Goal: Task Accomplishment & Management: Use online tool/utility

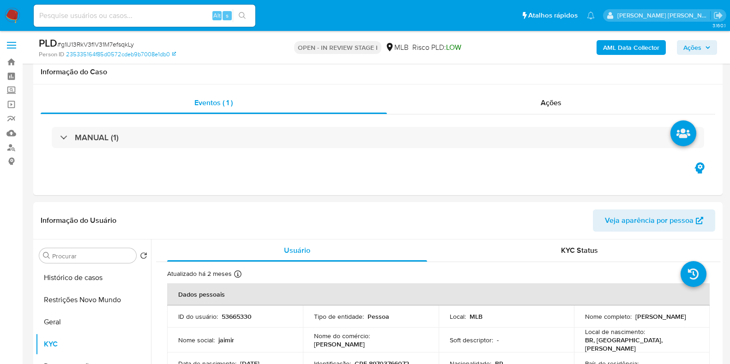
select select "10"
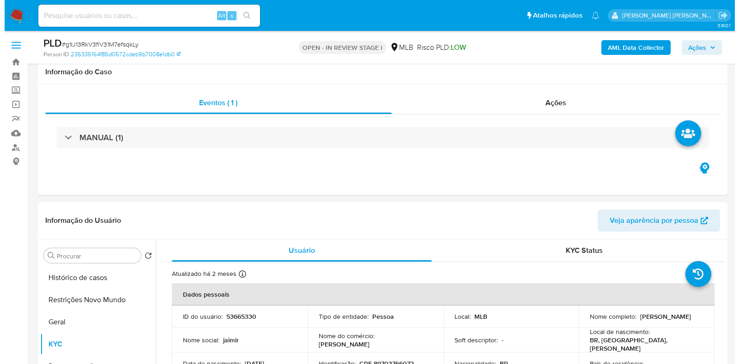
scroll to position [173, 0]
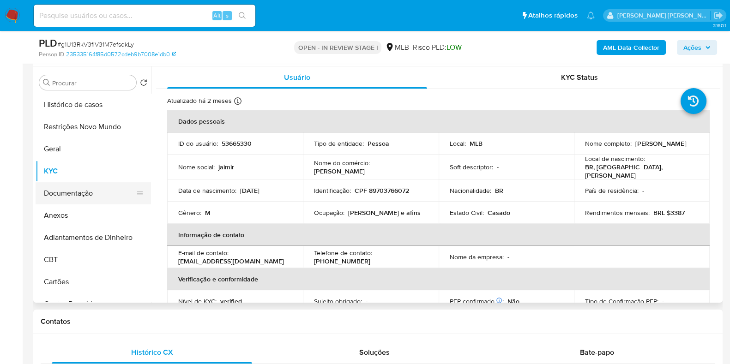
click at [79, 188] on button "Documentação" at bounding box center [90, 193] width 108 height 22
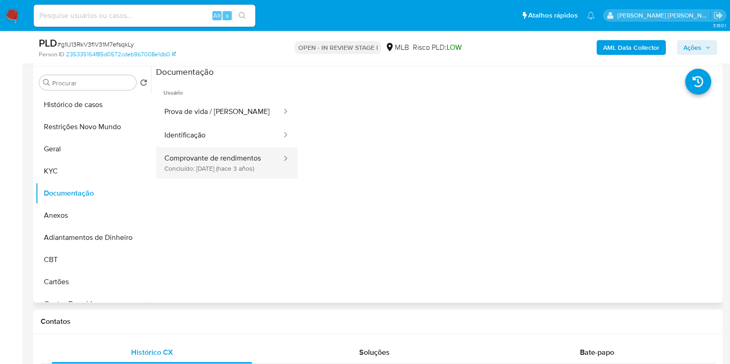
click at [232, 167] on button "Comprovante de rendimentos Concluído: 03/02/2023 (hace 3 años)" at bounding box center [219, 162] width 127 height 31
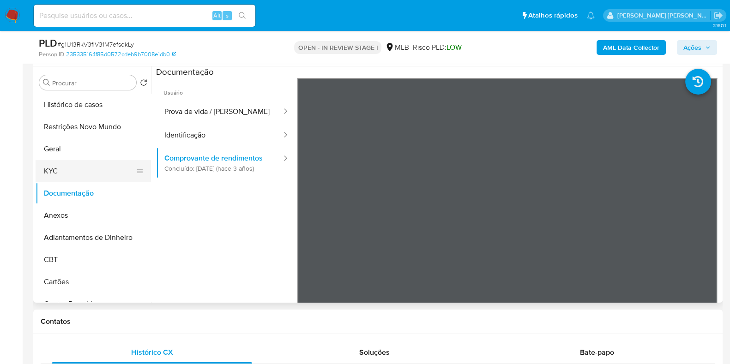
click at [104, 171] on button "KYC" at bounding box center [90, 171] width 108 height 22
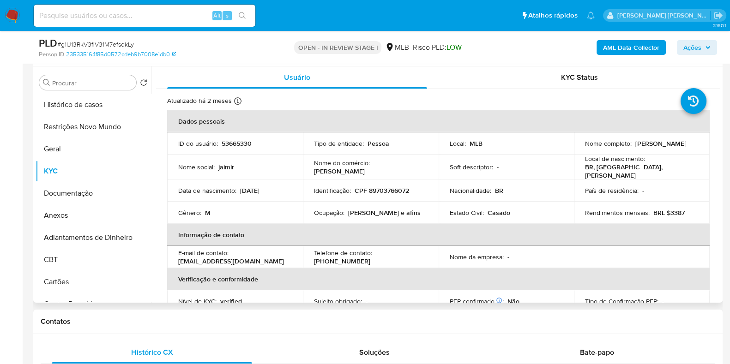
drag, startPoint x: 407, startPoint y: 206, endPoint x: 347, endPoint y: 214, distance: 59.6
click at [347, 214] on td "Ocupação : Marceneiro e afins" at bounding box center [371, 213] width 136 height 22
drag, startPoint x: 348, startPoint y: 211, endPoint x: 430, endPoint y: 211, distance: 82.2
click at [430, 211] on td "Ocupação : Marceneiro e afins" at bounding box center [371, 213] width 136 height 22
copy p "Marceneiro e afins"
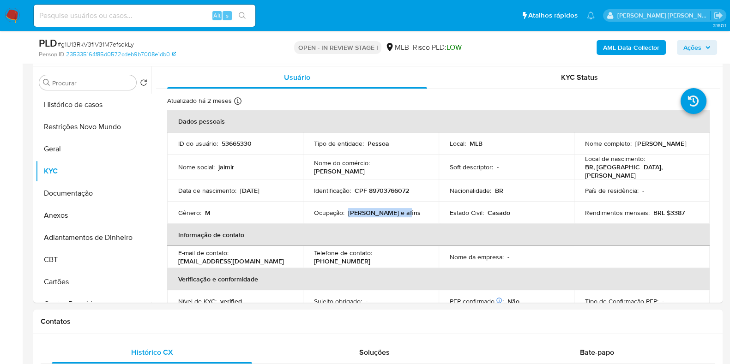
click at [629, 52] on b "AML Data Collector" at bounding box center [631, 47] width 56 height 15
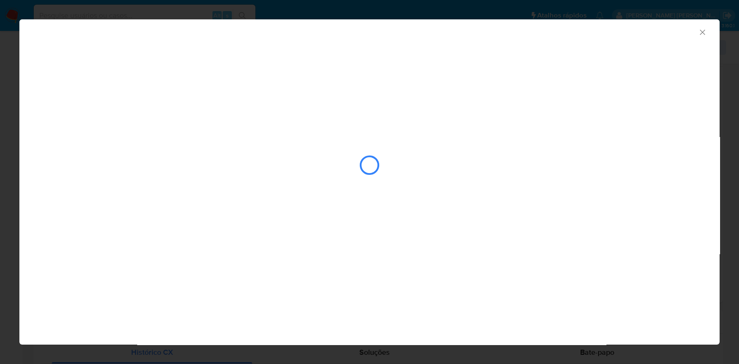
click at [568, 170] on div "closure-recommendation-modal" at bounding box center [370, 165] width 662 height 92
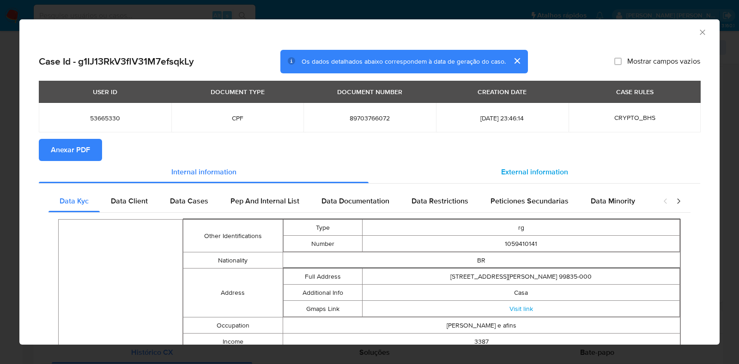
click at [506, 174] on span "External information" at bounding box center [534, 172] width 67 height 11
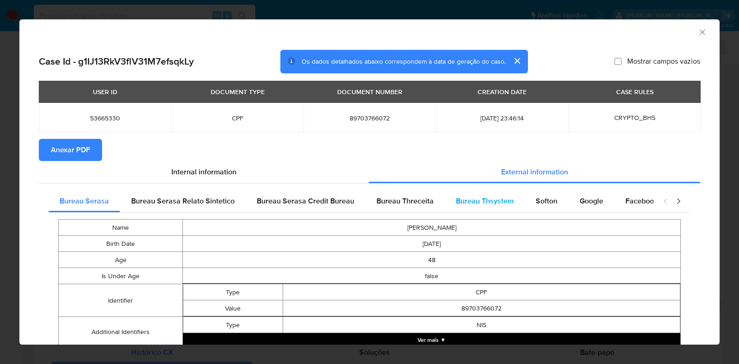
click at [492, 209] on div "Bureau Thsystem" at bounding box center [485, 201] width 80 height 22
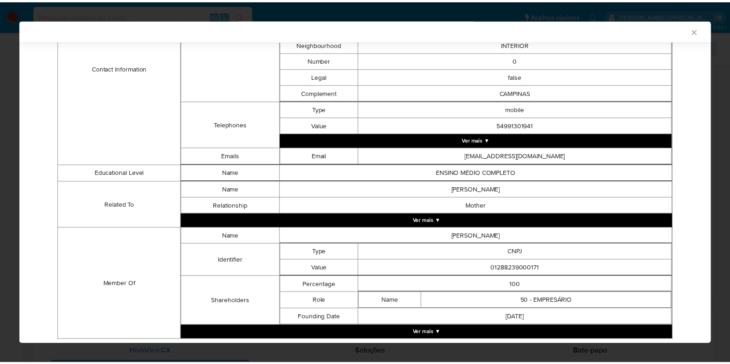
scroll to position [415, 0]
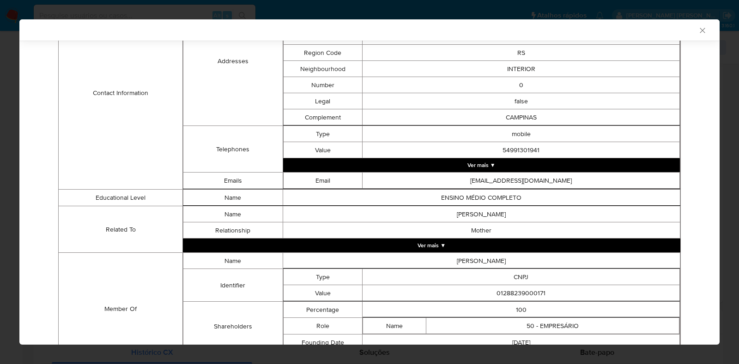
click at [504, 290] on td "01288239000171" at bounding box center [521, 293] width 317 height 16
click at [504, 294] on td "01288239000171" at bounding box center [521, 293] width 317 height 16
copy td "01288239000171"
click at [698, 32] on icon "Fechar a janela" at bounding box center [702, 30] width 9 height 9
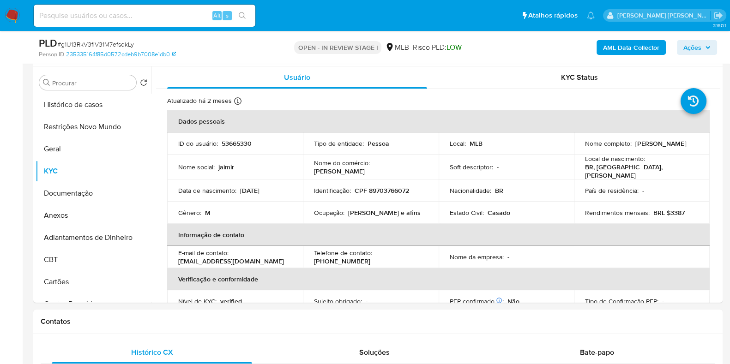
click at [702, 49] on span "Ações" at bounding box center [697, 47] width 27 height 13
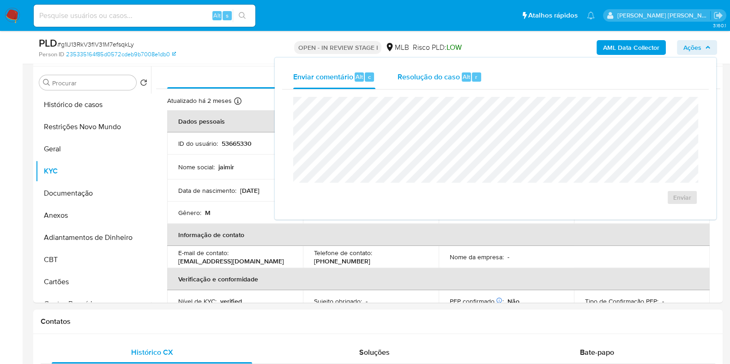
click at [411, 83] on div "Resolução do caso Alt r" at bounding box center [440, 77] width 85 height 24
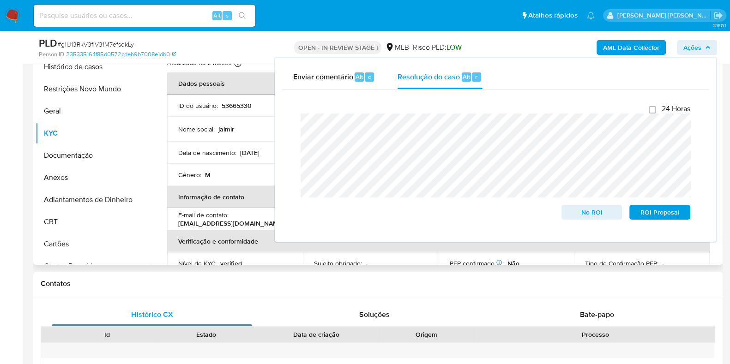
scroll to position [115, 0]
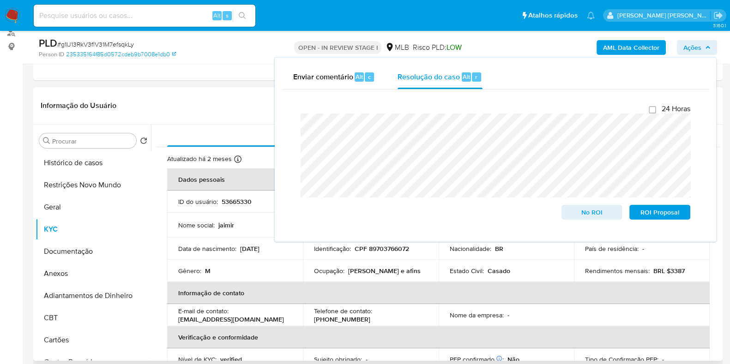
click at [226, 218] on td "Nome social : jaimir" at bounding box center [235, 225] width 136 height 25
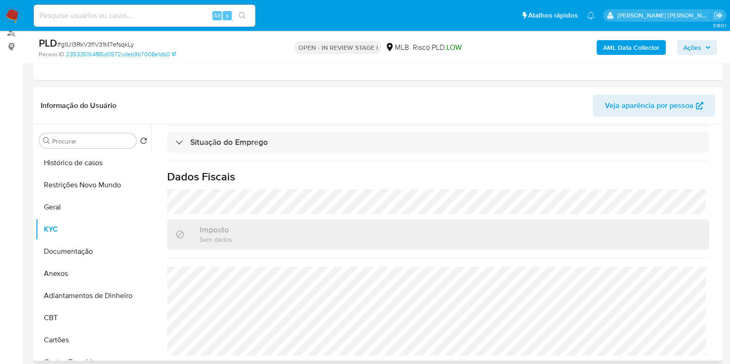
scroll to position [0, 0]
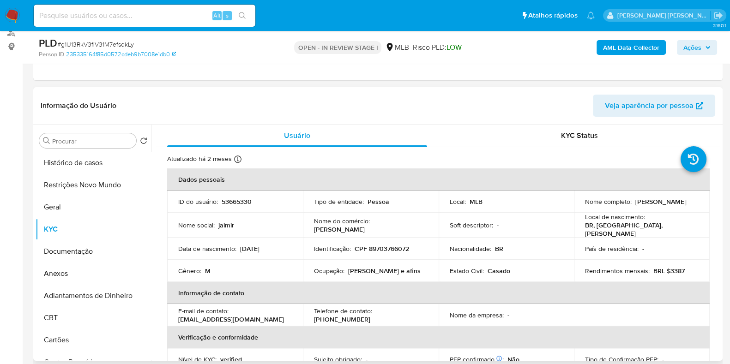
drag, startPoint x: 418, startPoint y: 230, endPoint x: 372, endPoint y: 227, distance: 46.3
click at [372, 227] on td "Nome do comércio : jaimir sawicki" at bounding box center [371, 225] width 136 height 25
copy p "jaimir sawicki"
click at [394, 248] on p "CPF 89703766072" at bounding box center [382, 249] width 55 height 8
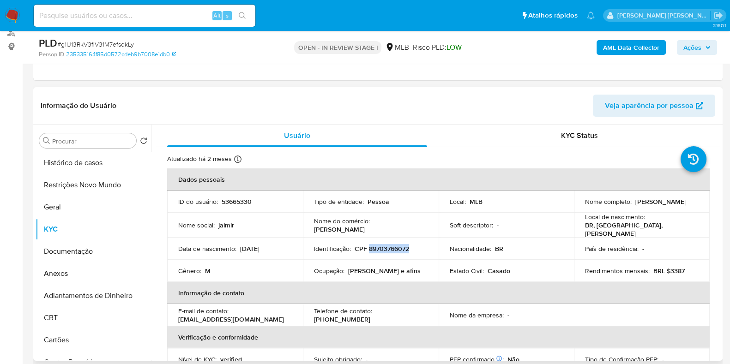
click at [394, 248] on p "CPF 89703766072" at bounding box center [382, 249] width 55 height 8
copy p "89703766072"
click at [63, 190] on button "Restrições Novo Mundo" at bounding box center [90, 185] width 108 height 22
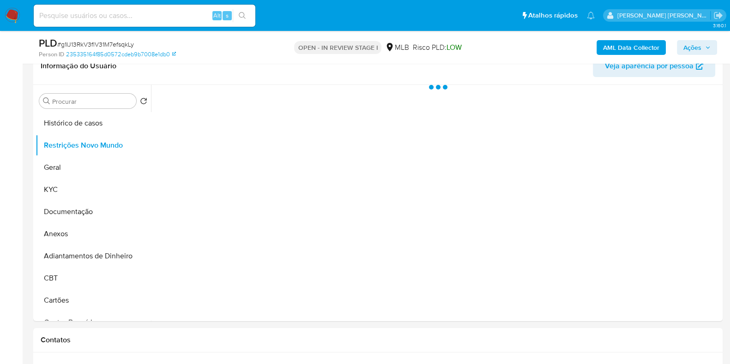
scroll to position [173, 0]
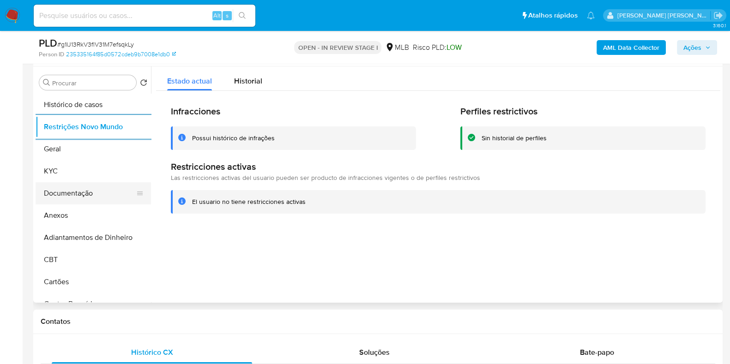
click at [104, 193] on button "Documentação" at bounding box center [90, 193] width 108 height 22
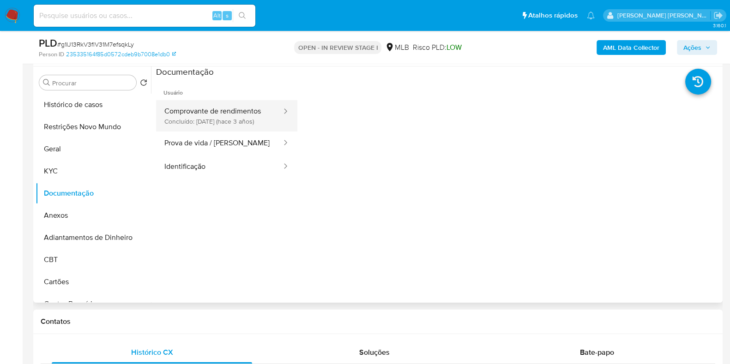
click at [215, 121] on button "Comprovante de rendimentos Concluído: 03/02/2023 (hace 3 años)" at bounding box center [219, 115] width 127 height 31
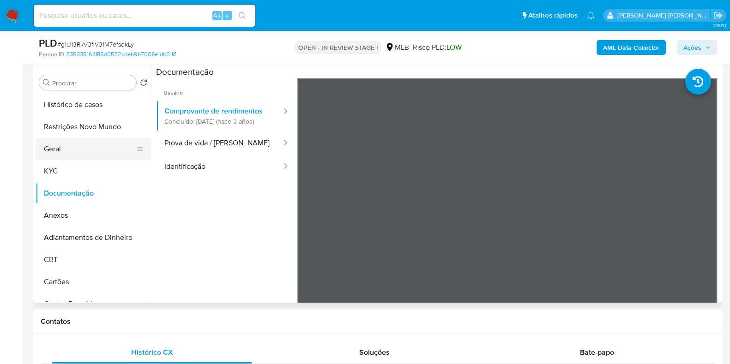
click at [56, 144] on button "Geral" at bounding box center [90, 149] width 108 height 22
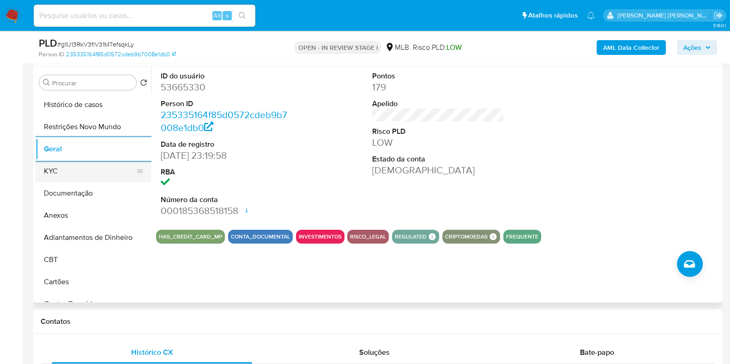
click at [84, 168] on button "KYC" at bounding box center [90, 171] width 108 height 22
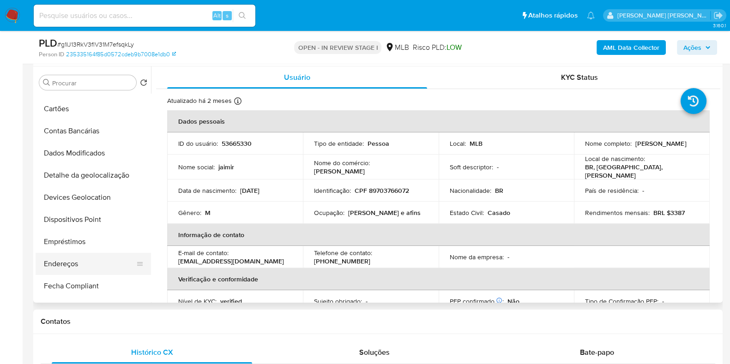
click at [84, 267] on button "Endereços" at bounding box center [90, 264] width 108 height 22
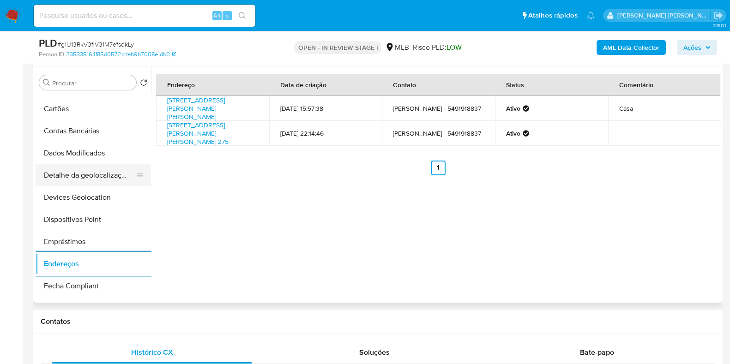
click at [76, 176] on button "Detalhe da geolocalização" at bounding box center [90, 175] width 108 height 22
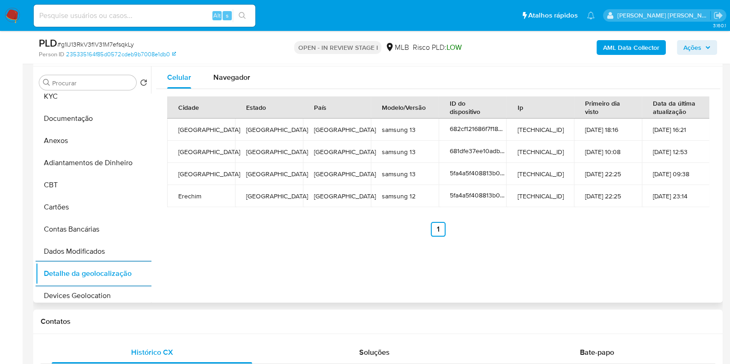
scroll to position [0, 0]
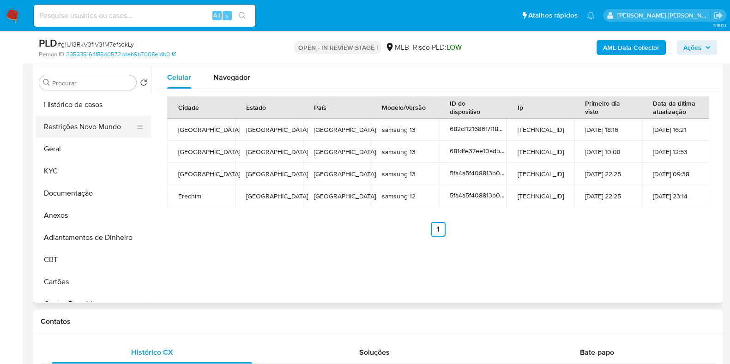
click at [92, 135] on button "Restrições Novo Mundo" at bounding box center [90, 127] width 108 height 22
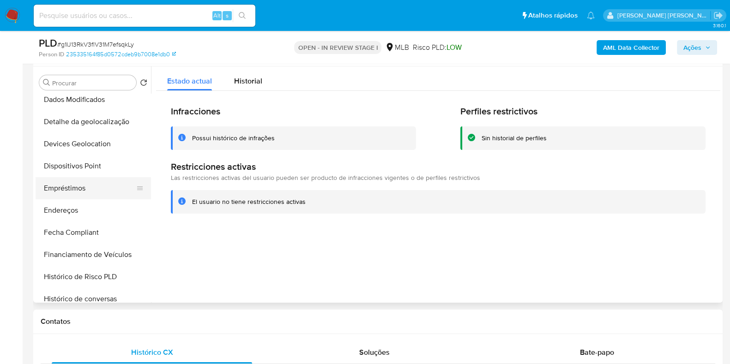
scroll to position [231, 0]
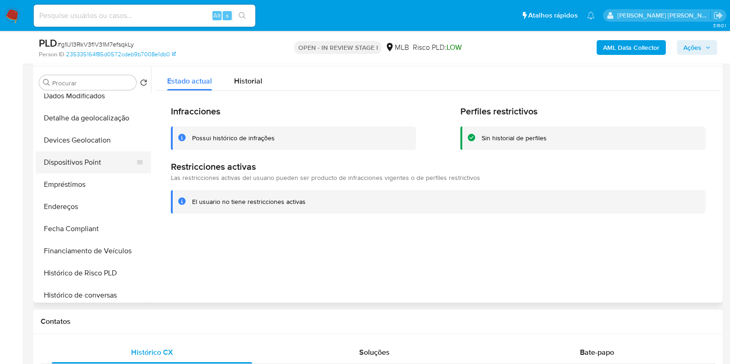
click at [91, 167] on button "Dispositivos Point" at bounding box center [90, 163] width 108 height 22
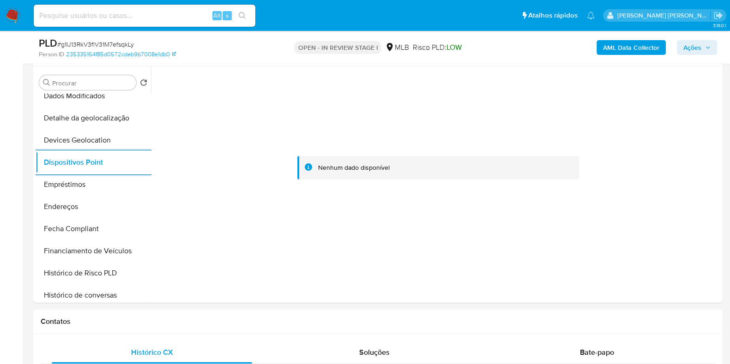
click at [615, 53] on b "AML Data Collector" at bounding box center [631, 47] width 56 height 15
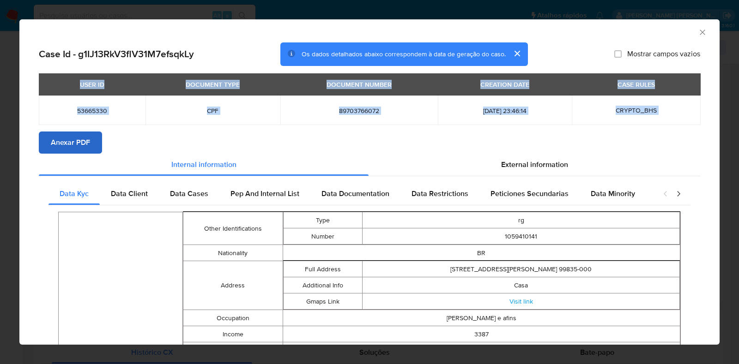
drag, startPoint x: 46, startPoint y: 128, endPoint x: 48, endPoint y: 138, distance: 10.3
click at [49, 139] on button "Anexar PDF" at bounding box center [70, 143] width 63 height 22
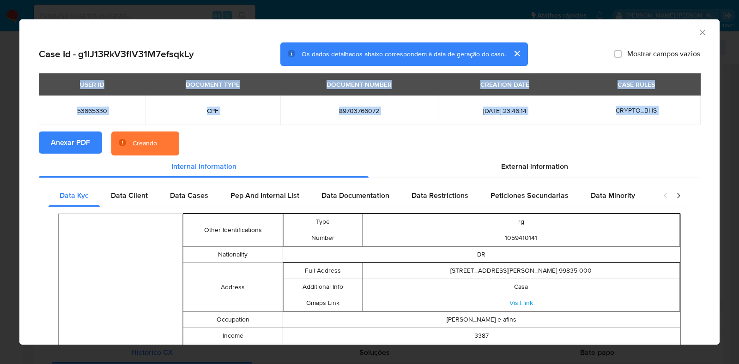
click at [0, 158] on div "AML Data Collector Case Id - g1IJ13RkV3flV31M7efsqkLy Os dados detalhados abaix…" at bounding box center [369, 182] width 739 height 364
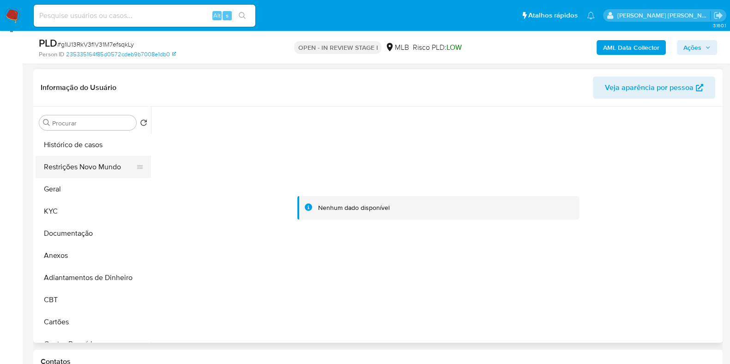
scroll to position [115, 0]
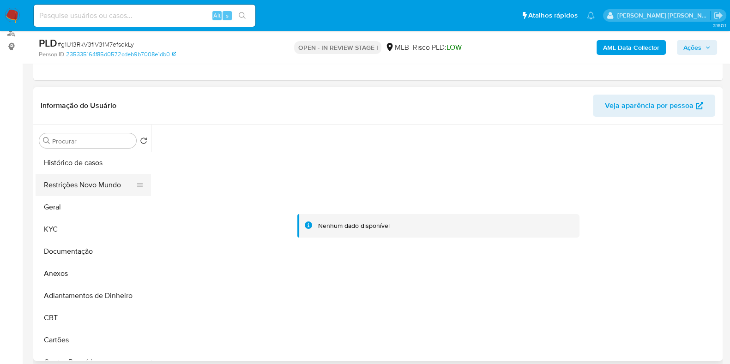
click at [86, 182] on button "Restrições Novo Mundo" at bounding box center [90, 185] width 108 height 22
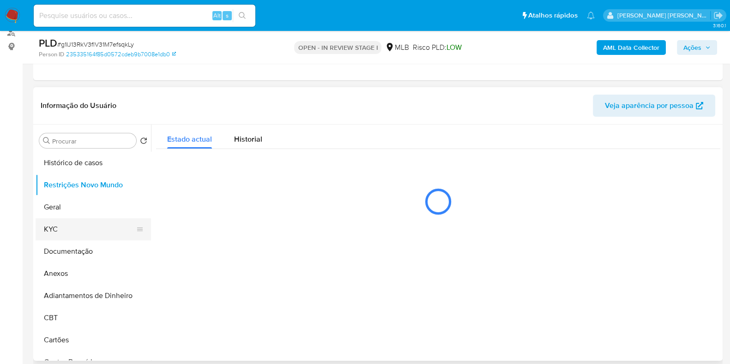
click at [69, 234] on button "KYC" at bounding box center [90, 230] width 108 height 22
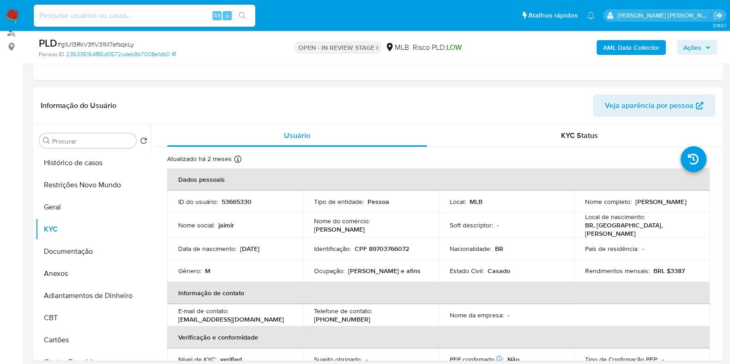
drag, startPoint x: 680, startPoint y: 201, endPoint x: 632, endPoint y: 206, distance: 47.3
click at [632, 206] on td "Nome completo : Jaimir Sawicki" at bounding box center [642, 202] width 136 height 22
copy p "Jaimir Sawicki"
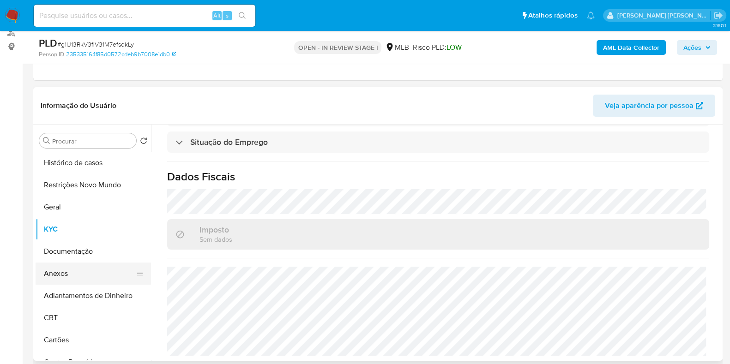
drag, startPoint x: 85, startPoint y: 273, endPoint x: 93, endPoint y: 273, distance: 8.3
click at [85, 273] on button "Anexos" at bounding box center [90, 274] width 108 height 22
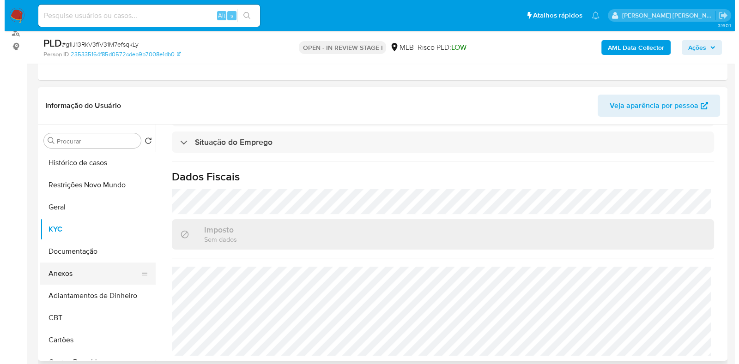
scroll to position [0, 0]
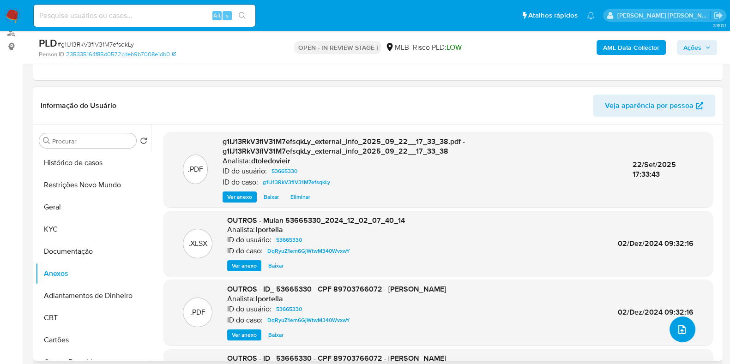
click at [682, 328] on icon "upload-file" at bounding box center [682, 329] width 11 height 11
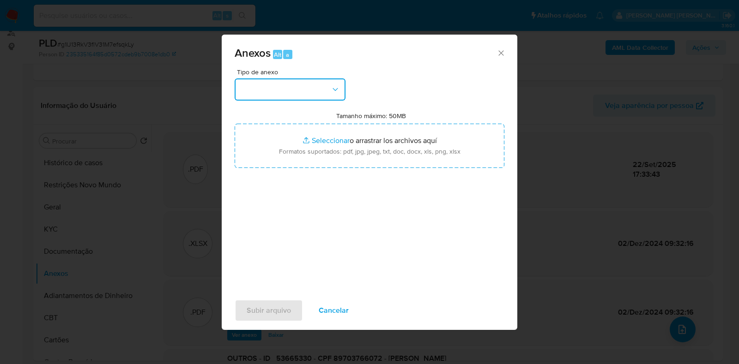
click at [292, 87] on button "button" at bounding box center [290, 90] width 111 height 22
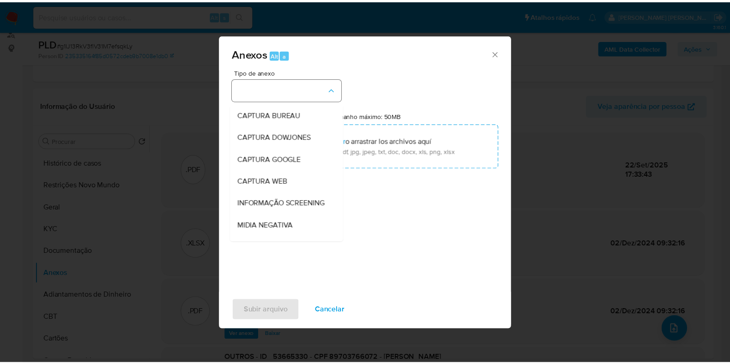
scroll to position [142, 0]
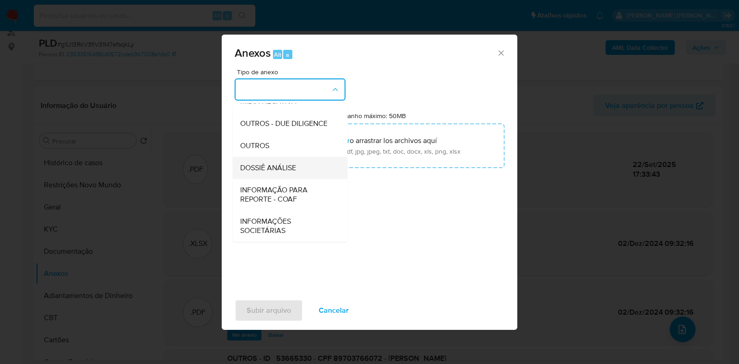
click at [283, 170] on span "DOSSIÊ ANÁLISE" at bounding box center [268, 168] width 56 height 9
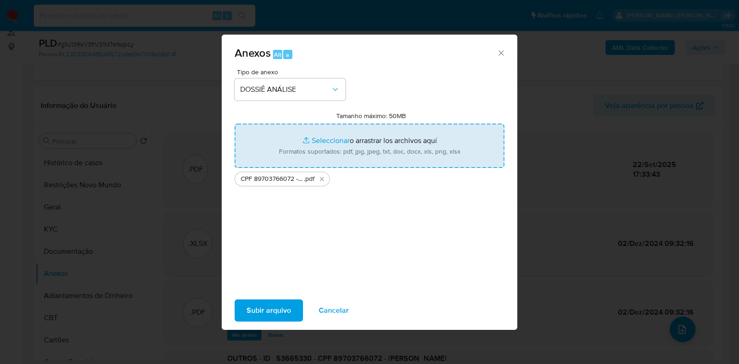
type input "C:\fakepath\Mulan 53665330_2025_09_22_13_25_50 (1).xlsx"
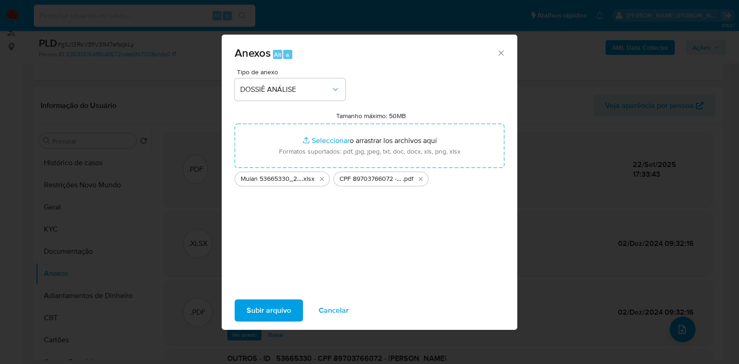
click at [269, 312] on span "Subir arquivo" at bounding box center [269, 311] width 44 height 20
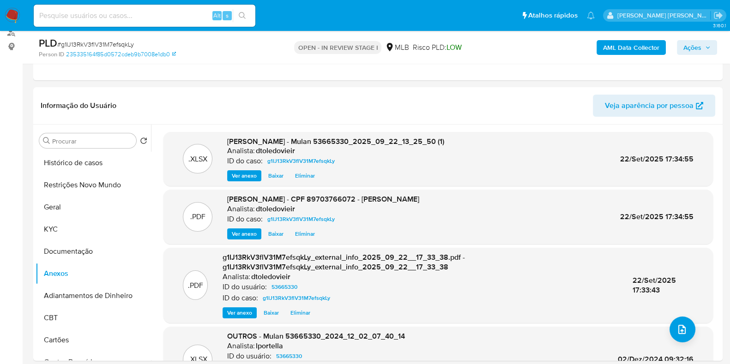
click at [711, 47] on icon "button" at bounding box center [708, 48] width 6 height 6
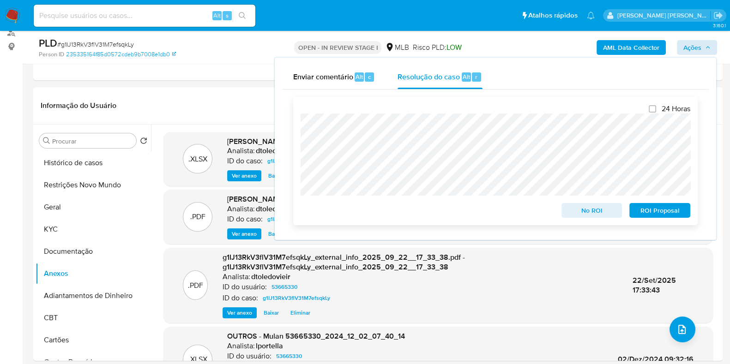
click at [585, 209] on span "No ROI" at bounding box center [592, 210] width 48 height 13
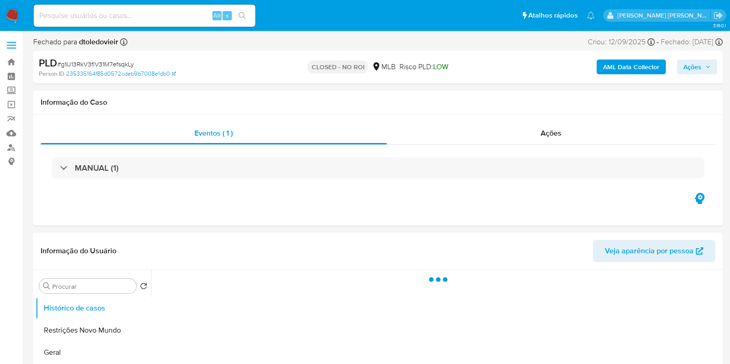
select select "10"
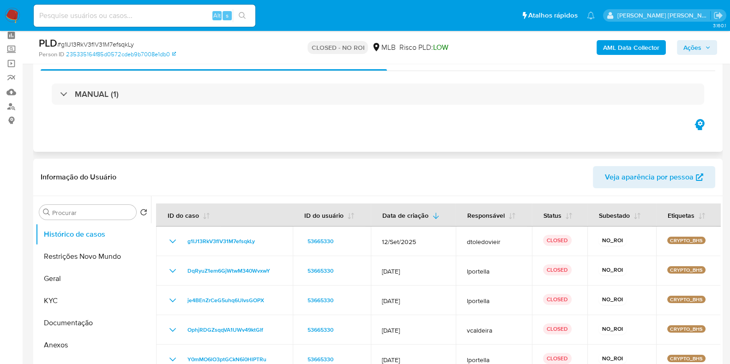
scroll to position [115, 0]
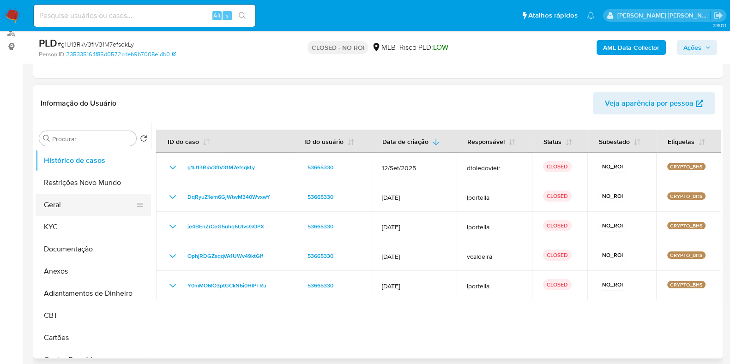
click at [70, 201] on button "Geral" at bounding box center [90, 205] width 108 height 22
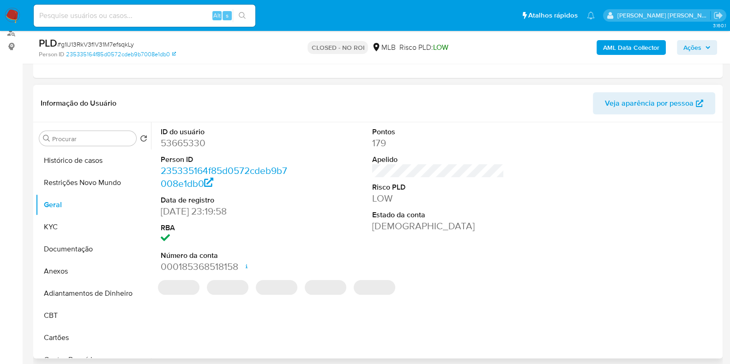
click at [191, 137] on dd "53665330" at bounding box center [227, 143] width 132 height 13
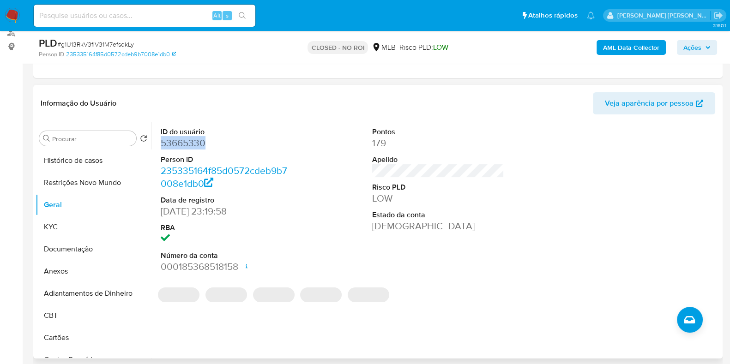
click at [191, 137] on dd "53665330" at bounding box center [227, 143] width 132 height 13
copy dd "53665330"
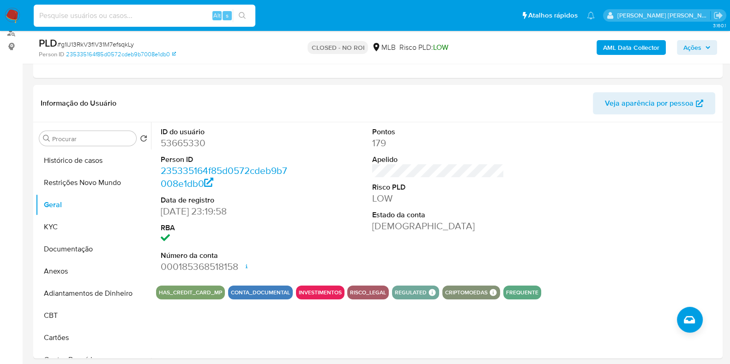
click at [175, 16] on input at bounding box center [145, 16] width 222 height 12
paste input "84028113"
type input "84028113"
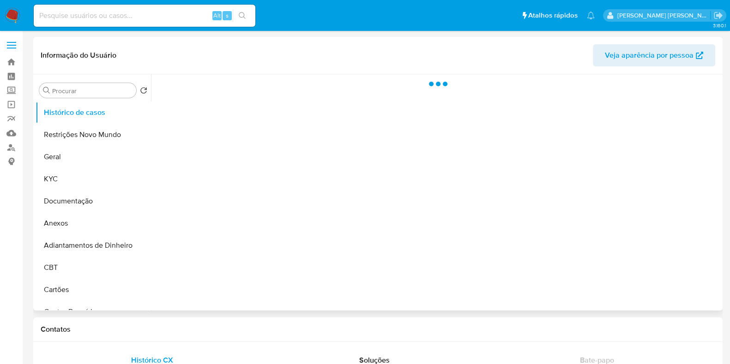
select select "10"
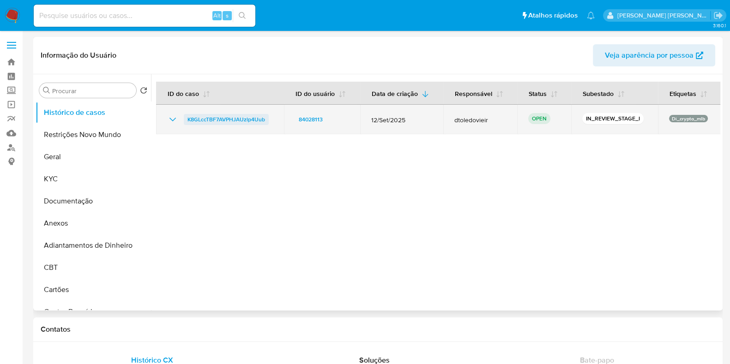
click at [208, 118] on span "K8GLccTBF7AVPHJAUzlp4Uub" at bounding box center [227, 119] width 78 height 11
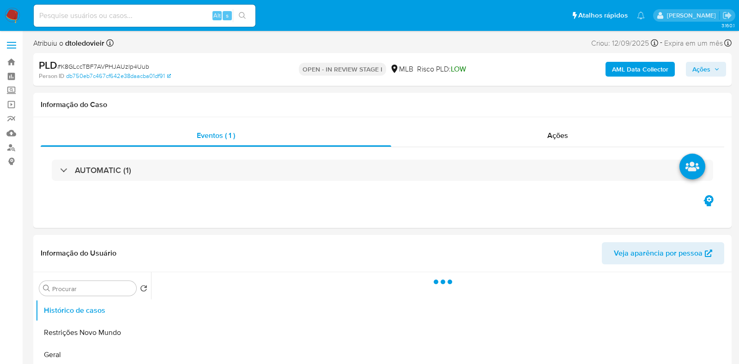
select select "10"
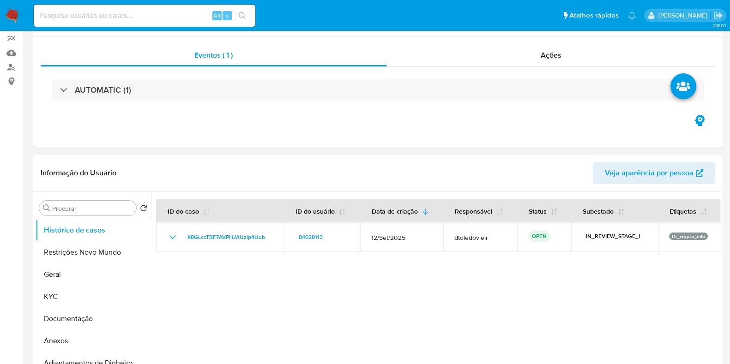
scroll to position [173, 0]
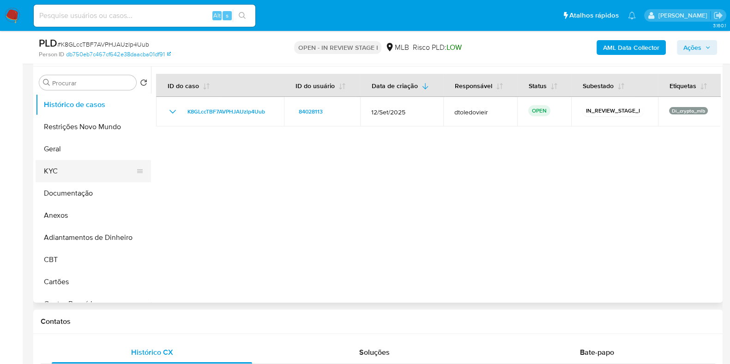
drag, startPoint x: 75, startPoint y: 168, endPoint x: 67, endPoint y: 166, distance: 8.4
click at [75, 168] on button "KYC" at bounding box center [90, 171] width 108 height 22
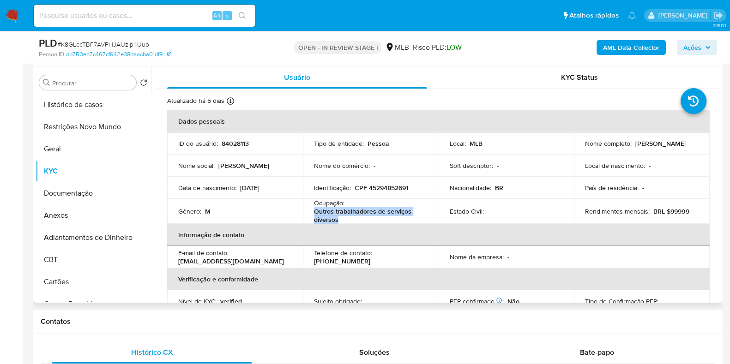
drag, startPoint x: 338, startPoint y: 220, endPoint x: 309, endPoint y: 216, distance: 29.5
click at [309, 216] on td "Ocupação : Outros trabalhadores de serviços diversos" at bounding box center [371, 211] width 136 height 25
copy p "Outros trabalhadores de serviços diversos"
click at [97, 197] on button "Documentação" at bounding box center [90, 193] width 108 height 22
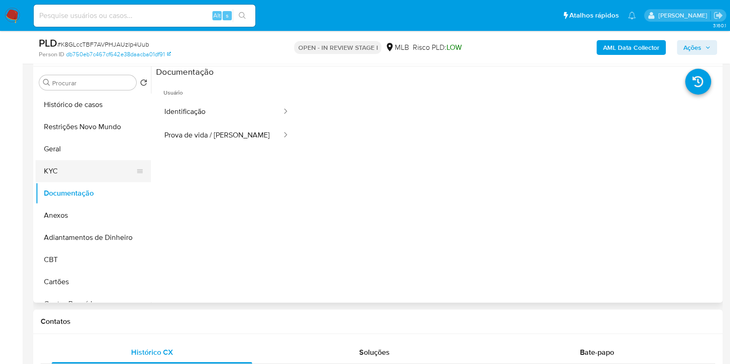
drag, startPoint x: 99, startPoint y: 168, endPoint x: 89, endPoint y: 176, distance: 13.5
click at [99, 169] on button "KYC" at bounding box center [90, 171] width 108 height 22
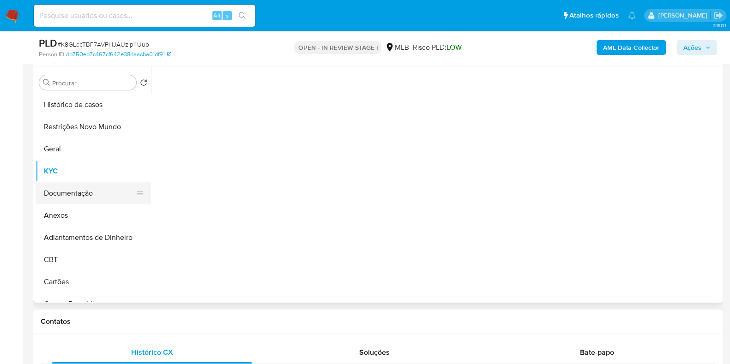
click at [70, 190] on button "Documentação" at bounding box center [90, 193] width 108 height 22
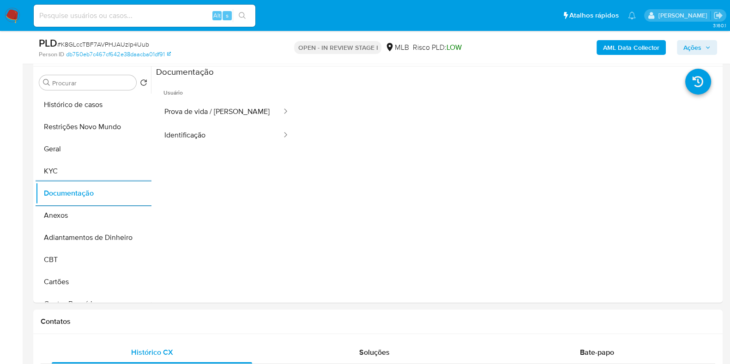
click at [637, 49] on b "AML Data Collector" at bounding box center [631, 47] width 56 height 15
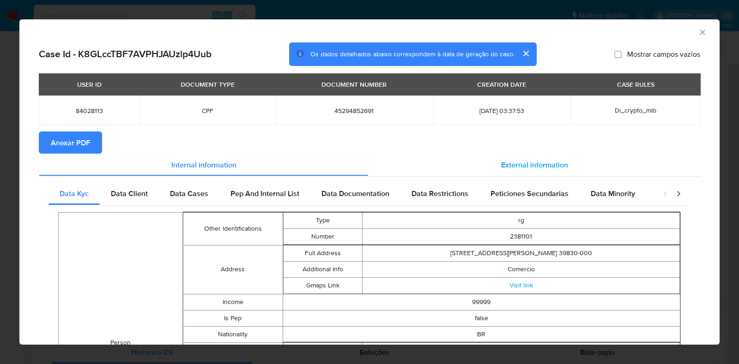
drag, startPoint x: 549, startPoint y: 163, endPoint x: 545, endPoint y: 167, distance: 5.6
click at [548, 163] on span "External information" at bounding box center [534, 164] width 67 height 11
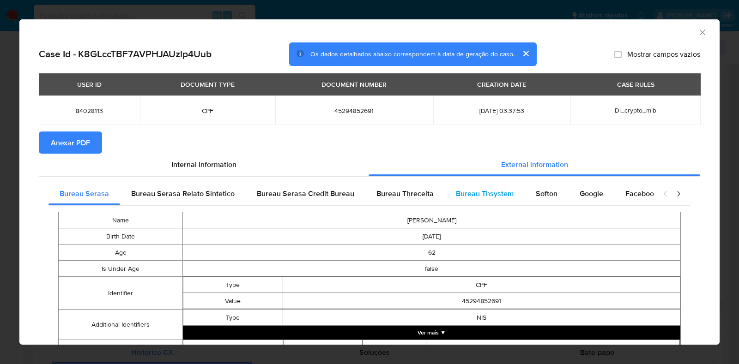
click at [463, 190] on span "Bureau Thsystem" at bounding box center [485, 193] width 58 height 11
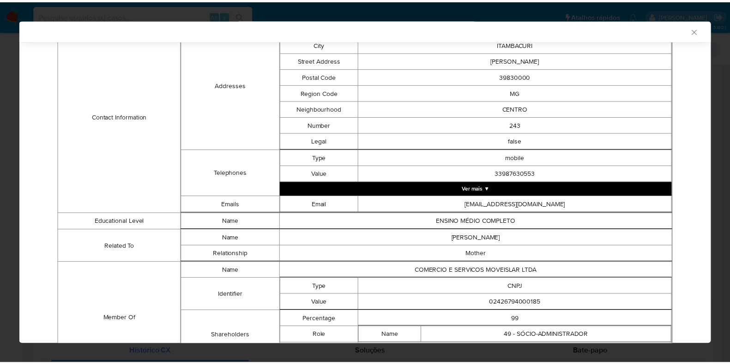
scroll to position [437, 0]
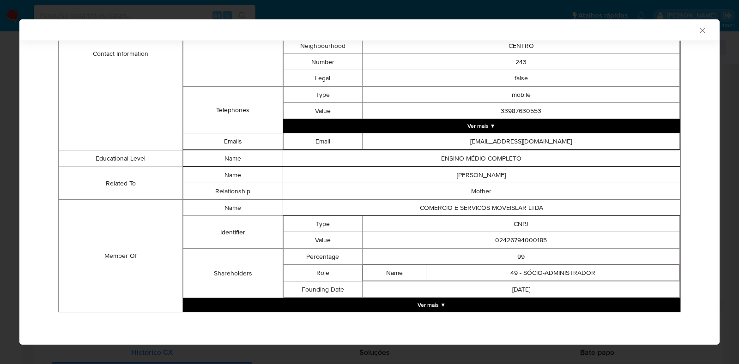
click at [510, 241] on td "02426794000185" at bounding box center [521, 240] width 317 height 16
copy td "02426794000185"
click at [0, 130] on div "AML Data Collector Case Id - K8GLccTBF7AVPHJAUzlp4Uub Os dados detalhados abaix…" at bounding box center [369, 182] width 739 height 364
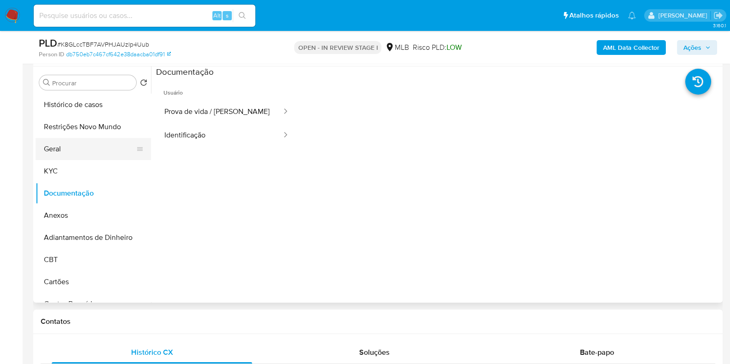
drag, startPoint x: 53, startPoint y: 158, endPoint x: 73, endPoint y: 152, distance: 20.8
click at [54, 158] on button "Geral" at bounding box center [90, 149] width 108 height 22
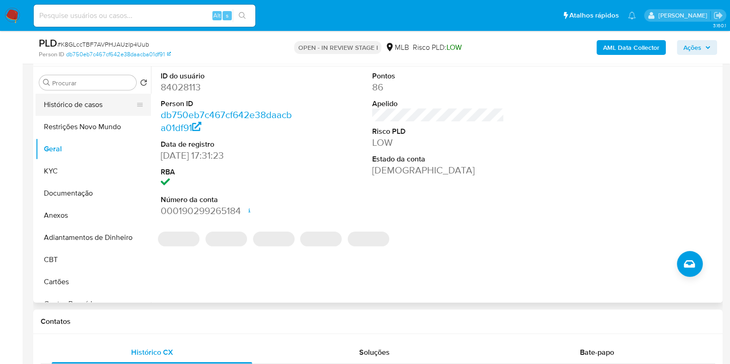
click at [91, 100] on button "Histórico de casos" at bounding box center [90, 105] width 108 height 22
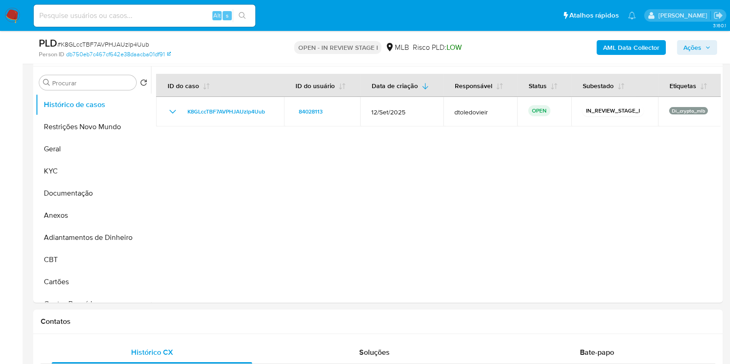
click at [700, 42] on span "Ações" at bounding box center [693, 47] width 18 height 15
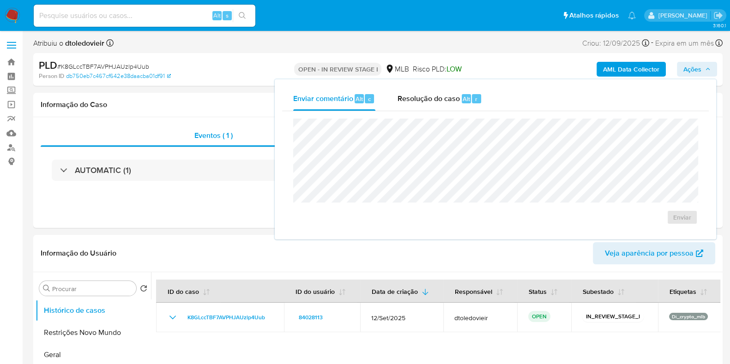
scroll to position [0, 0]
click at [457, 103] on span "Resolução do caso" at bounding box center [429, 98] width 62 height 11
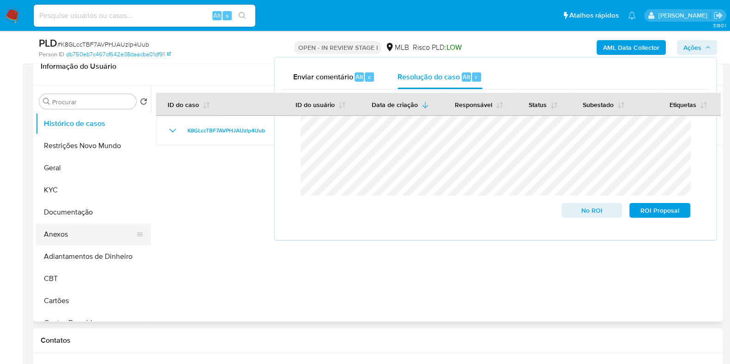
scroll to position [173, 0]
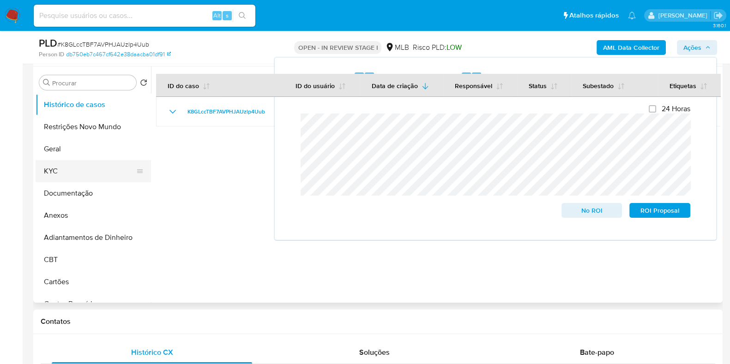
click at [68, 167] on button "KYC" at bounding box center [90, 171] width 108 height 22
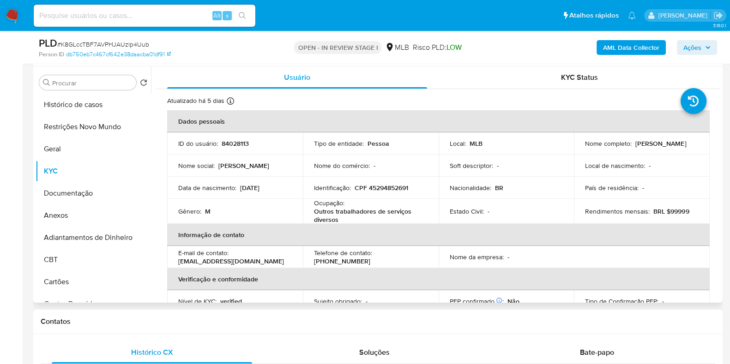
drag, startPoint x: 664, startPoint y: 146, endPoint x: 577, endPoint y: 148, distance: 87.3
click at [577, 148] on td "Nome completo : Mauro Augusto de Sousa" at bounding box center [642, 144] width 136 height 22
copy p "Mauro Augusto de Sousa"
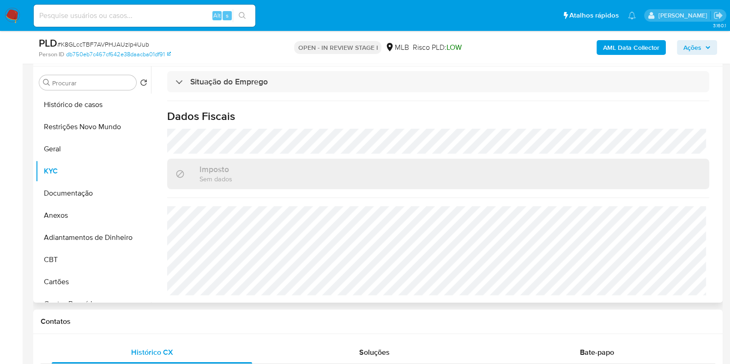
scroll to position [0, 0]
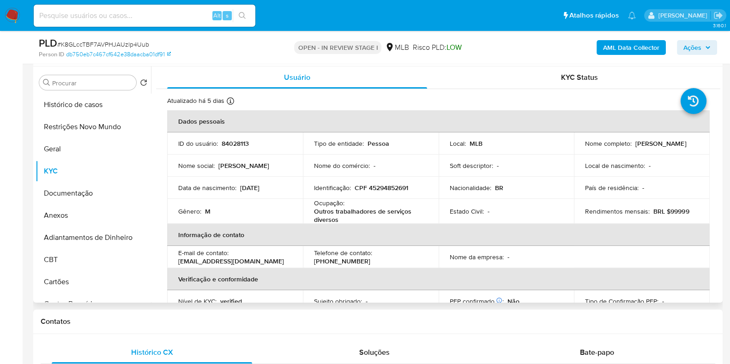
click at [388, 187] on p "CPF 45294852691" at bounding box center [382, 188] width 54 height 8
copy p "45294852691"
click at [82, 111] on button "Histórico de casos" at bounding box center [90, 105] width 108 height 22
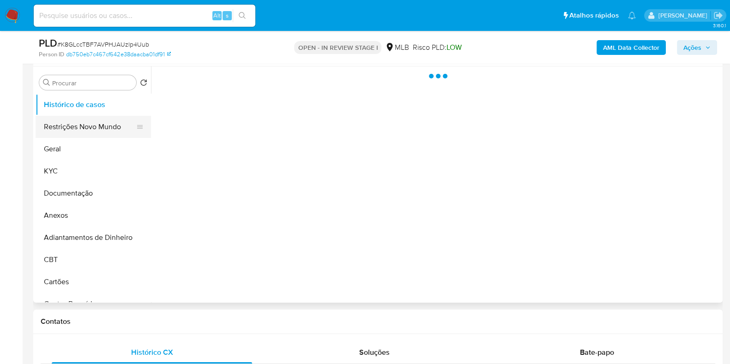
click at [76, 121] on button "Restrições Novo Mundo" at bounding box center [90, 127] width 108 height 22
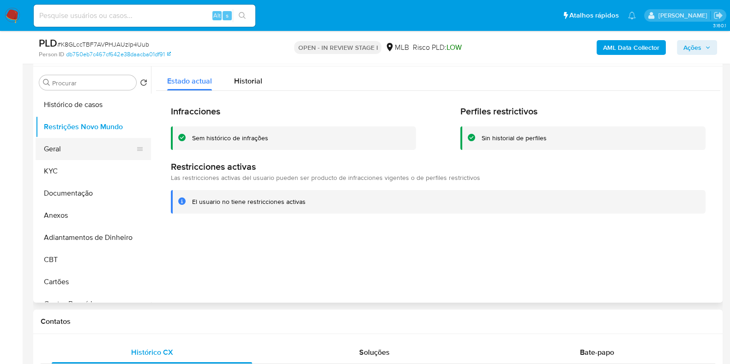
click at [74, 145] on button "Geral" at bounding box center [90, 149] width 108 height 22
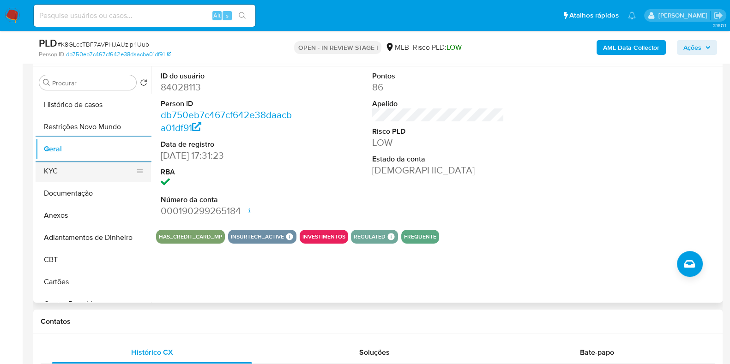
click at [82, 175] on button "KYC" at bounding box center [90, 171] width 108 height 22
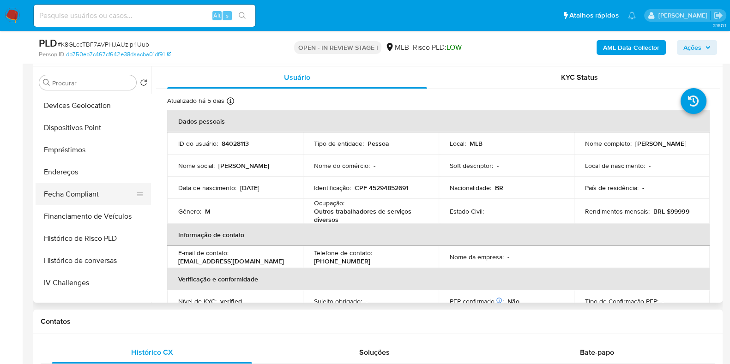
scroll to position [288, 0]
click at [87, 150] on button "Endereços" at bounding box center [90, 149] width 108 height 22
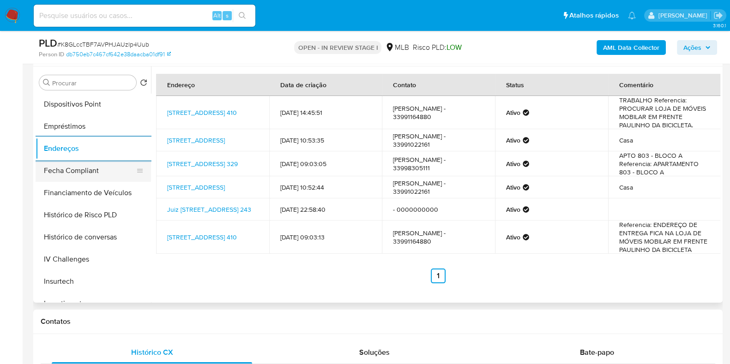
scroll to position [115, 0]
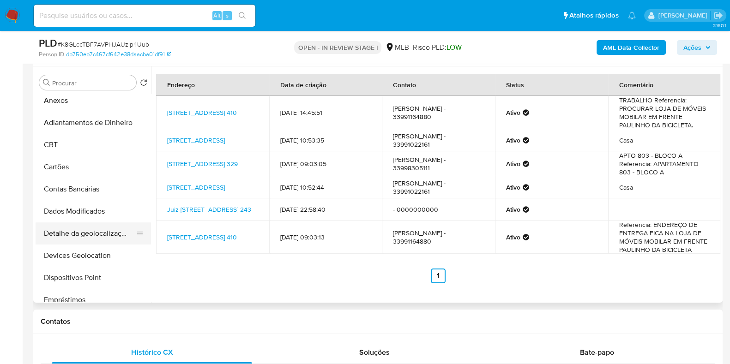
click at [104, 232] on button "Detalhe da geolocalização" at bounding box center [90, 234] width 108 height 22
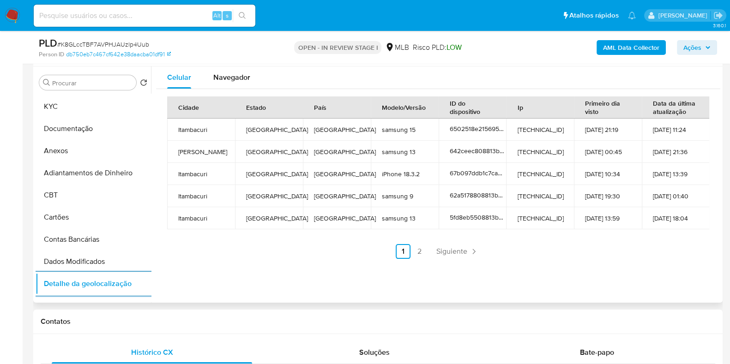
scroll to position [0, 0]
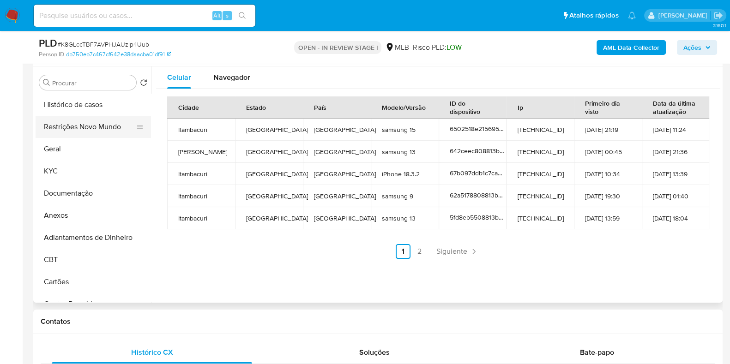
click at [82, 125] on button "Restrições Novo Mundo" at bounding box center [90, 127] width 108 height 22
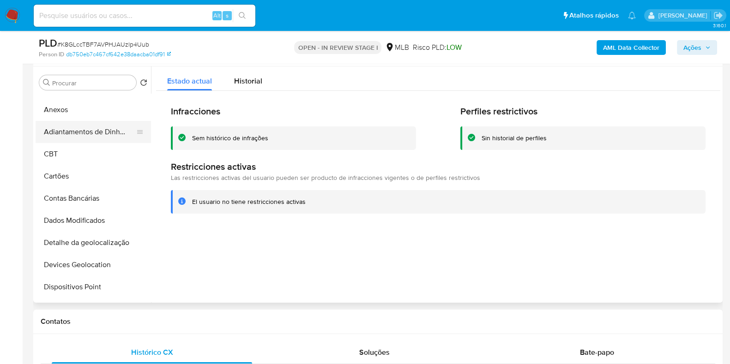
scroll to position [231, 0]
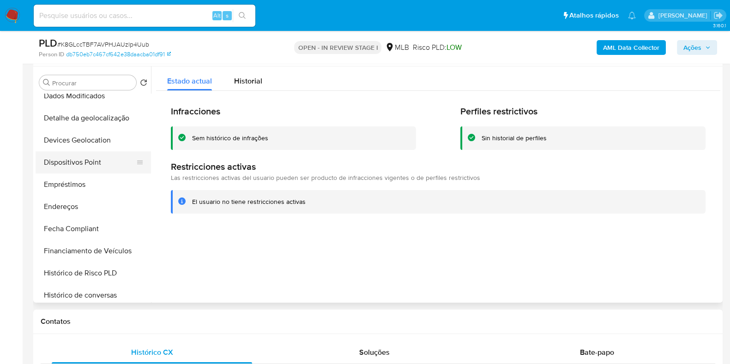
click at [91, 159] on button "Dispositivos Point" at bounding box center [90, 163] width 108 height 22
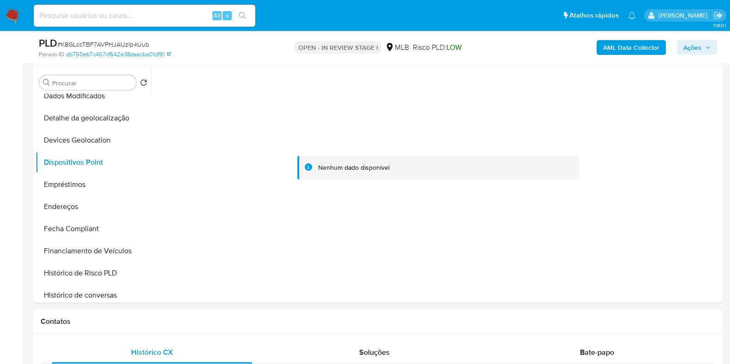
click at [630, 51] on b "AML Data Collector" at bounding box center [631, 47] width 56 height 15
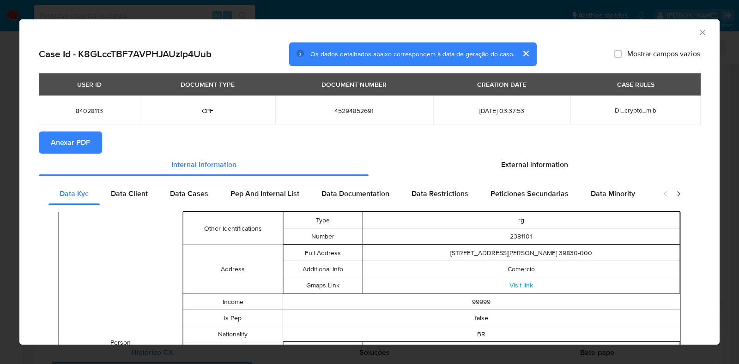
click at [76, 139] on span "Anexar PDF" at bounding box center [70, 143] width 39 height 20
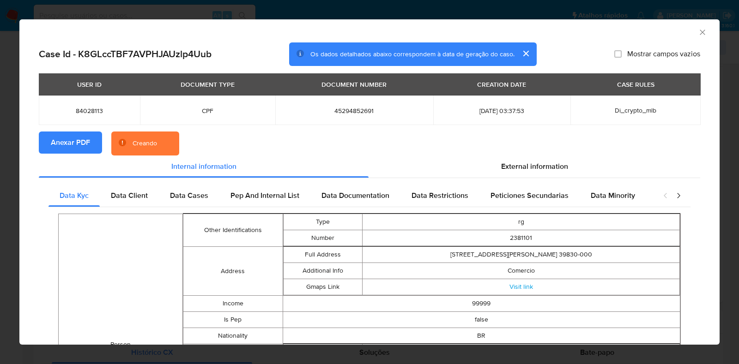
click at [0, 154] on div "AML Data Collector Case Id - K8GLccTBF7AVPHJAUzlp4Uub Os dados detalhados abaix…" at bounding box center [369, 182] width 739 height 364
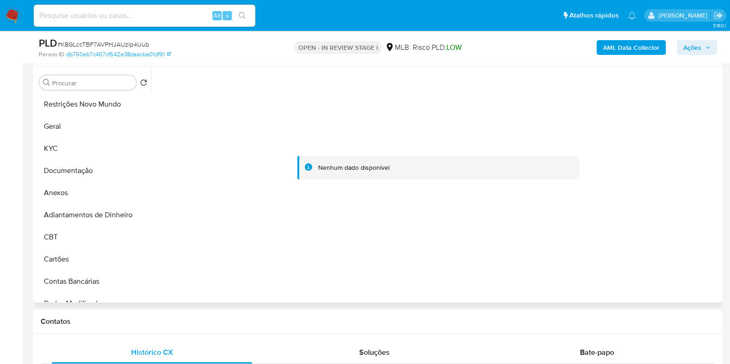
scroll to position [0, 0]
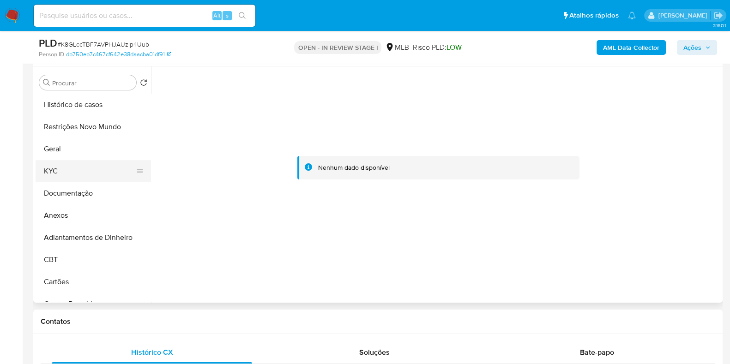
click at [74, 170] on button "KYC" at bounding box center [90, 171] width 108 height 22
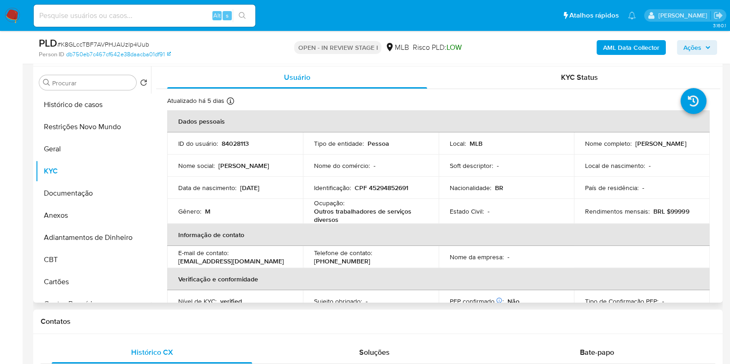
drag, startPoint x: 659, startPoint y: 149, endPoint x: 577, endPoint y: 149, distance: 81.8
click at [577, 149] on td "Nome completo : Mauro Augusto de Sousa" at bounding box center [642, 144] width 136 height 22
copy p "Mauro Augusto de Sousa"
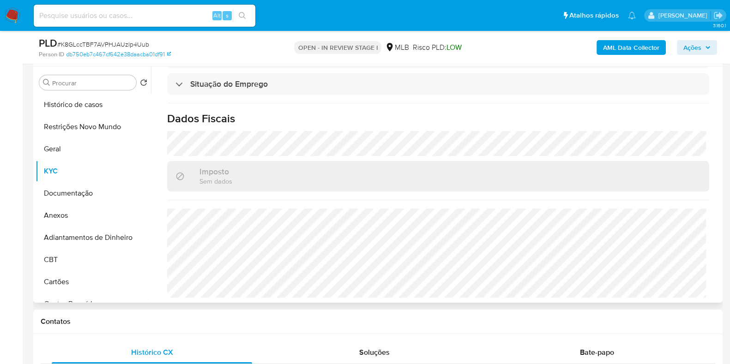
scroll to position [404, 0]
click at [92, 219] on button "Anexos" at bounding box center [90, 216] width 108 height 22
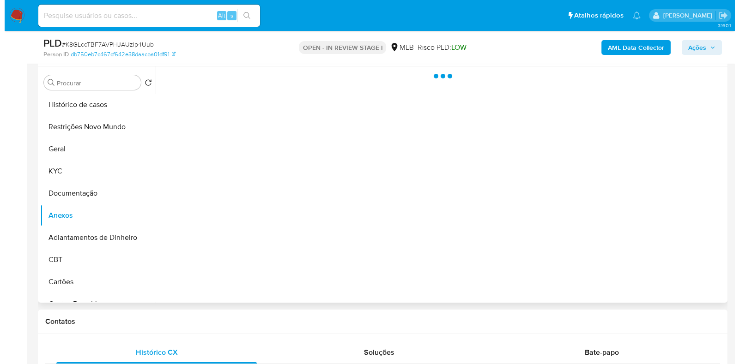
scroll to position [0, 0]
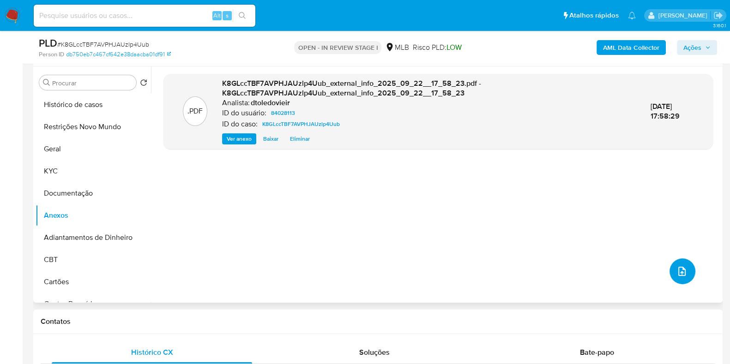
click at [671, 268] on button "upload-file" at bounding box center [683, 272] width 26 height 26
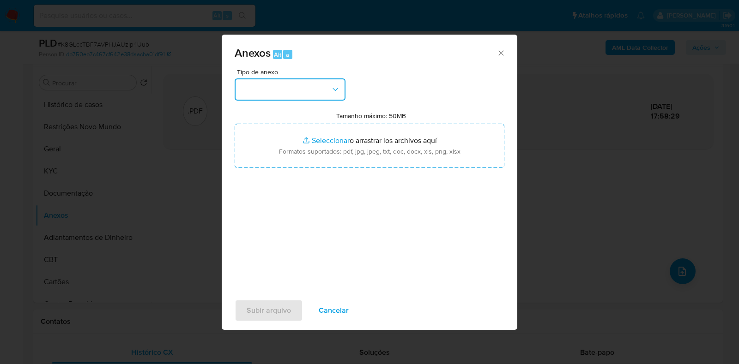
click at [300, 91] on button "button" at bounding box center [290, 90] width 111 height 22
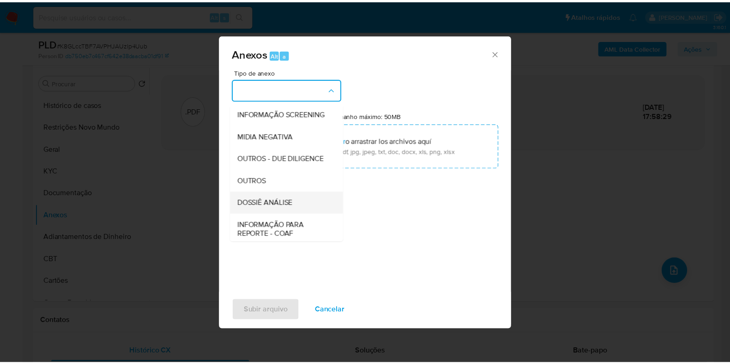
scroll to position [142, 0]
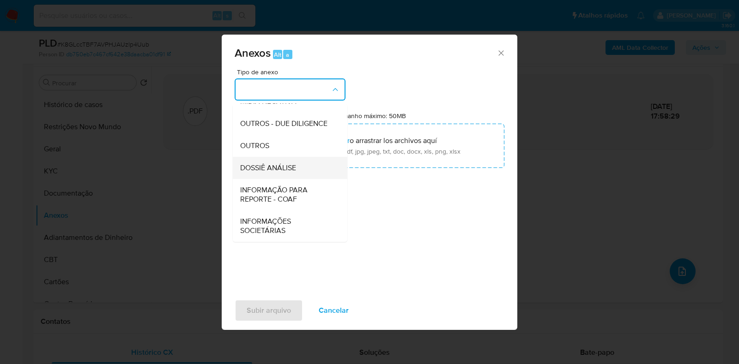
click at [279, 164] on span "DOSSIÊ ANÁLISE" at bounding box center [268, 168] width 56 height 9
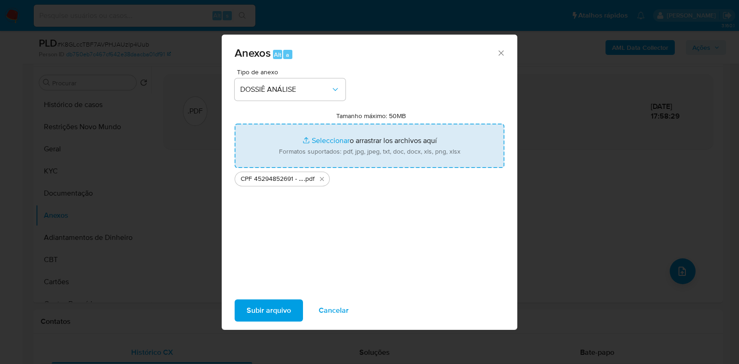
type input "C:\fakepath\Mulan 84028113_2025_09_22_13_26_29.xlsx"
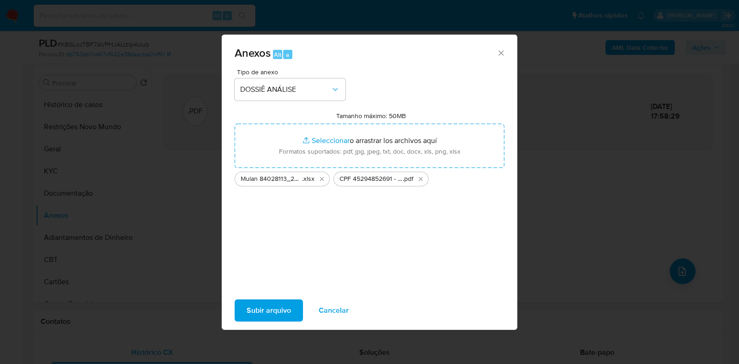
click at [255, 314] on span "Subir arquivo" at bounding box center [269, 311] width 44 height 20
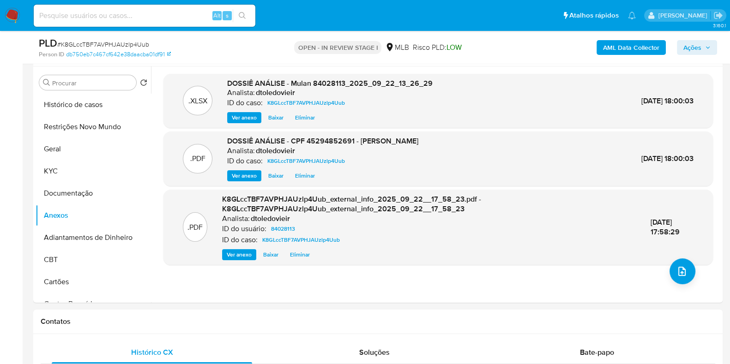
click at [697, 43] on span "Ações" at bounding box center [693, 47] width 18 height 15
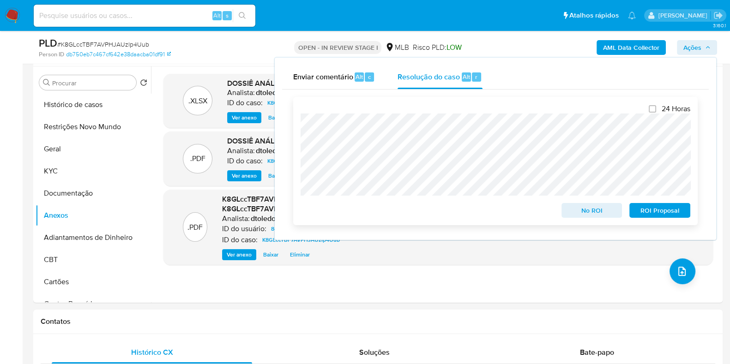
click at [593, 213] on span "No ROI" at bounding box center [592, 210] width 48 height 13
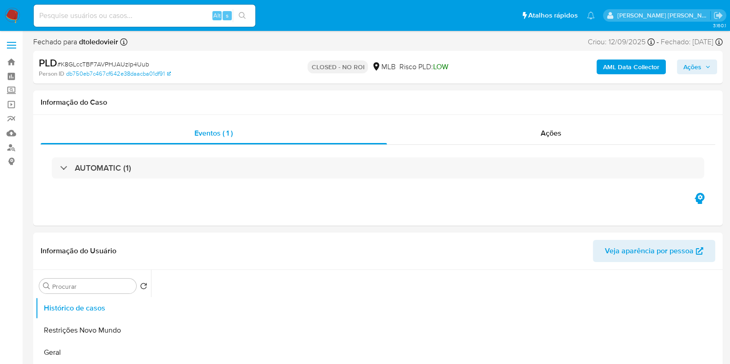
select select "10"
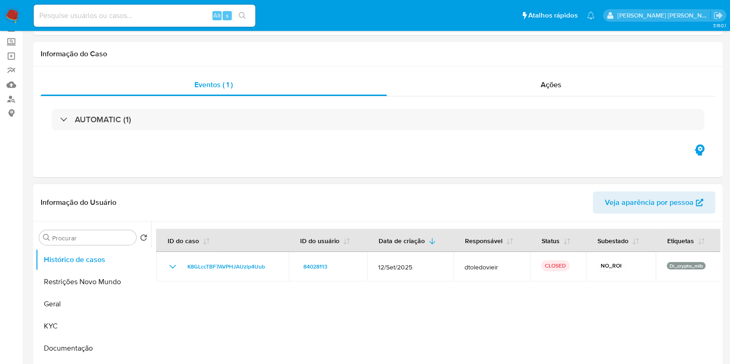
scroll to position [115, 0]
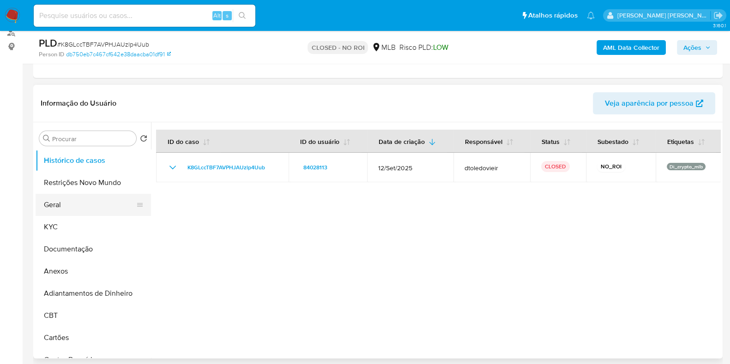
click at [79, 213] on button "Geral" at bounding box center [90, 205] width 108 height 22
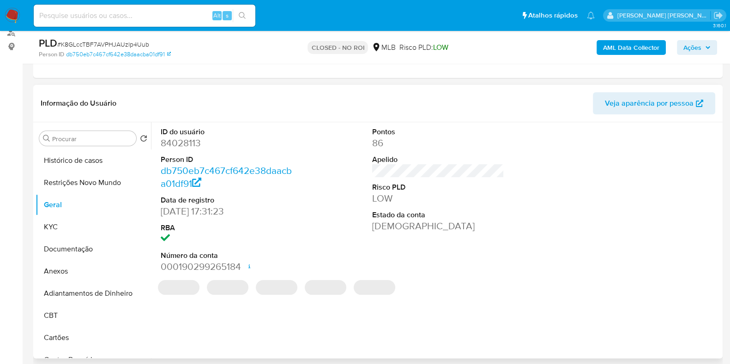
click at [188, 138] on dd "84028113" at bounding box center [227, 143] width 132 height 13
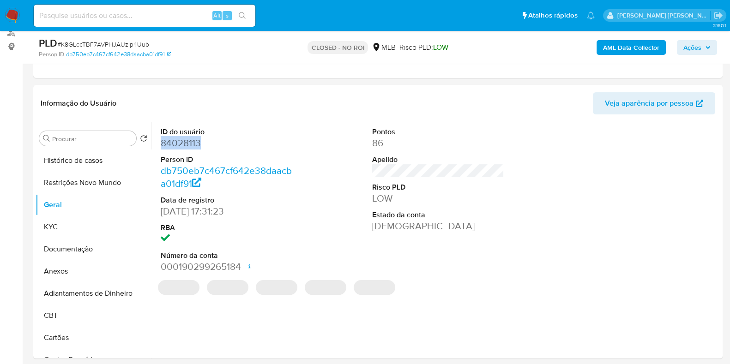
copy dd "84028113"
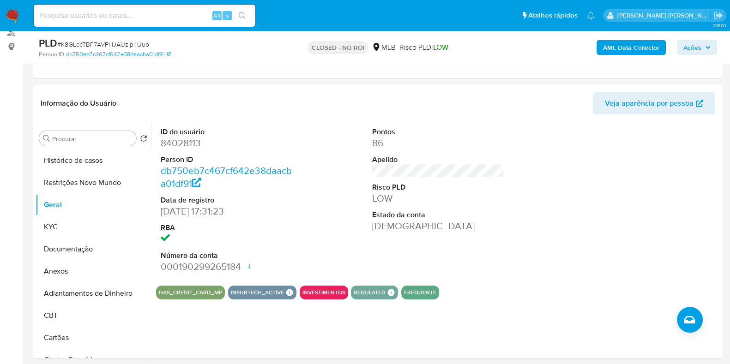
click at [125, 15] on input at bounding box center [145, 16] width 222 height 12
paste input "617260963"
type input "617260963"
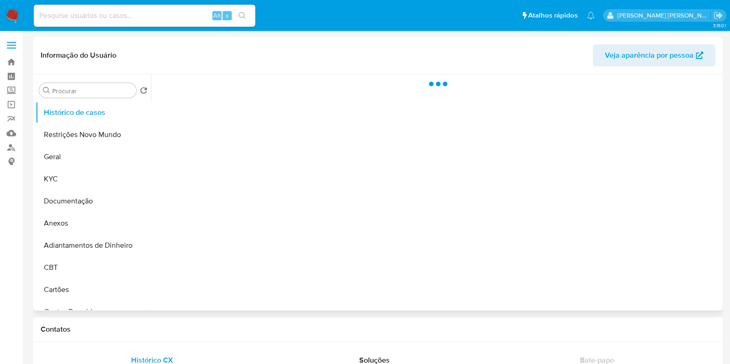
select select "10"
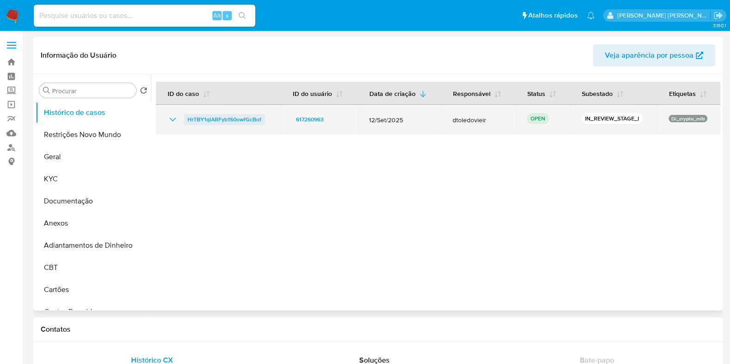
click at [213, 121] on span "HrTBY1qlARFyb1S0owfGcBof" at bounding box center [225, 119] width 74 height 11
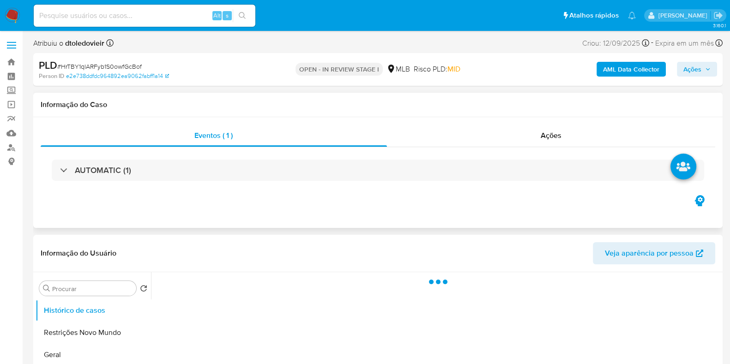
select select "10"
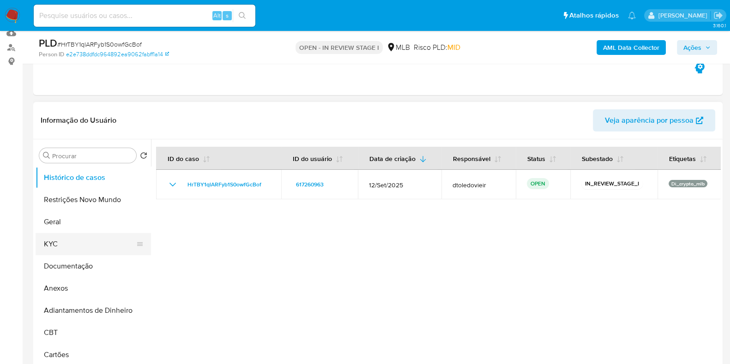
scroll to position [115, 0]
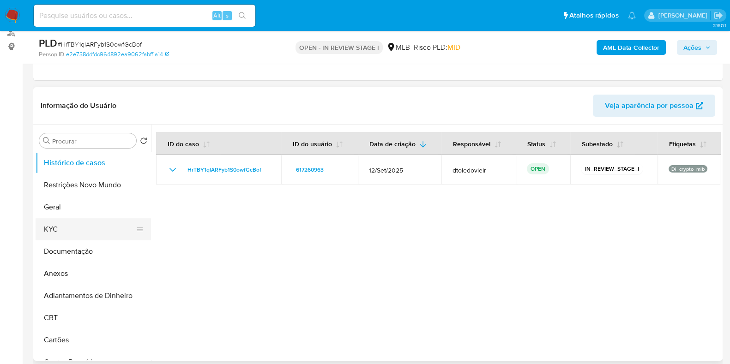
click at [66, 227] on button "KYC" at bounding box center [90, 230] width 108 height 22
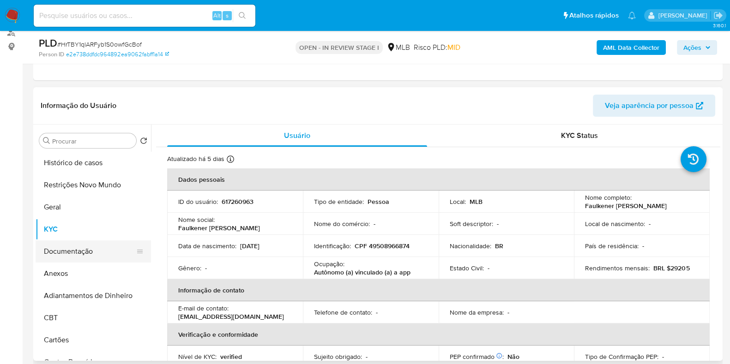
click at [72, 249] on button "Documentação" at bounding box center [90, 252] width 108 height 22
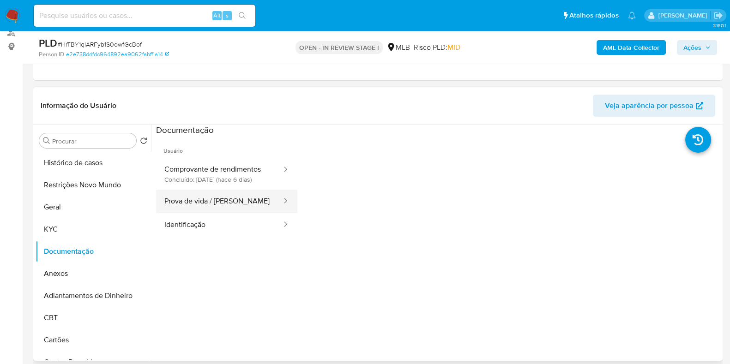
click at [228, 210] on button "Prova de vida / [PERSON_NAME]" at bounding box center [219, 202] width 127 height 24
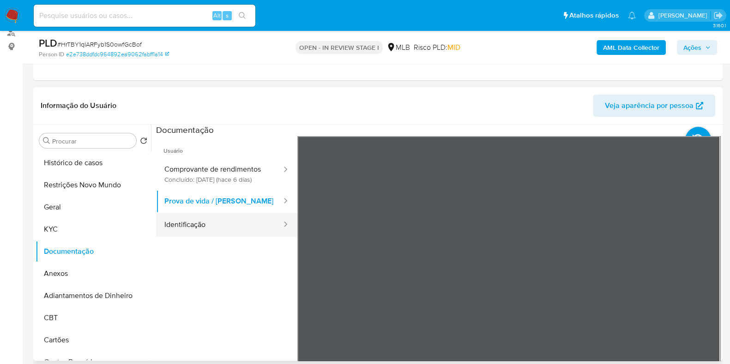
click at [227, 236] on button "Identificação" at bounding box center [219, 225] width 127 height 24
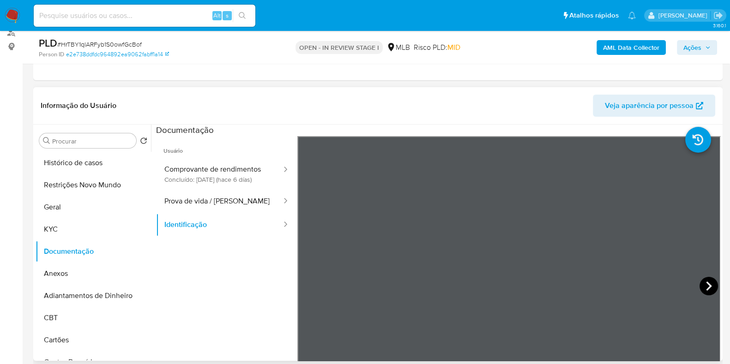
click at [701, 288] on icon at bounding box center [709, 286] width 18 height 18
click at [71, 230] on button "KYC" at bounding box center [90, 230] width 108 height 22
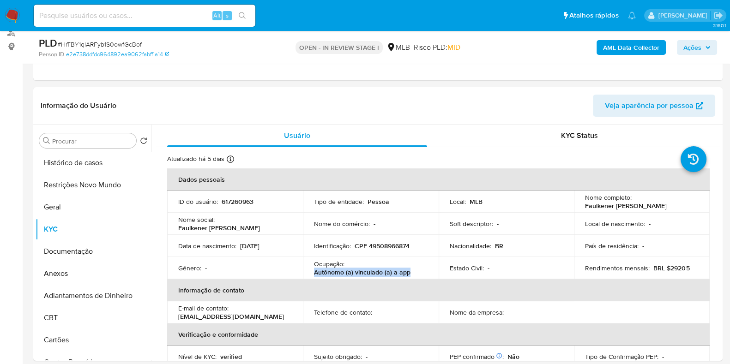
drag, startPoint x: 312, startPoint y: 269, endPoint x: 413, endPoint y: 273, distance: 100.8
click at [413, 273] on td "Ocupação : Autônomo (a) vinculado (a) a app" at bounding box center [371, 268] width 136 height 22
copy p "Autônomo (a) vinculado (a) a app"
click at [85, 249] on button "Documentação" at bounding box center [90, 252] width 108 height 22
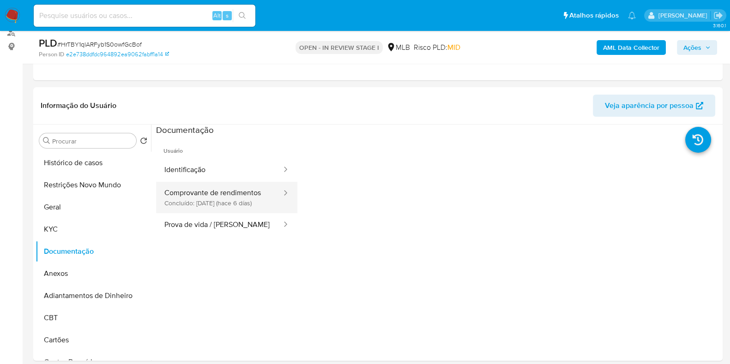
click at [201, 198] on button "Comprovante de rendimentos Concluído: 16/09/2025 (hace 6 días)" at bounding box center [219, 197] width 127 height 31
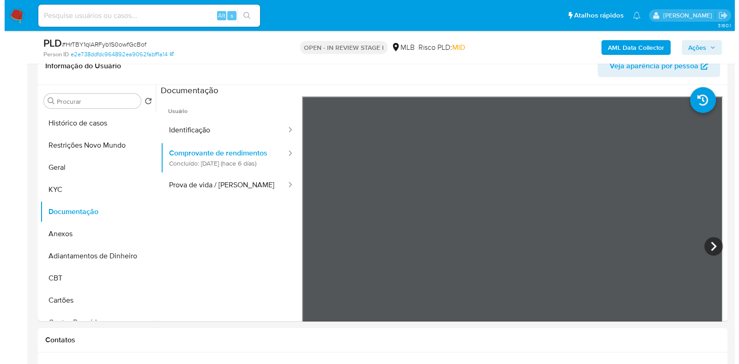
scroll to position [173, 0]
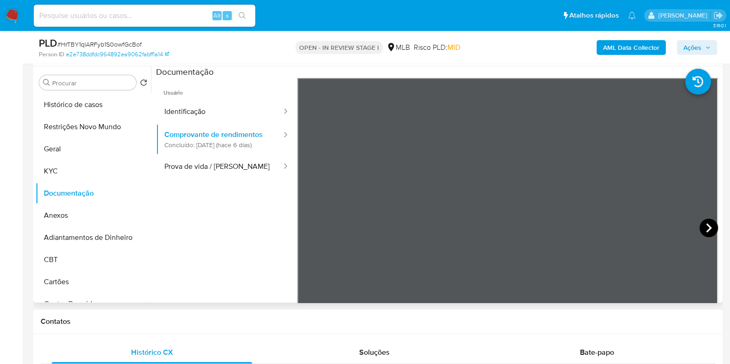
click at [707, 232] on icon at bounding box center [709, 228] width 18 height 18
click at [311, 227] on icon at bounding box center [309, 228] width 18 height 18
click at [710, 232] on icon at bounding box center [709, 228] width 18 height 18
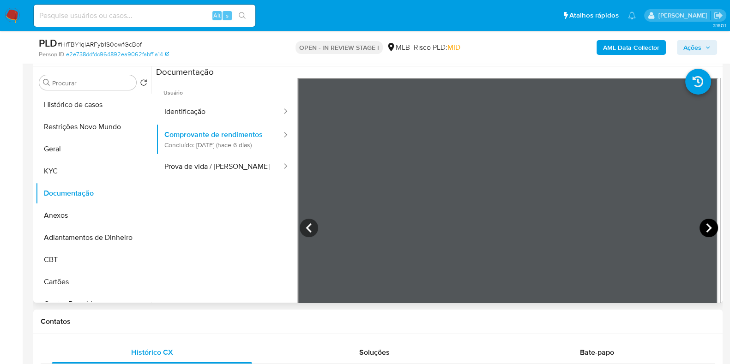
click at [707, 227] on icon at bounding box center [709, 228] width 6 height 9
click at [315, 227] on icon at bounding box center [309, 228] width 18 height 18
click at [704, 226] on icon at bounding box center [709, 228] width 18 height 18
click at [702, 227] on icon at bounding box center [709, 228] width 18 height 18
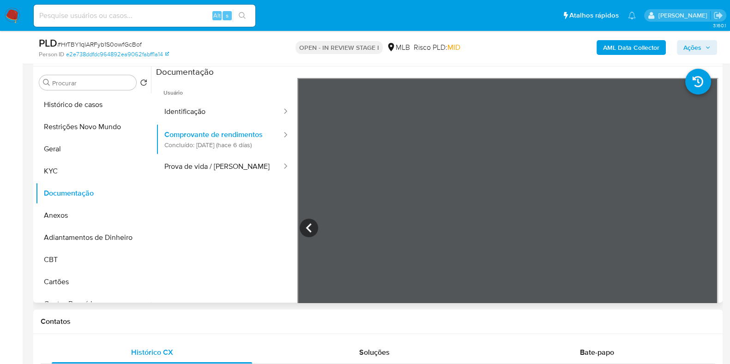
click at [633, 46] on b "AML Data Collector" at bounding box center [631, 47] width 56 height 15
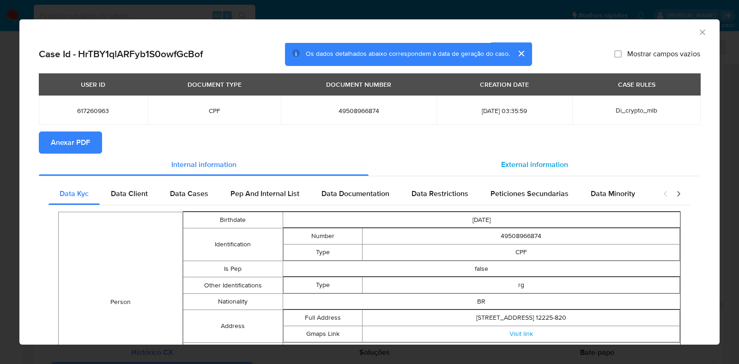
click at [508, 169] on span "External information" at bounding box center [534, 164] width 67 height 11
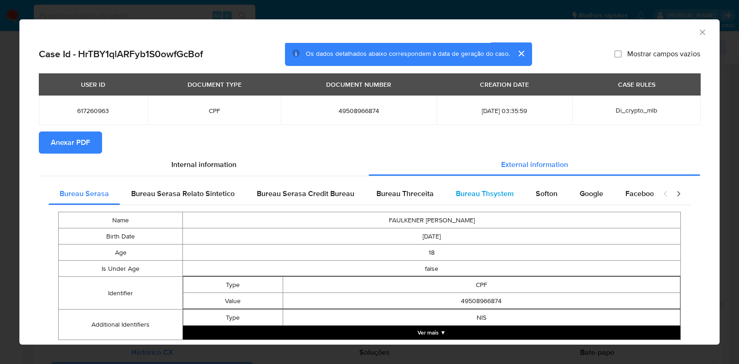
click at [497, 191] on span "Bureau Thsystem" at bounding box center [485, 193] width 58 height 11
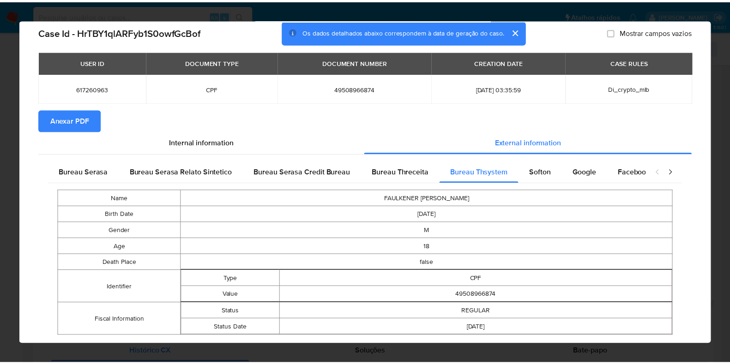
scroll to position [44, 0]
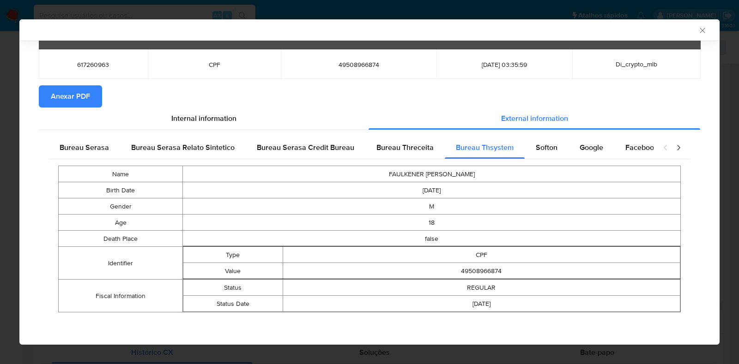
click at [342, 66] on span "49508966874" at bounding box center [359, 65] width 134 height 8
copy span "49508966874"
click at [0, 170] on div "AML Data Collector Case Id - HrTBY1qlARFyb1S0owfGcBof Os dados detalhados abaix…" at bounding box center [369, 182] width 739 height 364
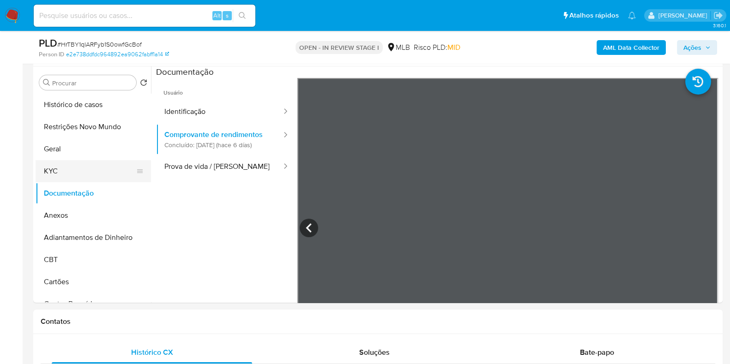
click at [62, 172] on button "KYC" at bounding box center [90, 171] width 108 height 22
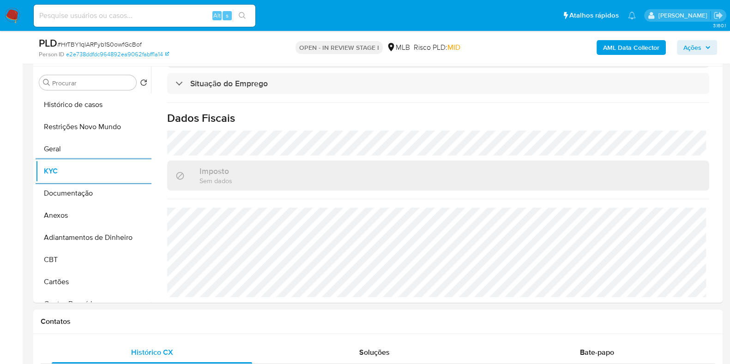
scroll to position [410, 0]
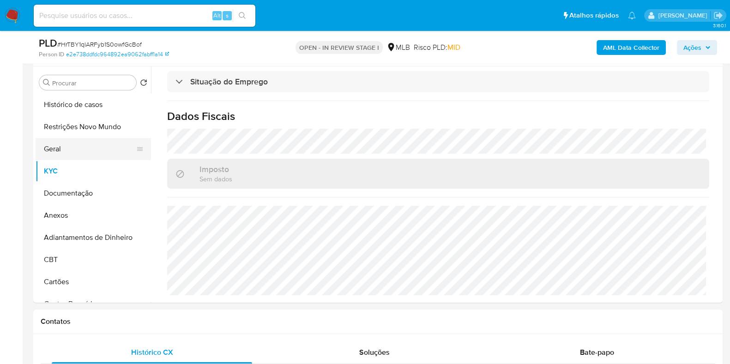
click at [43, 144] on button "Geral" at bounding box center [90, 149] width 108 height 22
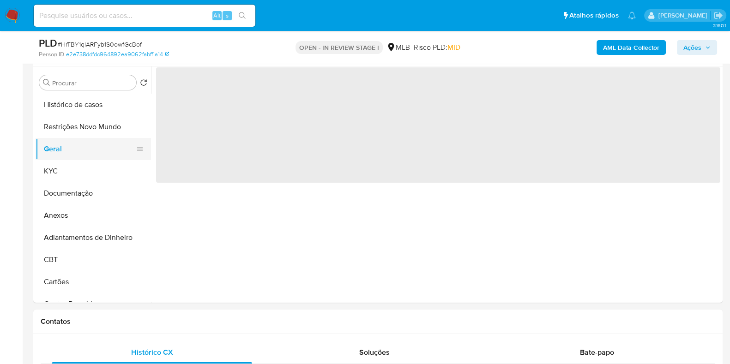
scroll to position [0, 0]
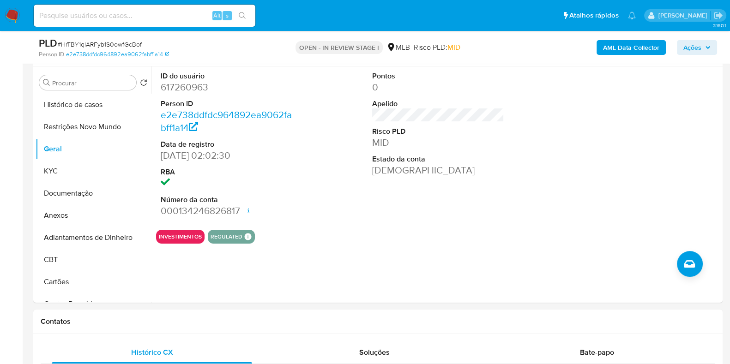
click at [707, 47] on icon "button" at bounding box center [708, 47] width 4 height 2
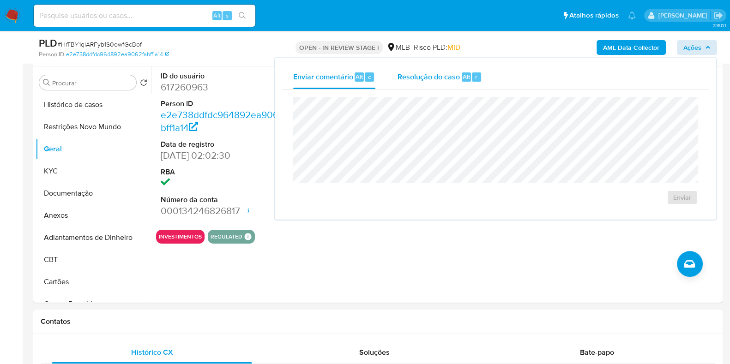
click at [437, 79] on span "Resolução do caso" at bounding box center [429, 76] width 62 height 11
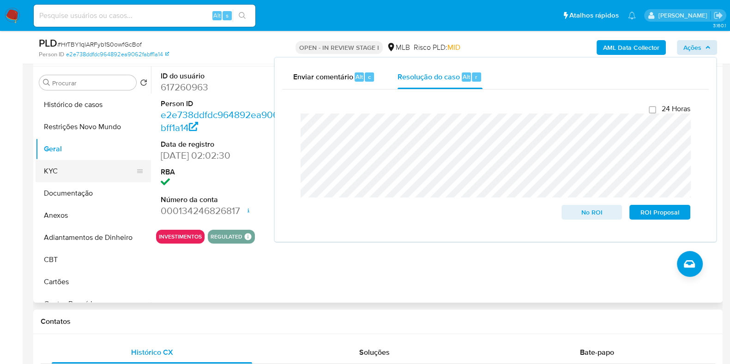
click at [69, 173] on button "KYC" at bounding box center [90, 171] width 108 height 22
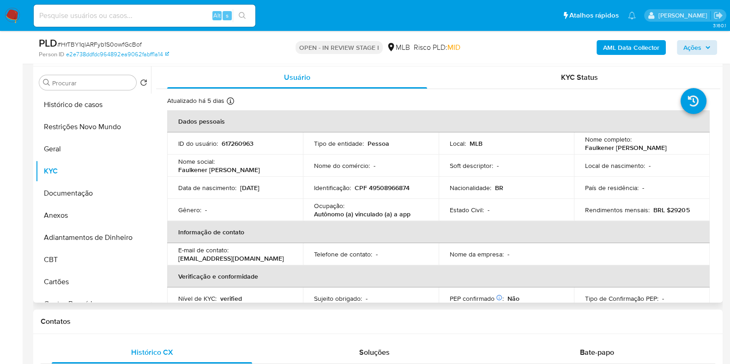
drag, startPoint x: 650, startPoint y: 147, endPoint x: 581, endPoint y: 146, distance: 69.8
click at [581, 146] on td "Nome completo : Faulkener Alberto de Araujo Reis" at bounding box center [642, 144] width 136 height 22
copy p "Faulkener [PERSON_NAME] [PERSON_NAME]"
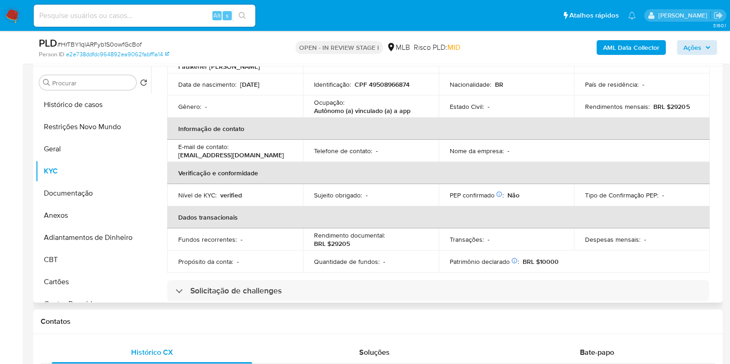
scroll to position [6, 0]
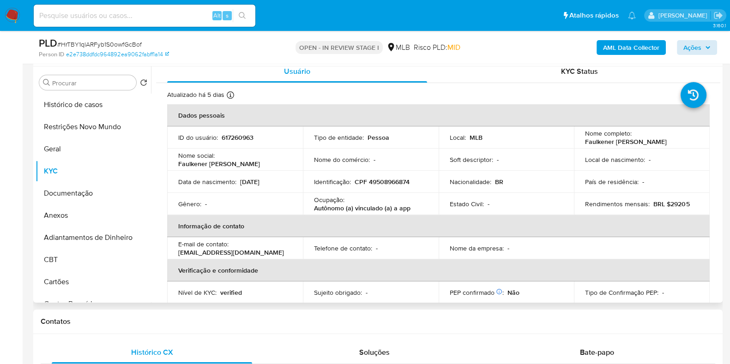
click at [391, 180] on p "CPF 49508966874" at bounding box center [382, 182] width 55 height 8
copy p "49508966874"
click at [93, 125] on button "Restrições Novo Mundo" at bounding box center [90, 127] width 108 height 22
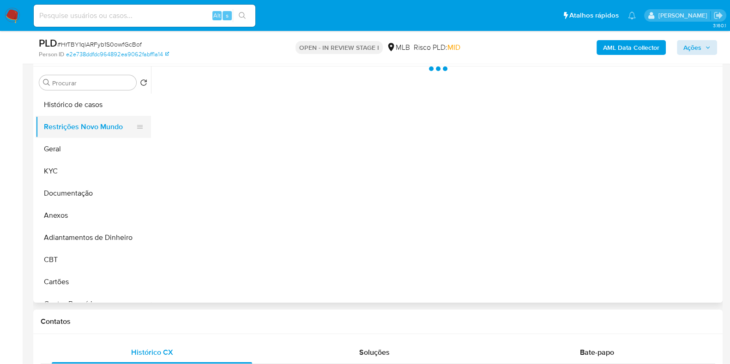
scroll to position [0, 0]
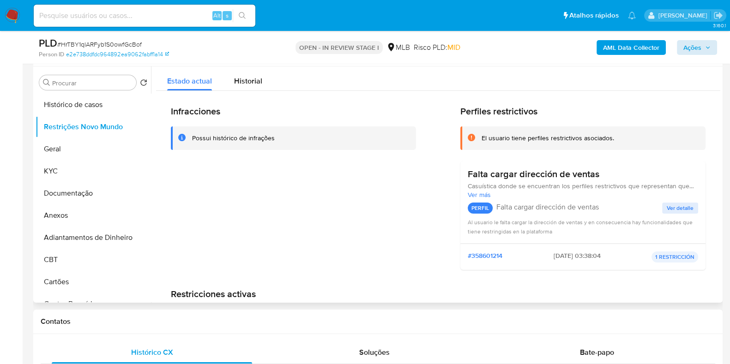
click at [550, 104] on div "Infracciones Possui histórico de infrações Perfiles restrictivos El usuario tie…" at bounding box center [438, 231] width 565 height 280
click at [65, 153] on button "Geral" at bounding box center [90, 149] width 108 height 22
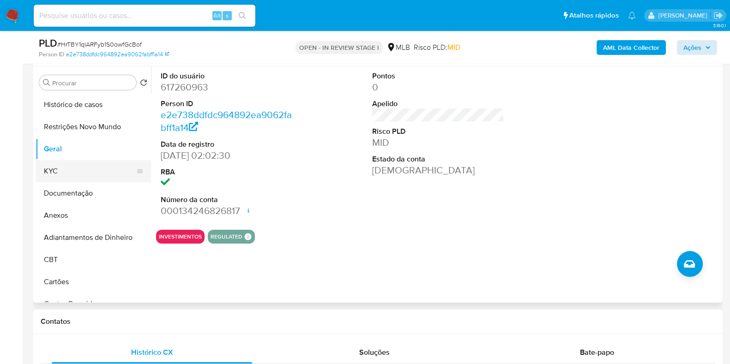
drag, startPoint x: 64, startPoint y: 178, endPoint x: 99, endPoint y: 177, distance: 35.1
click at [64, 178] on button "KYC" at bounding box center [90, 171] width 108 height 22
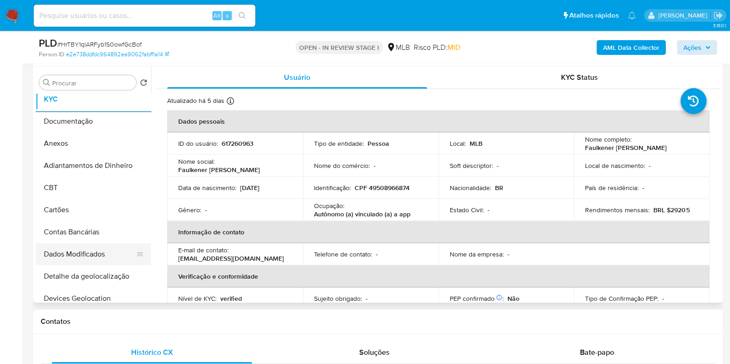
scroll to position [173, 0]
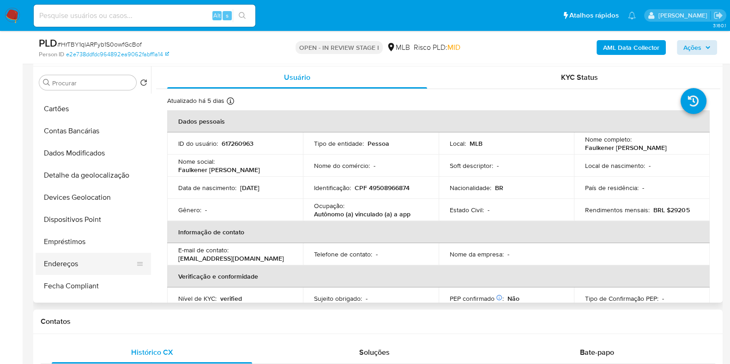
drag, startPoint x: 62, startPoint y: 256, endPoint x: 176, endPoint y: 277, distance: 115.0
click at [62, 257] on button "Endereços" at bounding box center [93, 264] width 115 height 22
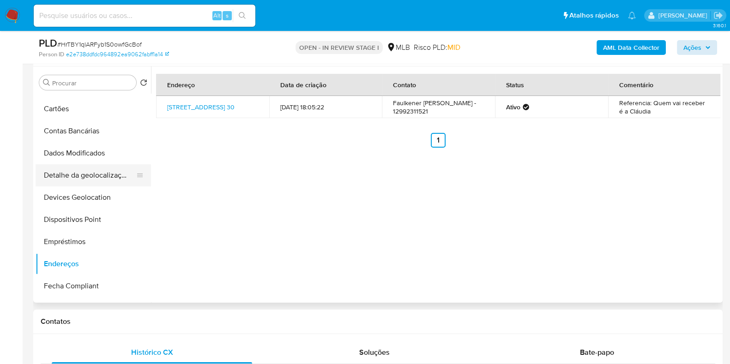
click at [96, 175] on button "Detalhe da geolocalização" at bounding box center [90, 175] width 108 height 22
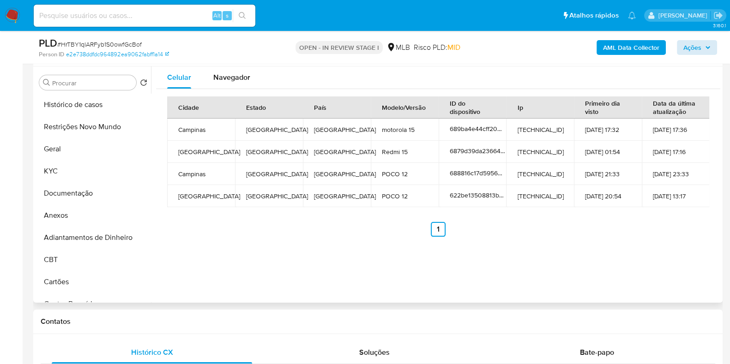
scroll to position [115, 0]
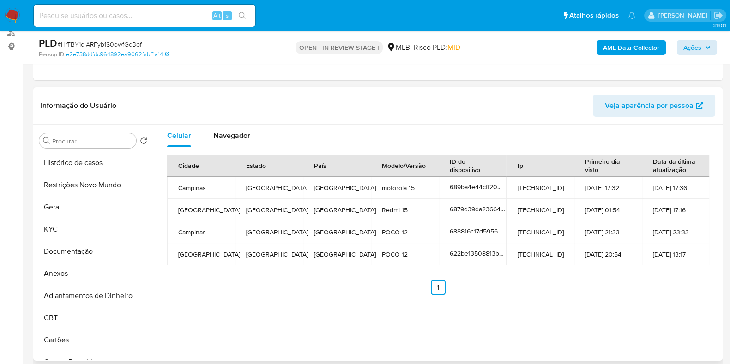
click at [71, 125] on div "Procurar Retornar ao pedido padrão Histórico de casos Restrições Novo Mundo Ger…" at bounding box center [378, 243] width 685 height 237
drag, startPoint x: 72, startPoint y: 197, endPoint x: 77, endPoint y: 189, distance: 9.7
click at [72, 197] on button "Geral" at bounding box center [93, 207] width 115 height 22
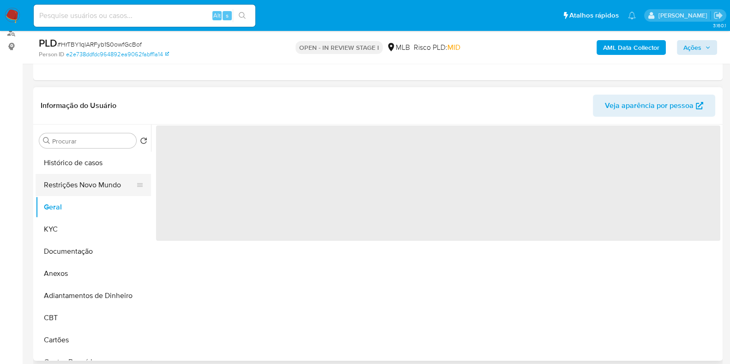
click at [77, 189] on button "Restrições Novo Mundo" at bounding box center [90, 185] width 108 height 22
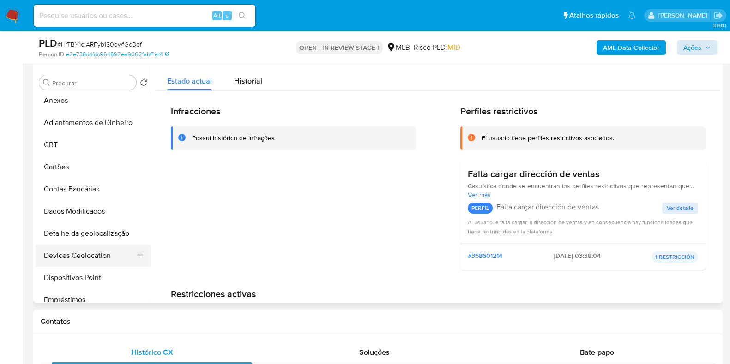
click at [90, 257] on button "Devices Geolocation" at bounding box center [90, 256] width 108 height 22
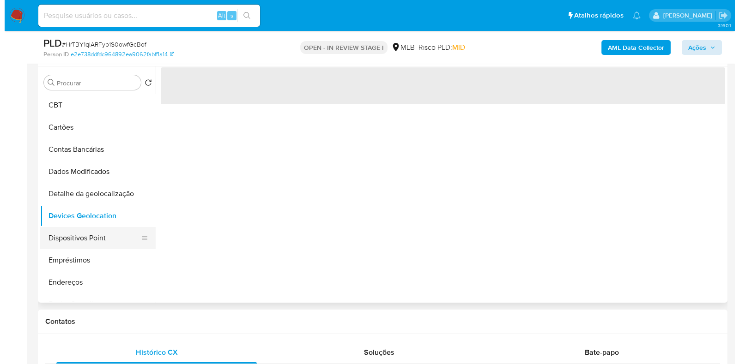
scroll to position [173, 0]
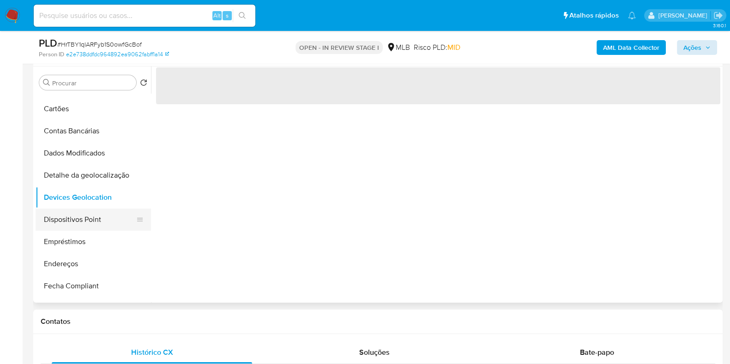
click at [85, 226] on button "Dispositivos Point" at bounding box center [90, 220] width 108 height 22
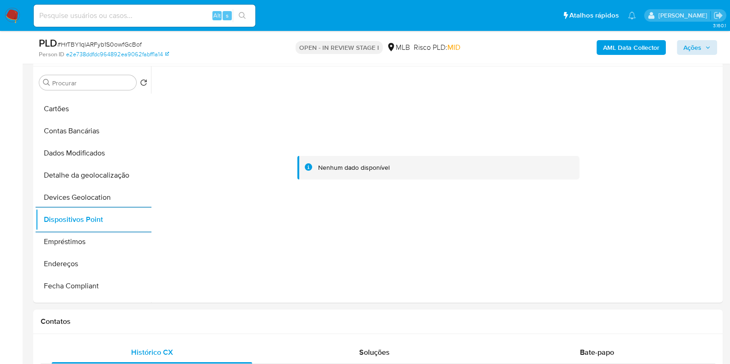
click at [614, 47] on b "AML Data Collector" at bounding box center [631, 47] width 56 height 15
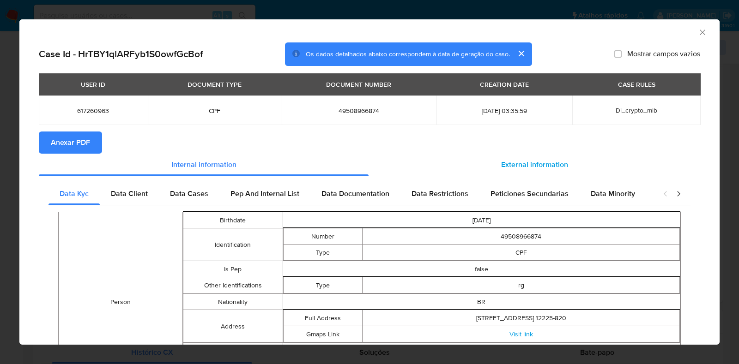
click at [563, 164] on div "External information" at bounding box center [535, 165] width 332 height 22
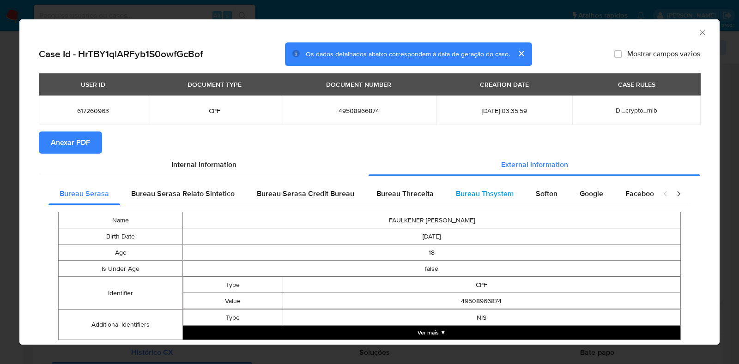
click at [483, 188] on span "Bureau Thsystem" at bounding box center [485, 193] width 58 height 11
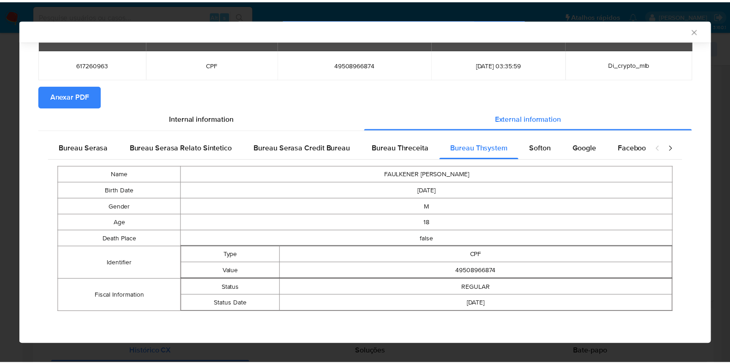
scroll to position [0, 0]
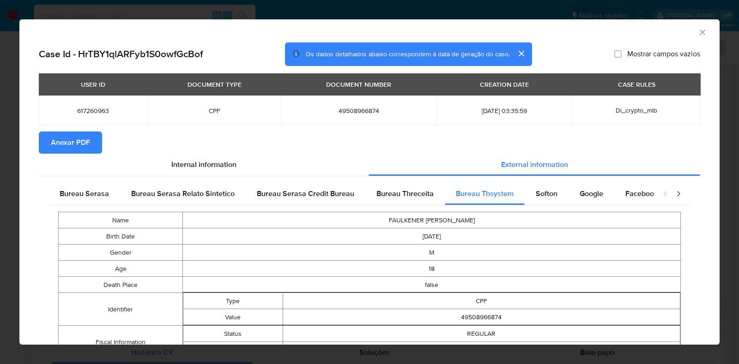
click at [78, 143] on span "Anexar PDF" at bounding box center [70, 143] width 39 height 20
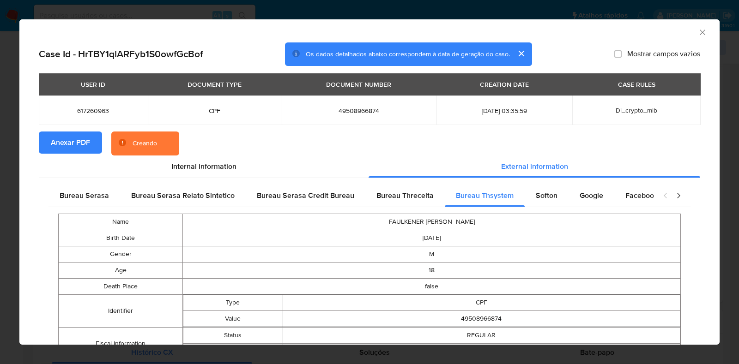
click at [0, 153] on div "AML Data Collector Case Id - HrTBY1qlARFyb1S0owfGcBof Os dados detalhados abaix…" at bounding box center [369, 182] width 739 height 364
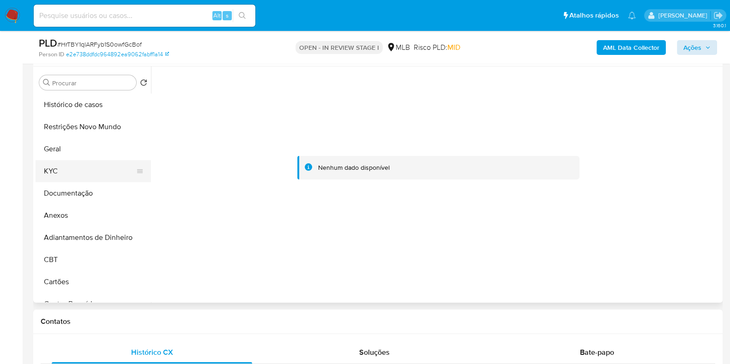
click at [82, 175] on button "KYC" at bounding box center [90, 171] width 108 height 22
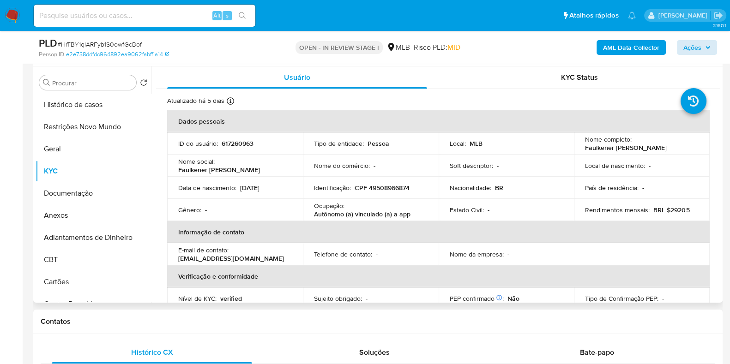
drag, startPoint x: 692, startPoint y: 148, endPoint x: 578, endPoint y: 151, distance: 113.7
click at [578, 151] on td "Nome completo : Faulkener Alberto de Araujo Reis" at bounding box center [642, 144] width 136 height 22
copy p "Faulkener [PERSON_NAME] [PERSON_NAME]"
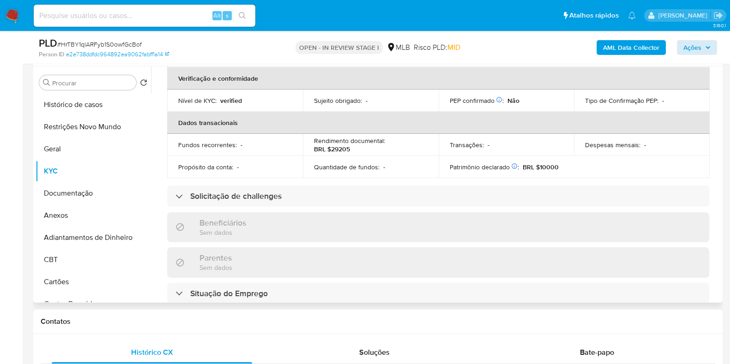
scroll to position [404, 0]
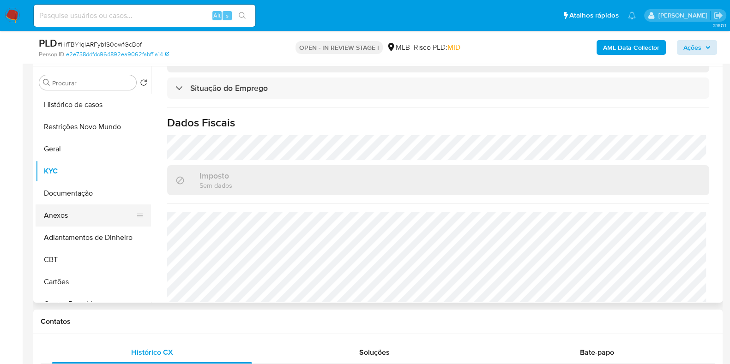
drag, startPoint x: 71, startPoint y: 218, endPoint x: 94, endPoint y: 217, distance: 23.1
click at [71, 218] on button "Anexos" at bounding box center [90, 216] width 108 height 22
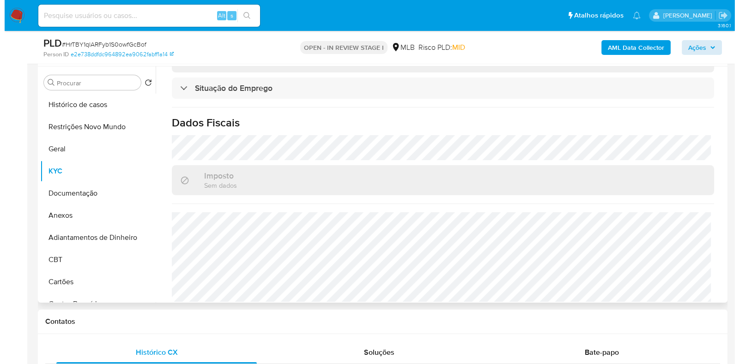
scroll to position [0, 0]
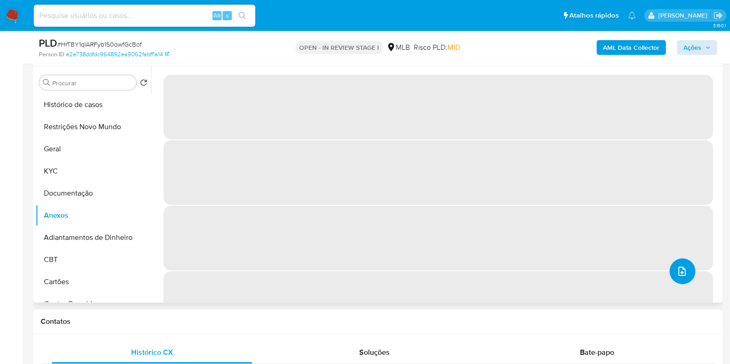
click at [677, 268] on icon "upload-file" at bounding box center [682, 271] width 11 height 11
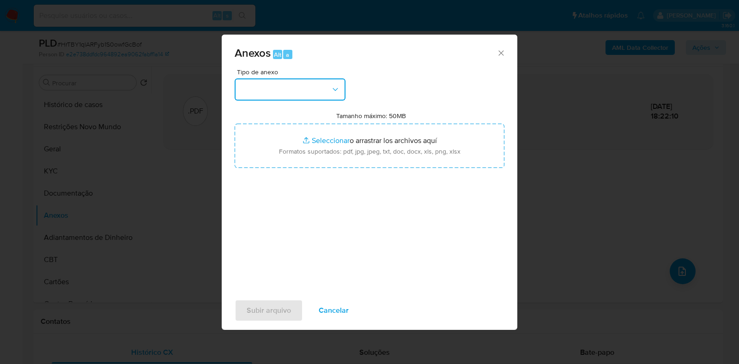
click at [287, 84] on button "button" at bounding box center [290, 90] width 111 height 22
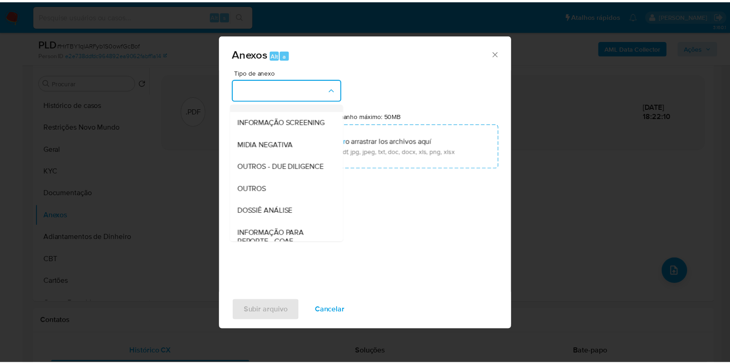
scroll to position [142, 0]
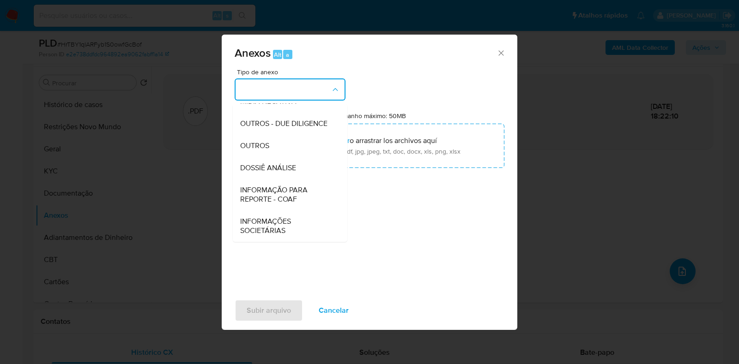
click at [277, 170] on span "DOSSIÊ ANÁLISE" at bounding box center [268, 168] width 56 height 9
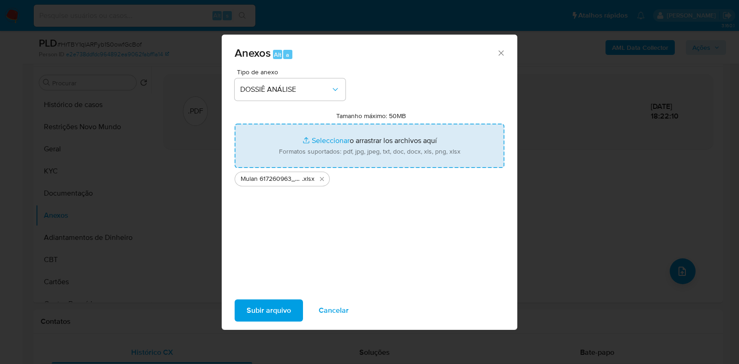
type input "C:\fakepath\SAR - (xxxxx) - CPF 49508966874 - FAULKENER ALBERTO DE ARAUJO REIS.…"
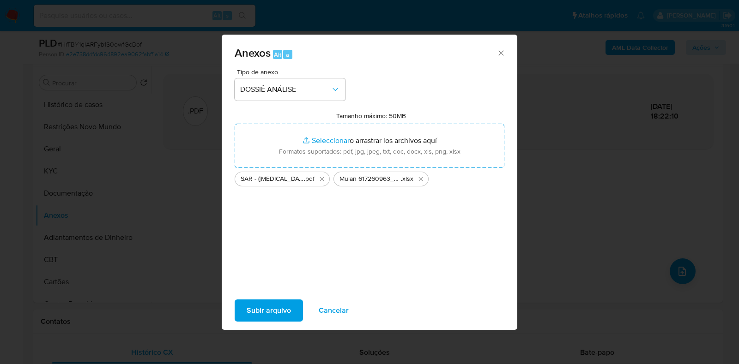
click at [257, 305] on span "Subir arquivo" at bounding box center [269, 311] width 44 height 20
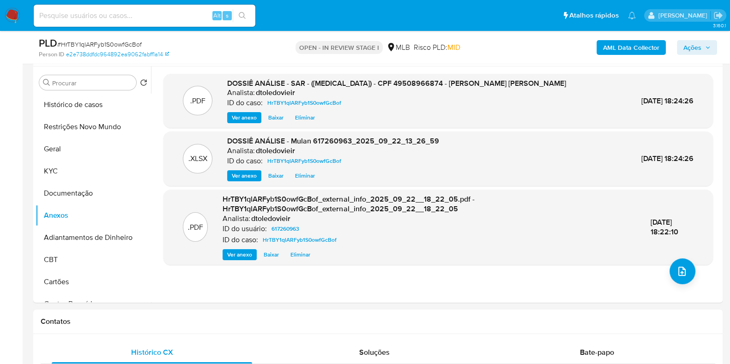
click at [696, 51] on span "Ações" at bounding box center [693, 47] width 18 height 15
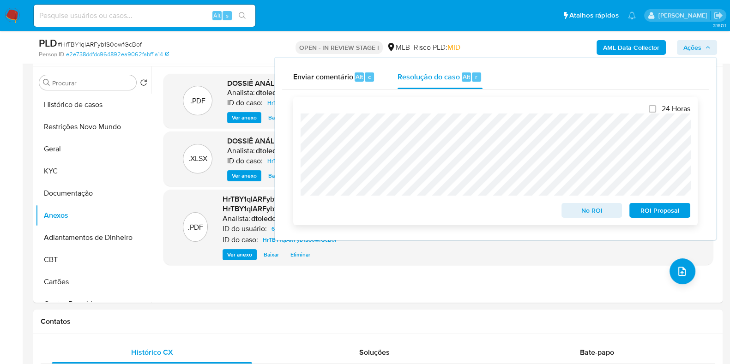
click at [650, 214] on span "ROI Proposal" at bounding box center [660, 210] width 48 height 13
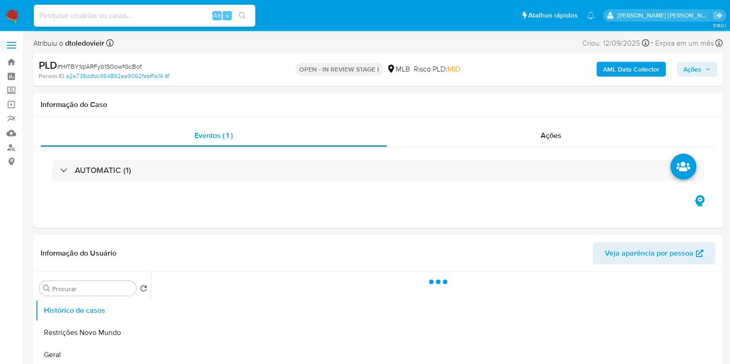
select select "10"
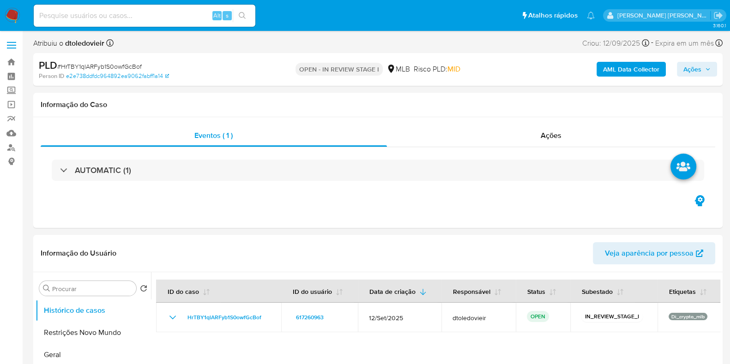
click at [692, 72] on span "Ações" at bounding box center [693, 69] width 18 height 15
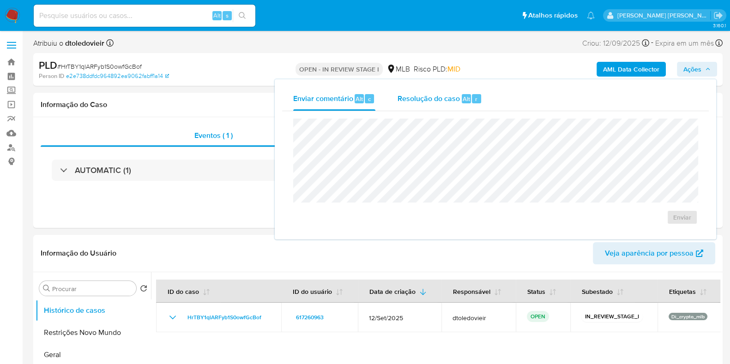
click at [437, 99] on span "Resolução do caso" at bounding box center [429, 98] width 62 height 11
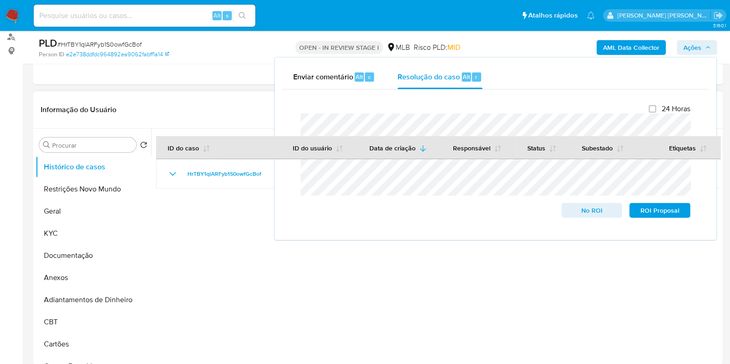
scroll to position [115, 0]
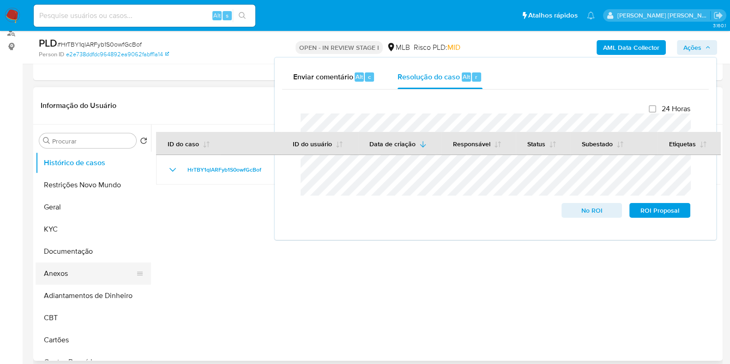
click at [88, 276] on button "Anexos" at bounding box center [90, 274] width 108 height 22
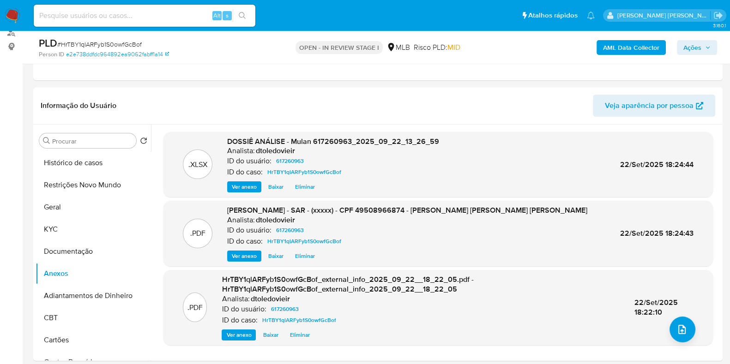
click at [685, 47] on span "Ações" at bounding box center [693, 47] width 18 height 15
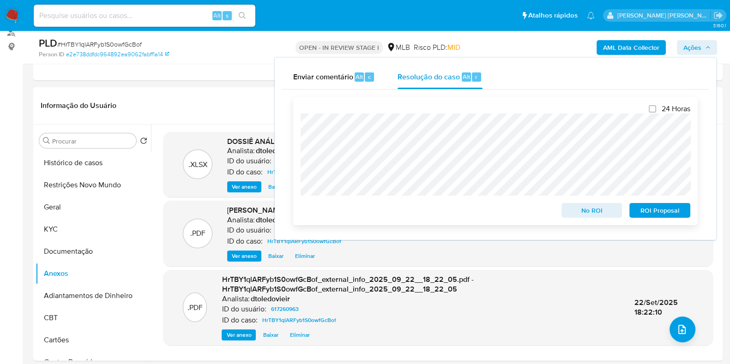
click at [647, 209] on span "ROI Proposal" at bounding box center [660, 210] width 48 height 13
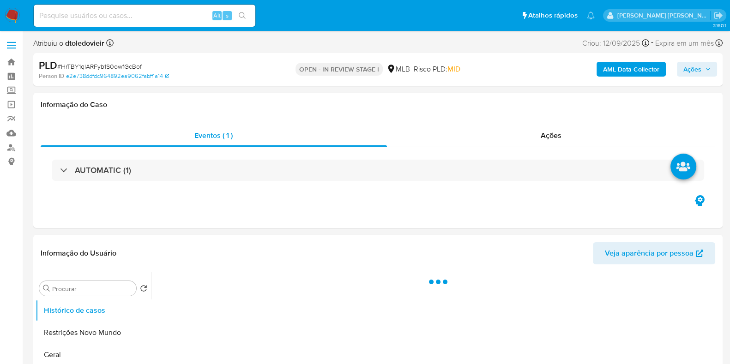
click at [709, 70] on icon "button" at bounding box center [708, 70] width 6 height 6
select select "10"
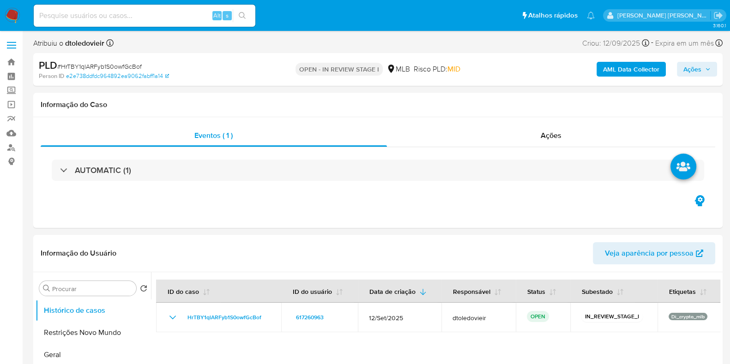
click at [704, 70] on span "Ações" at bounding box center [697, 69] width 27 height 13
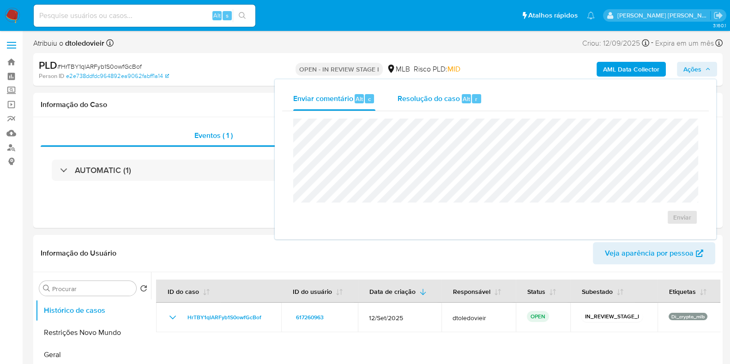
click at [440, 110] on div "Resolução do caso Alt r" at bounding box center [440, 99] width 85 height 24
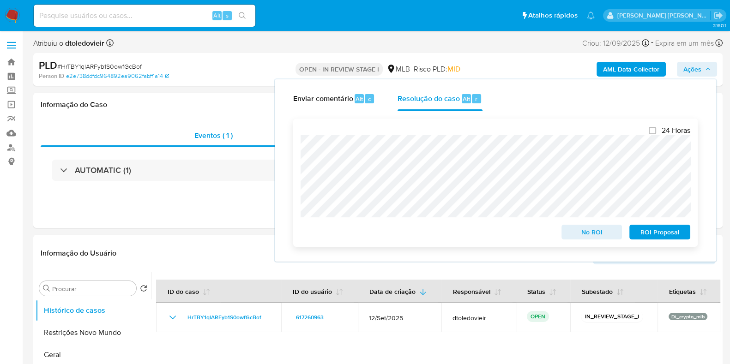
click at [637, 233] on span "ROI Proposal" at bounding box center [660, 232] width 48 height 13
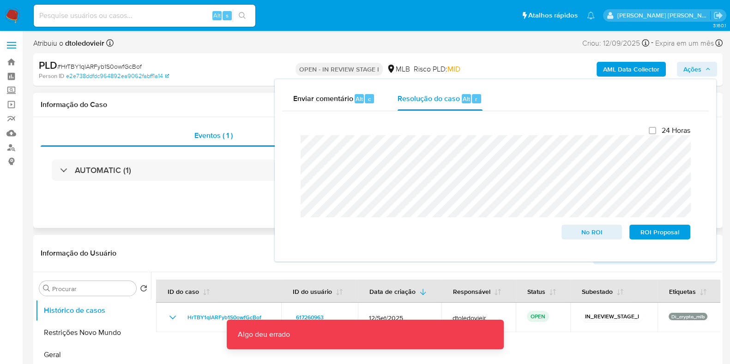
click at [187, 210] on div "Eventos ( 1 ) Ações AUTOMATIC (1)" at bounding box center [378, 172] width 690 height 111
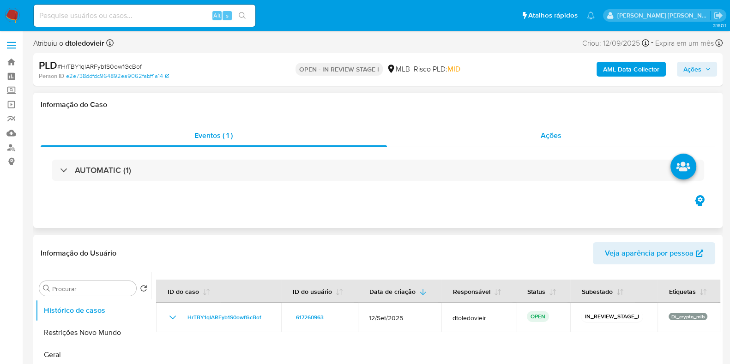
drag, startPoint x: 490, startPoint y: 146, endPoint x: 499, endPoint y: 145, distance: 8.8
click at [491, 146] on div "Ações" at bounding box center [551, 136] width 329 height 22
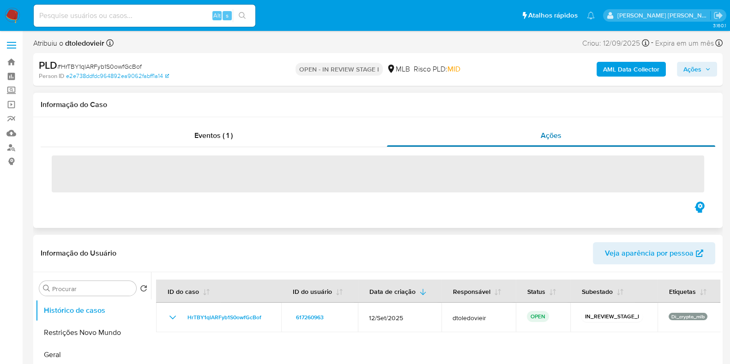
click at [510, 141] on div "Ações" at bounding box center [551, 136] width 329 height 22
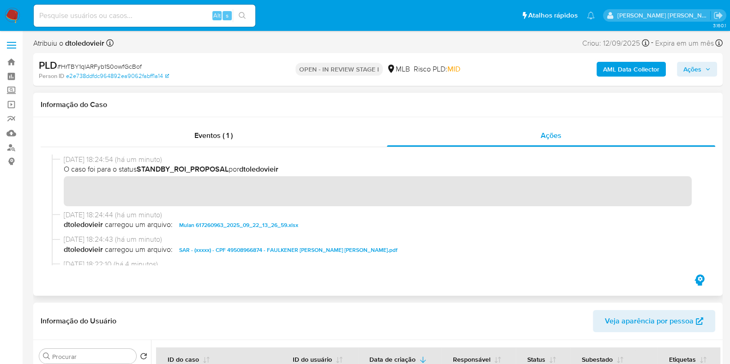
drag, startPoint x: 320, startPoint y: 172, endPoint x: 190, endPoint y: 172, distance: 129.8
click at [190, 172] on span "O caso foi para o status STANDBY_ROI_PROPOSAL por dtoledovieir" at bounding box center [382, 169] width 637 height 10
click at [268, 172] on b "dtoledovieir" at bounding box center [258, 169] width 39 height 11
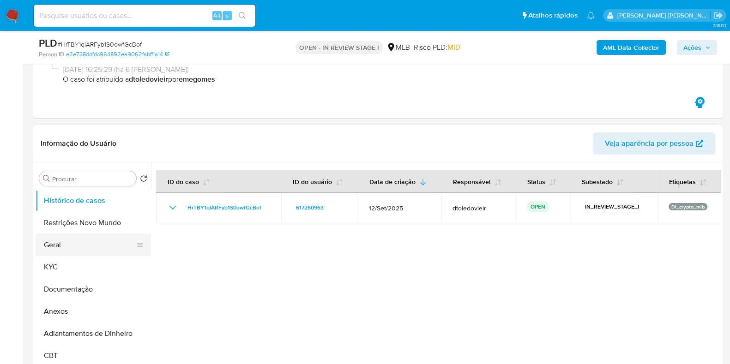
scroll to position [173, 0]
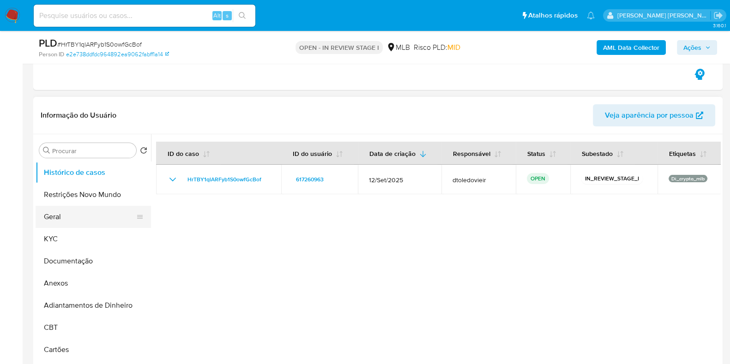
click at [55, 217] on button "Geral" at bounding box center [90, 217] width 108 height 22
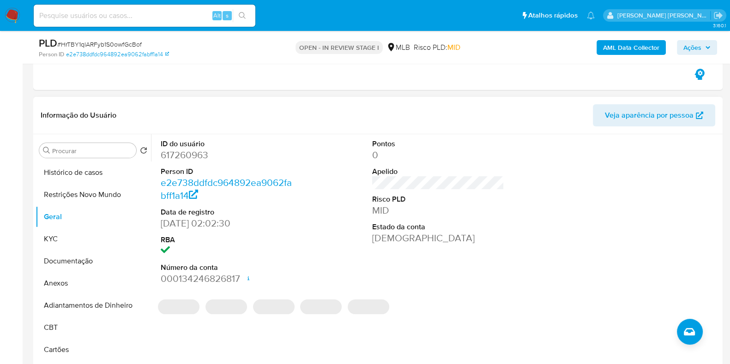
click at [185, 153] on dd "617260963" at bounding box center [227, 155] width 132 height 13
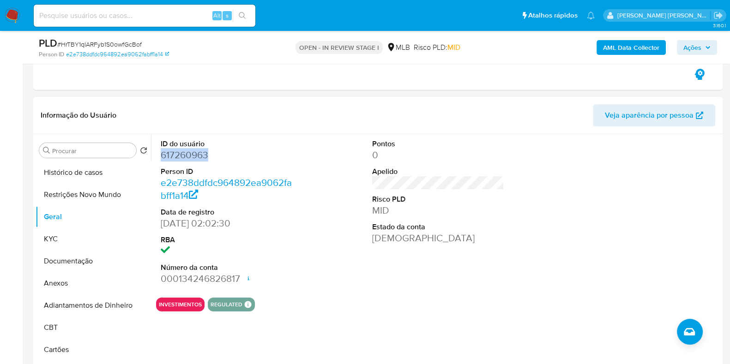
click at [185, 153] on dd "617260963" at bounding box center [227, 155] width 132 height 13
copy dd "617260963"
click at [131, 17] on input at bounding box center [145, 16] width 222 height 12
paste input "70732613"
type input "70732613"
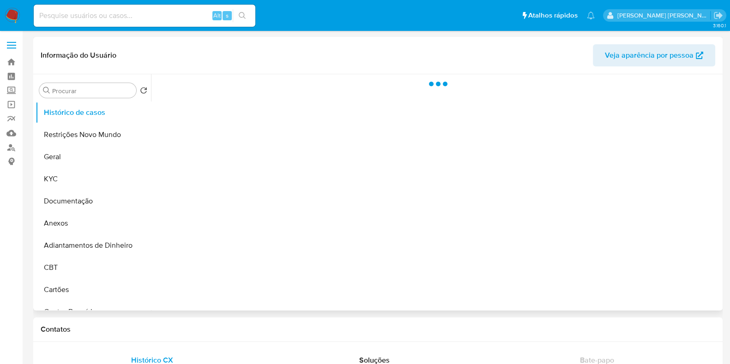
select select "10"
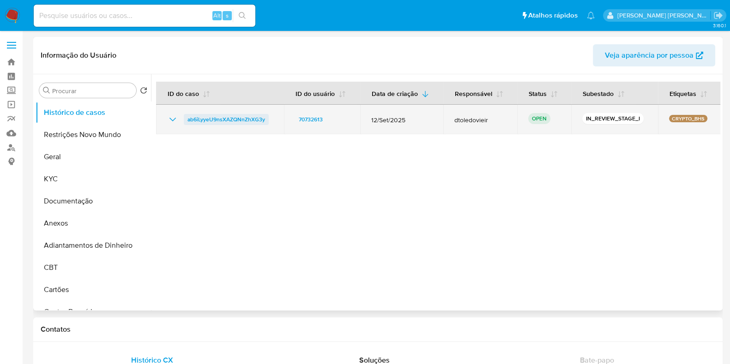
click at [232, 119] on span "ab6iLyyeU9nsXAZQNnZhXG3y" at bounding box center [227, 119] width 78 height 11
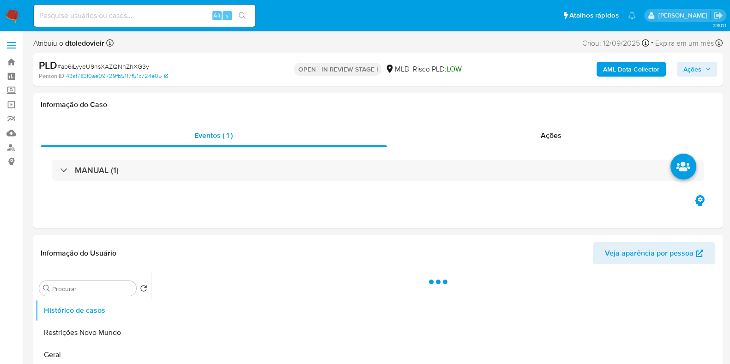
select select "10"
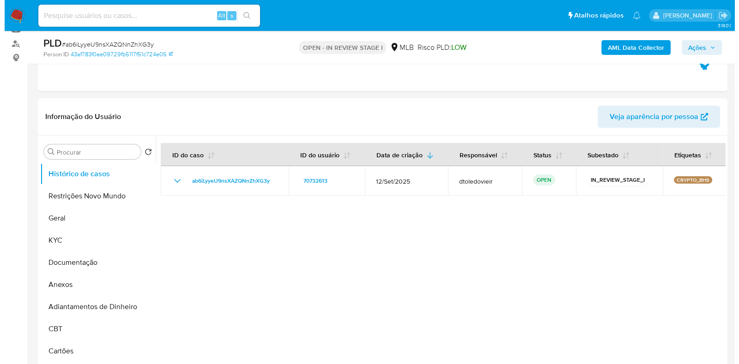
scroll to position [115, 0]
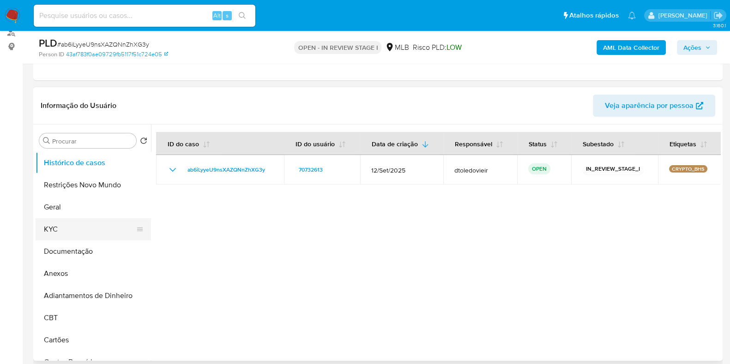
click at [64, 228] on button "KYC" at bounding box center [90, 230] width 108 height 22
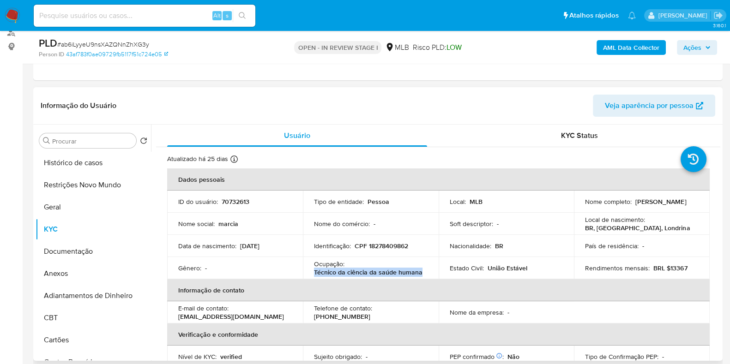
drag, startPoint x: 426, startPoint y: 273, endPoint x: 305, endPoint y: 274, distance: 121.0
click at [305, 274] on td "Ocupação : Técnico da ciência da saúde humana" at bounding box center [371, 268] width 136 height 22
copy p "Técnico da ciência da saúde humana"
click at [74, 254] on button "Documentação" at bounding box center [90, 252] width 108 height 22
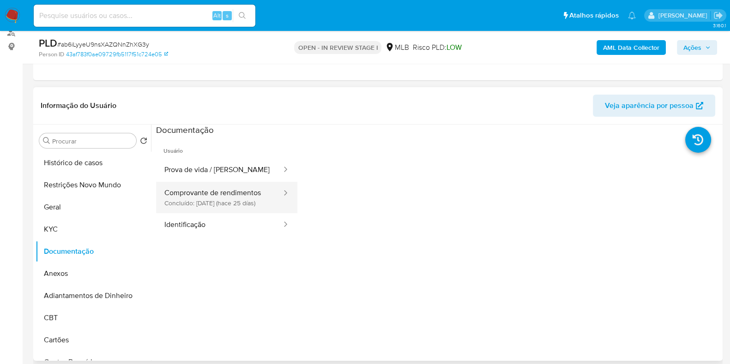
click at [214, 198] on button "Comprovante de rendimentos Concluído: 28/08/2025 (hace 25 días)" at bounding box center [219, 197] width 127 height 31
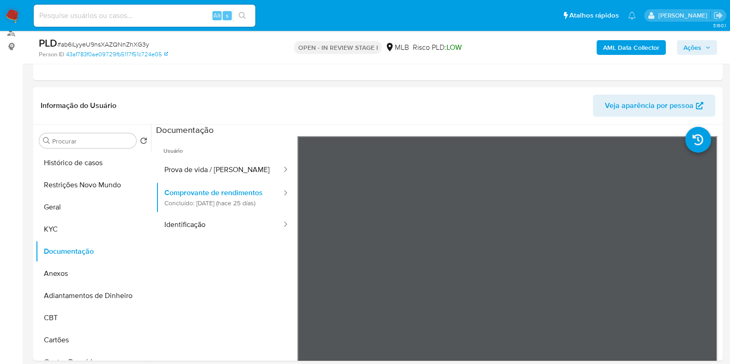
click at [627, 48] on b "AML Data Collector" at bounding box center [631, 47] width 56 height 15
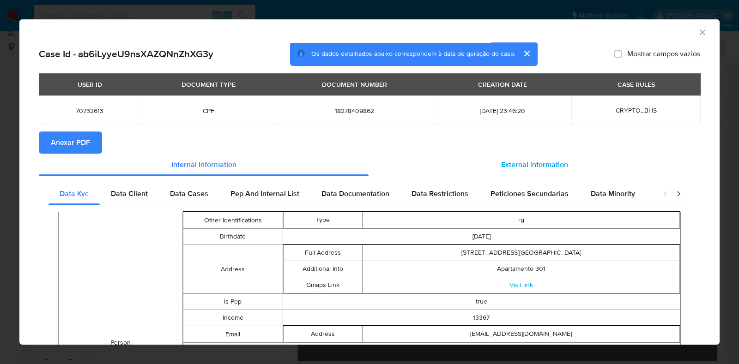
click at [512, 163] on span "External information" at bounding box center [534, 164] width 67 height 11
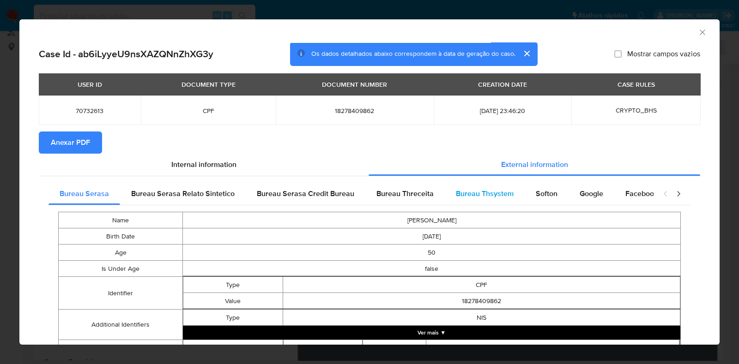
click at [469, 193] on span "Bureau Thsystem" at bounding box center [485, 193] width 58 height 11
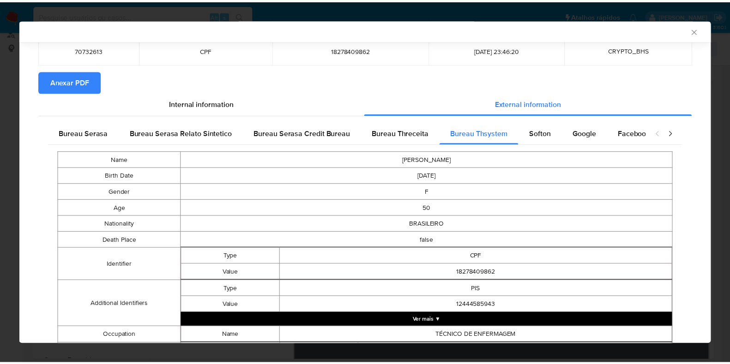
scroll to position [0, 0]
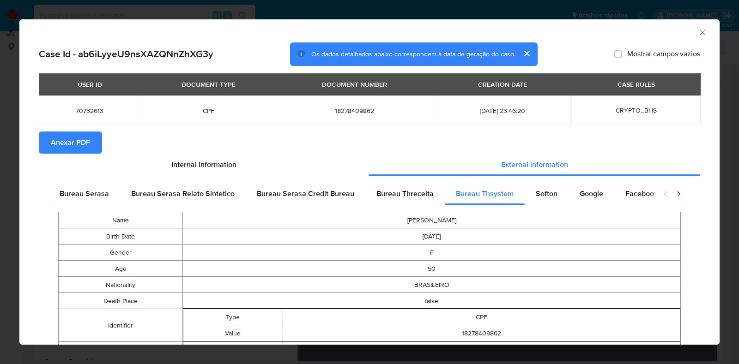
click at [338, 111] on span "18278409862" at bounding box center [354, 111] width 135 height 8
copy span "18278409862"
click at [698, 33] on icon "Fechar a janela" at bounding box center [702, 32] width 9 height 9
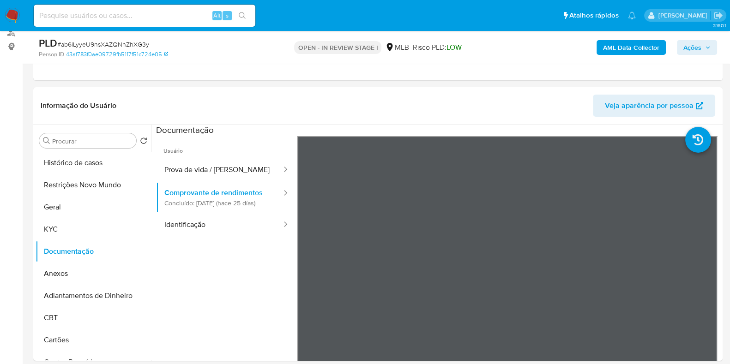
click at [707, 52] on span "Ações" at bounding box center [697, 47] width 27 height 13
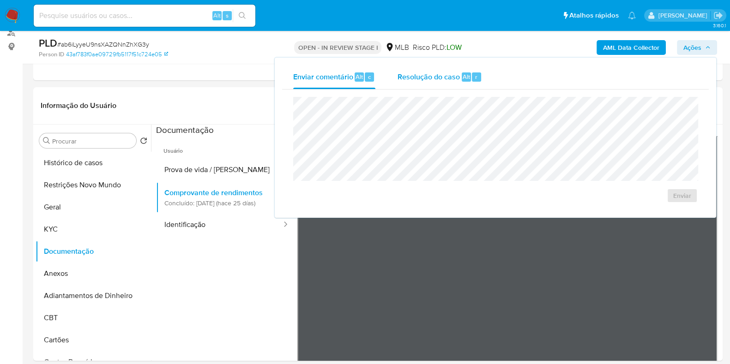
click at [428, 71] on span "Resolução do caso" at bounding box center [429, 76] width 62 height 11
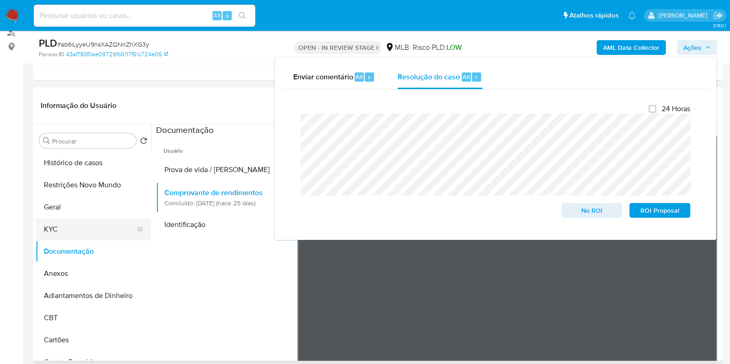
click at [42, 227] on button "KYC" at bounding box center [90, 230] width 108 height 22
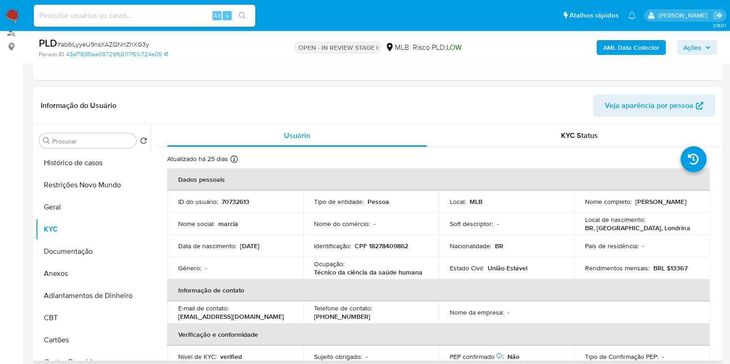
drag, startPoint x: 670, startPoint y: 206, endPoint x: 579, endPoint y: 207, distance: 91.0
click at [579, 207] on td "Nome completo : Marcia Luciana Leite Alfredo" at bounding box center [642, 202] width 136 height 22
copy p "Marcia Luciana Leite Alfredo"
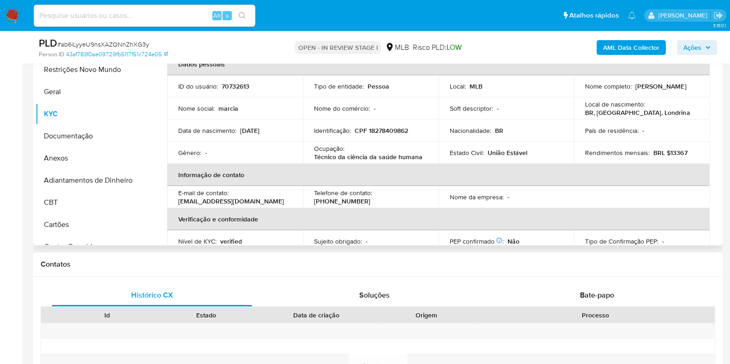
click at [390, 130] on p "CPF 18278409862" at bounding box center [382, 131] width 54 height 8
copy p "18278409862"
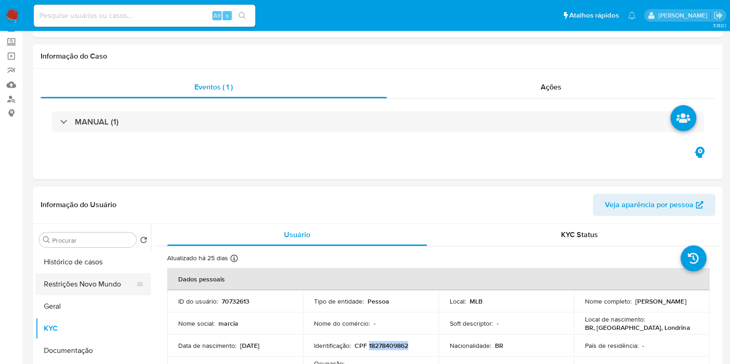
scroll to position [115, 0]
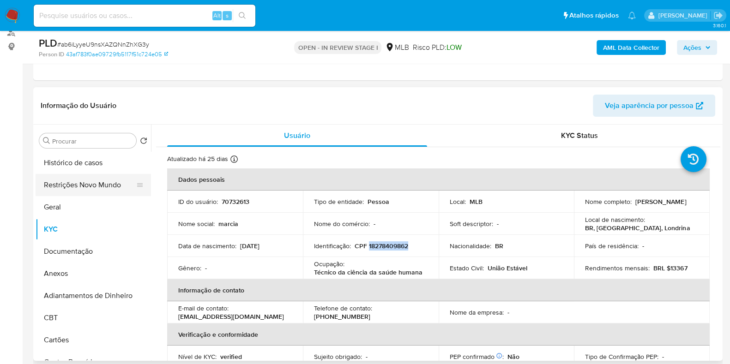
click at [96, 179] on button "Restrições Novo Mundo" at bounding box center [90, 185] width 108 height 22
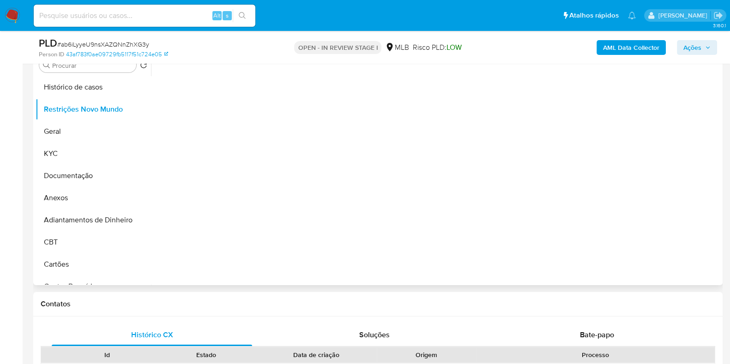
scroll to position [173, 0]
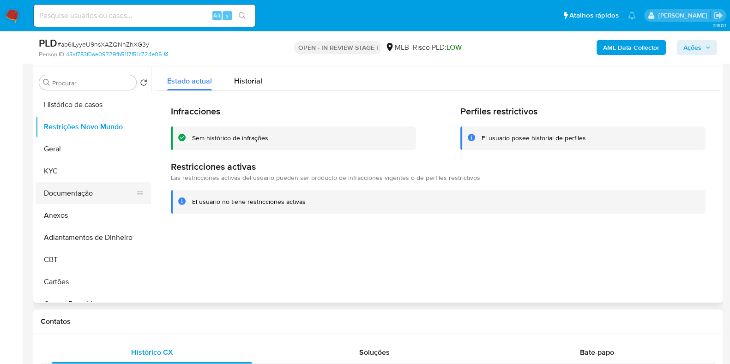
click at [85, 195] on button "Documentação" at bounding box center [90, 193] width 108 height 22
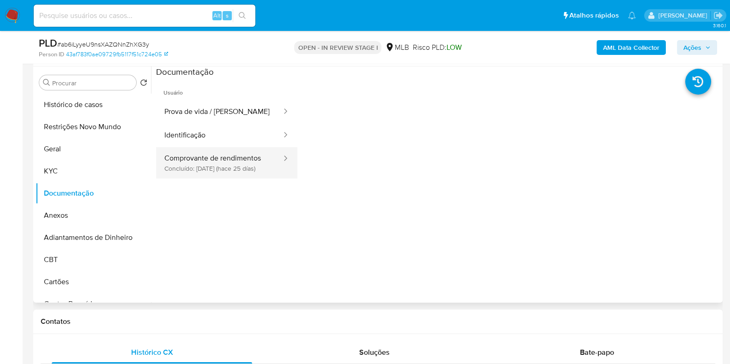
click at [283, 179] on button "Comprovante de rendimentos Concluído: 28/08/2025 (hace 25 días)" at bounding box center [219, 162] width 127 height 31
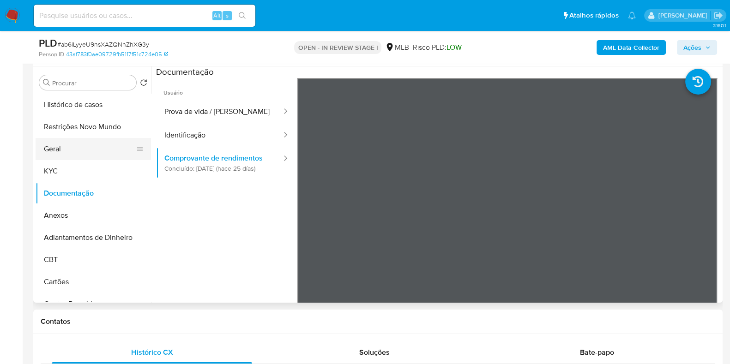
click at [74, 145] on button "Geral" at bounding box center [90, 149] width 108 height 22
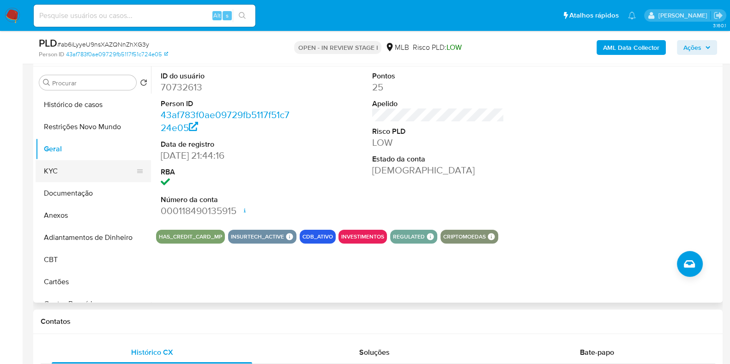
click at [85, 167] on button "KYC" at bounding box center [90, 171] width 108 height 22
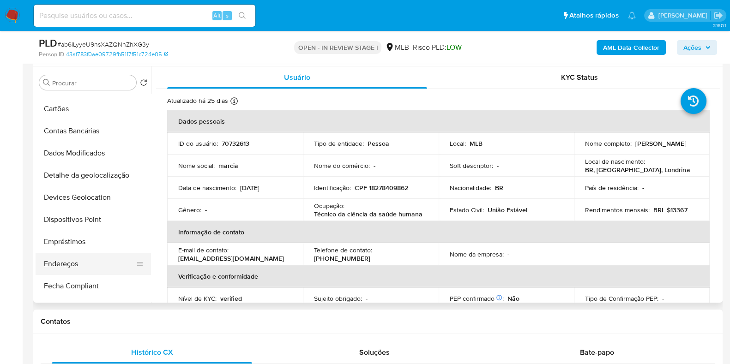
click at [88, 267] on button "Endereços" at bounding box center [90, 264] width 108 height 22
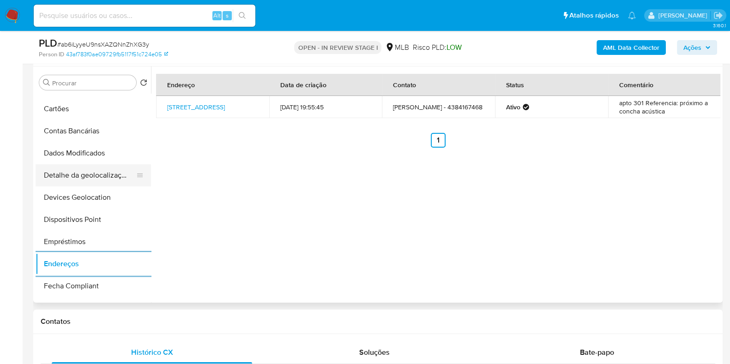
click at [77, 170] on button "Detalhe da geolocalização" at bounding box center [90, 175] width 108 height 22
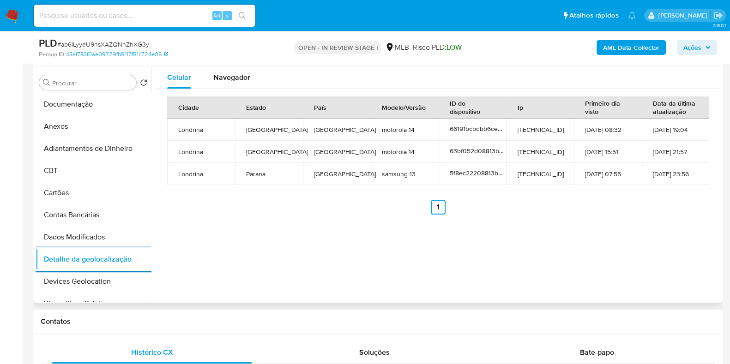
scroll to position [0, 0]
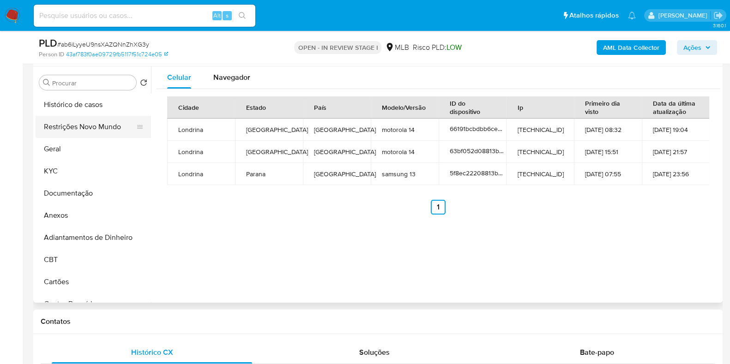
click at [79, 126] on button "Restrições Novo Mundo" at bounding box center [90, 127] width 108 height 22
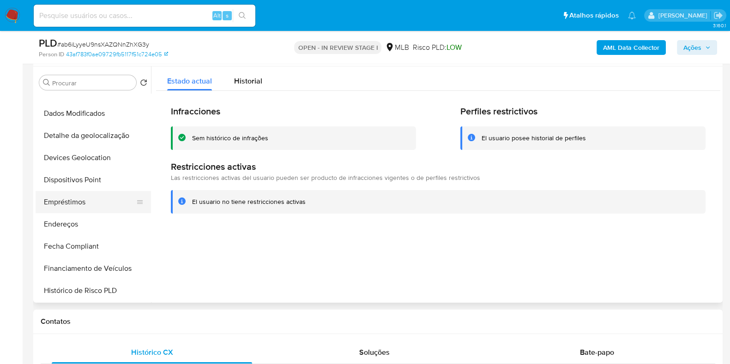
scroll to position [231, 0]
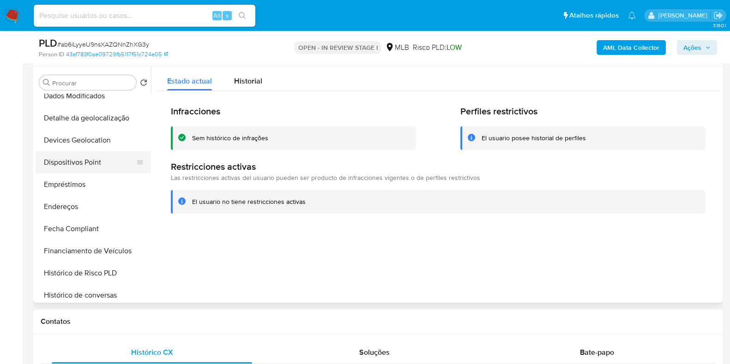
click at [94, 164] on button "Dispositivos Point" at bounding box center [90, 163] width 108 height 22
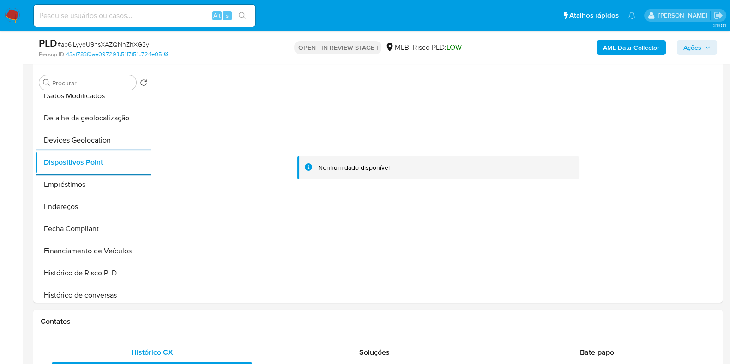
click at [625, 49] on b "AML Data Collector" at bounding box center [631, 47] width 56 height 15
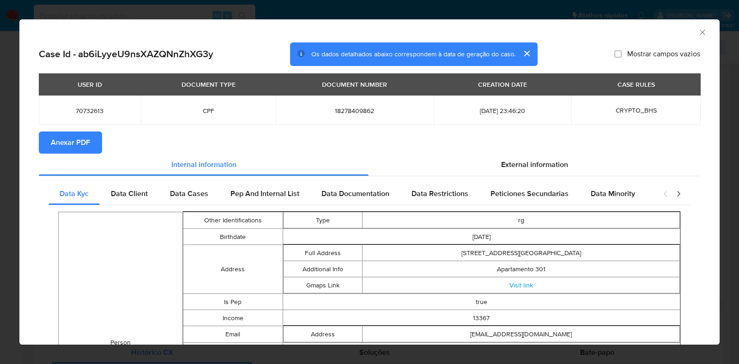
click at [94, 144] on button "Anexar PDF" at bounding box center [70, 143] width 63 height 22
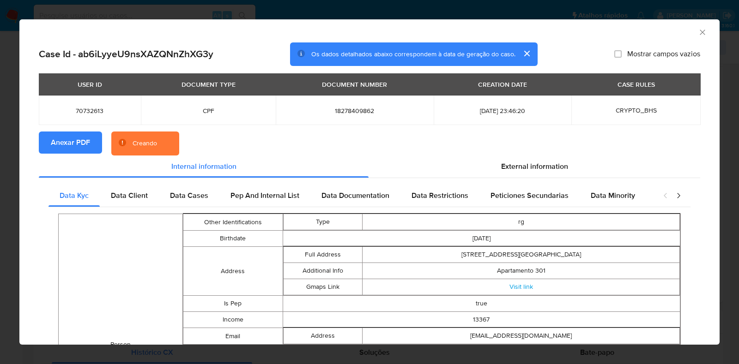
click at [10, 155] on div "AML Data Collector Case Id - ab6iLyyeU9nsXAZQNnZhXG3y Os dados detalhados abaix…" at bounding box center [369, 182] width 739 height 364
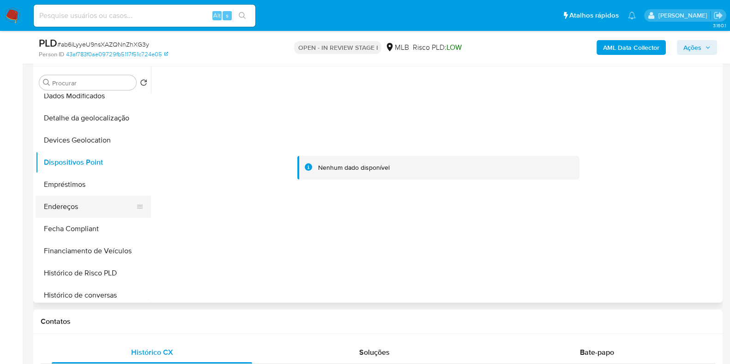
scroll to position [0, 0]
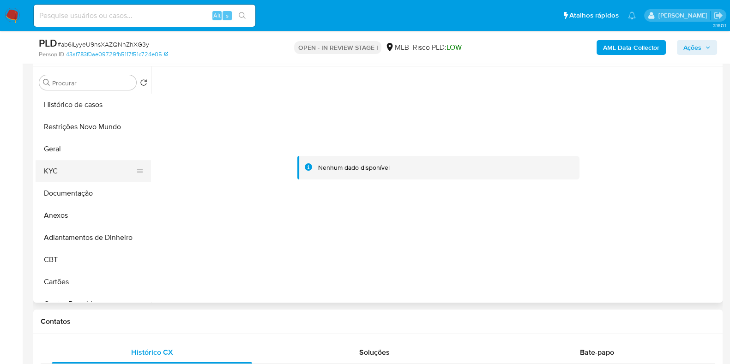
click at [76, 172] on button "KYC" at bounding box center [90, 171] width 108 height 22
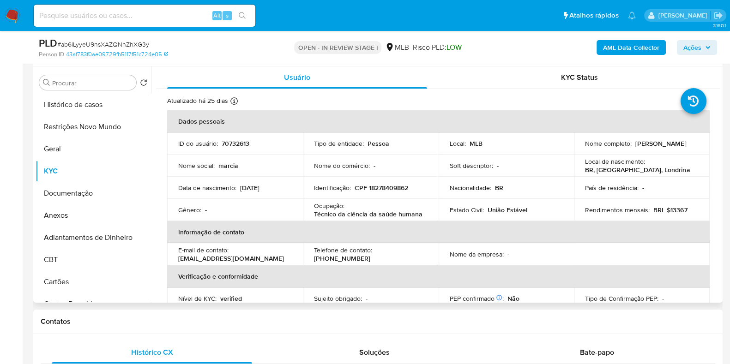
drag, startPoint x: 637, startPoint y: 146, endPoint x: 581, endPoint y: 148, distance: 55.5
click at [581, 148] on td "Nome completo : Marcia Luciana Leite Alfredo" at bounding box center [642, 144] width 136 height 22
copy p "Marcia Luciana Leite Alfredo"
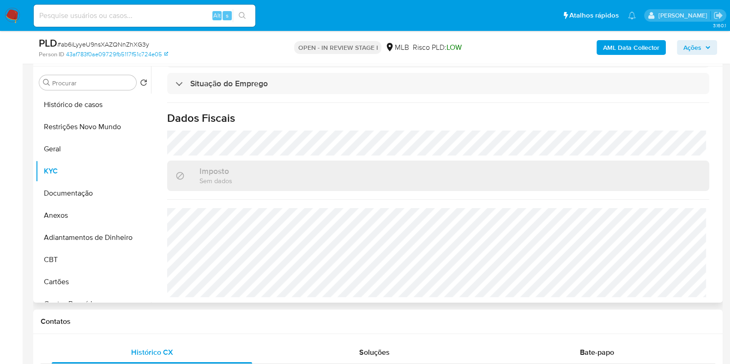
scroll to position [401, 0]
click at [705, 49] on icon "button" at bounding box center [708, 48] width 6 height 6
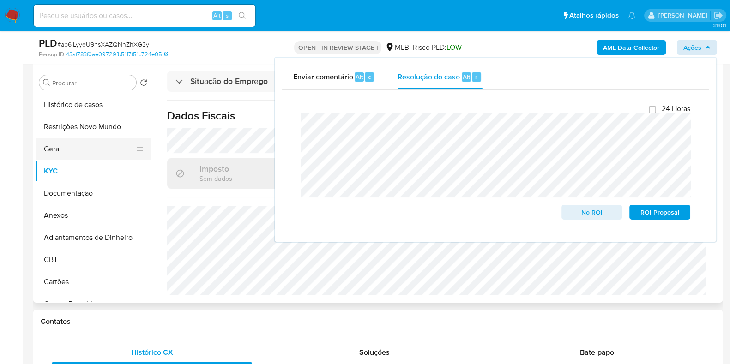
click at [113, 145] on button "Geral" at bounding box center [90, 149] width 108 height 22
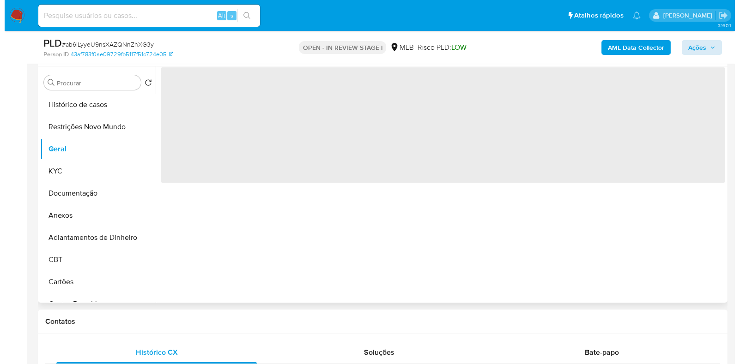
scroll to position [0, 0]
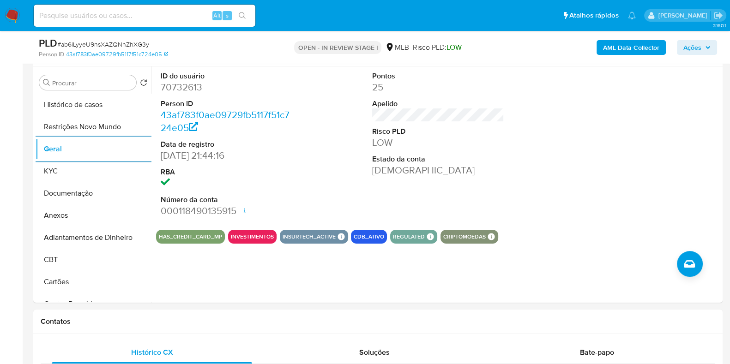
click at [704, 49] on span "Ações" at bounding box center [697, 47] width 27 height 13
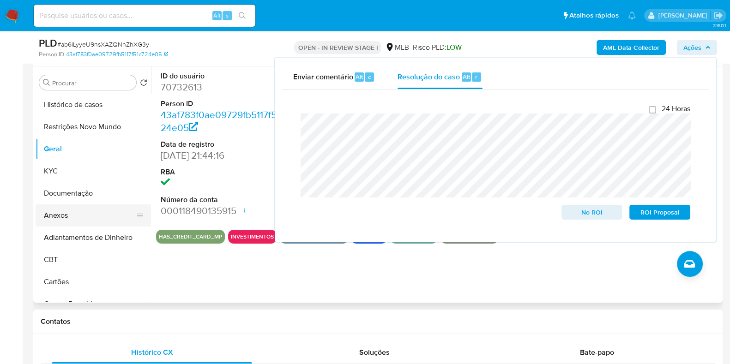
click at [85, 218] on button "Anexos" at bounding box center [90, 216] width 108 height 22
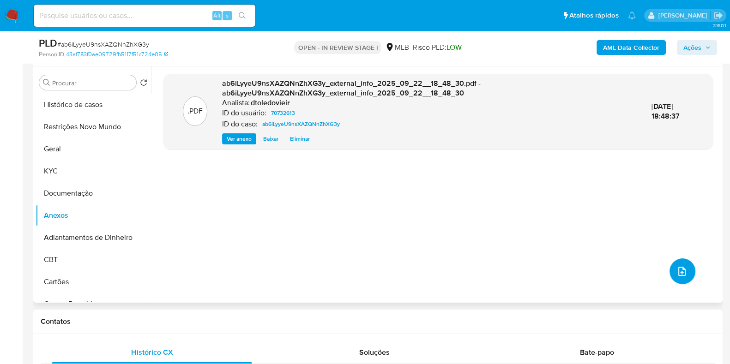
click at [679, 267] on icon "upload-file" at bounding box center [682, 271] width 11 height 11
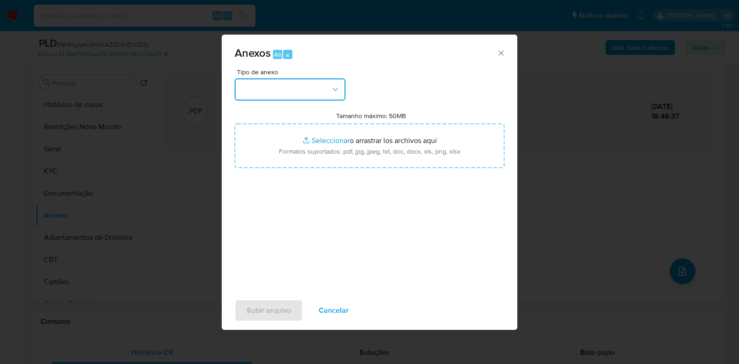
click at [280, 85] on button "button" at bounding box center [290, 90] width 111 height 22
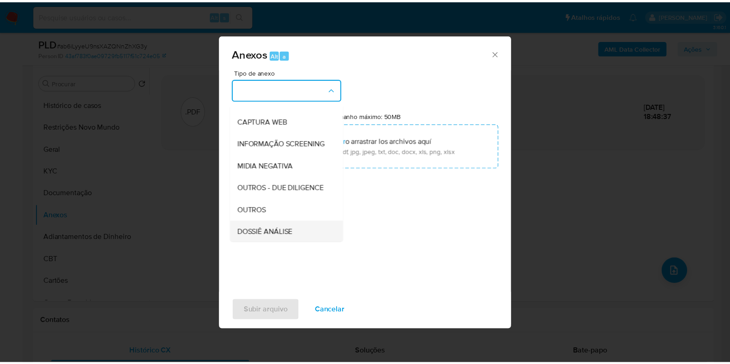
scroll to position [142, 0]
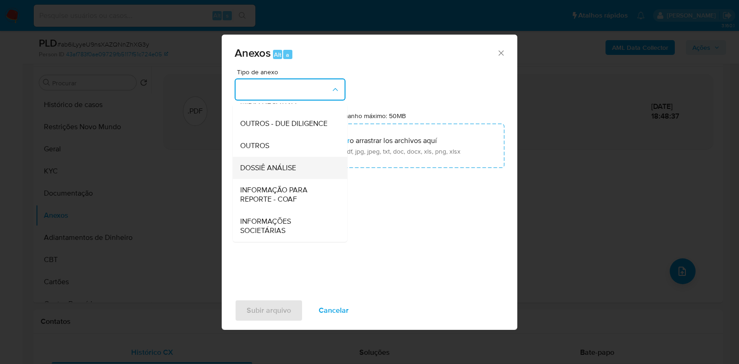
click at [282, 170] on span "DOSSIÊ ANÁLISE" at bounding box center [268, 168] width 56 height 9
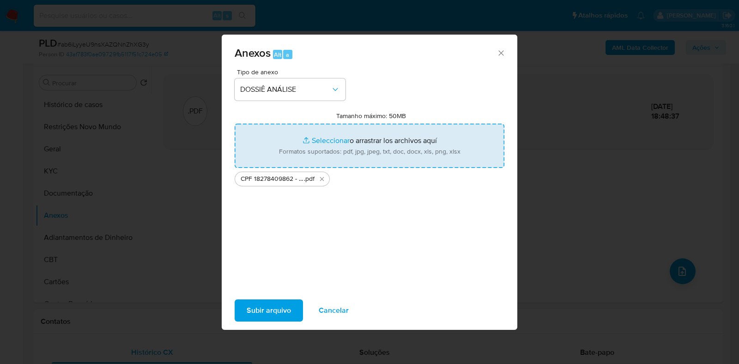
type input "C:\fakepath\Mulan 70732613_2025_09_22_13_26_08.xlsx"
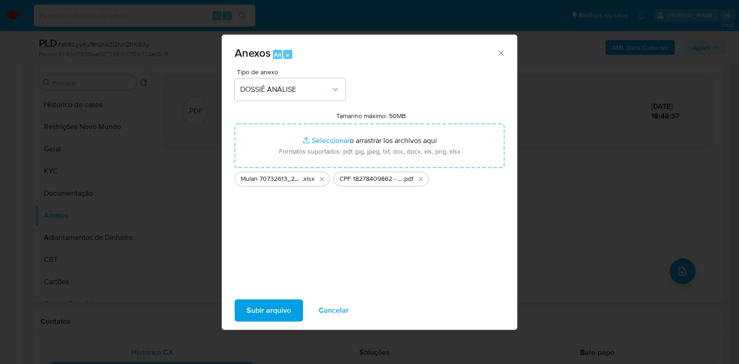
click at [275, 309] on span "Subir arquivo" at bounding box center [269, 311] width 44 height 20
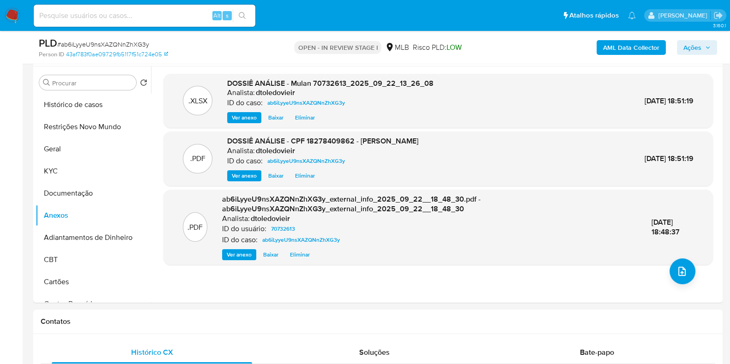
click at [709, 48] on icon "button" at bounding box center [708, 47] width 4 height 2
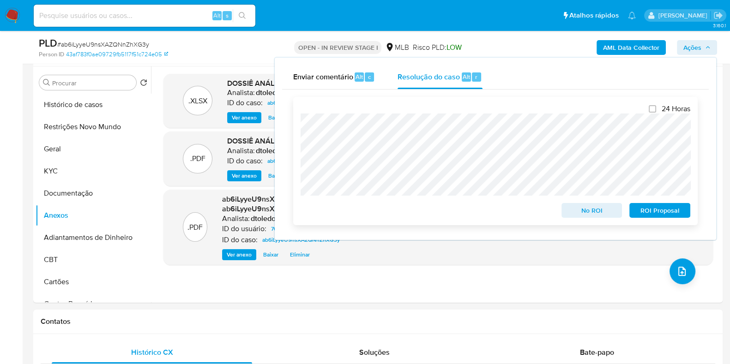
click at [600, 210] on span "No ROI" at bounding box center [592, 210] width 48 height 13
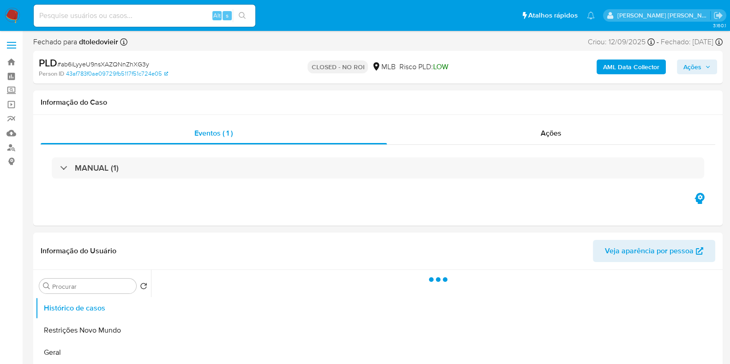
select select "10"
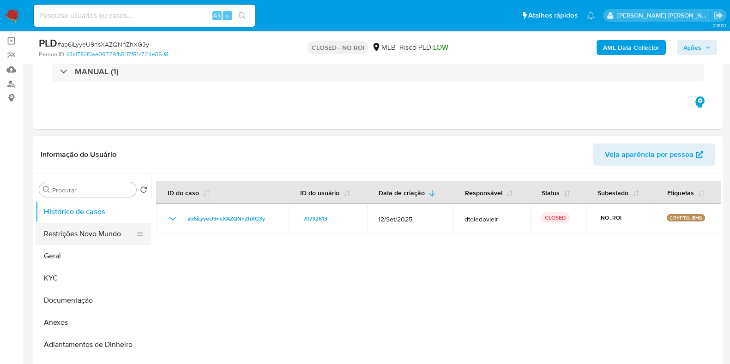
scroll to position [115, 0]
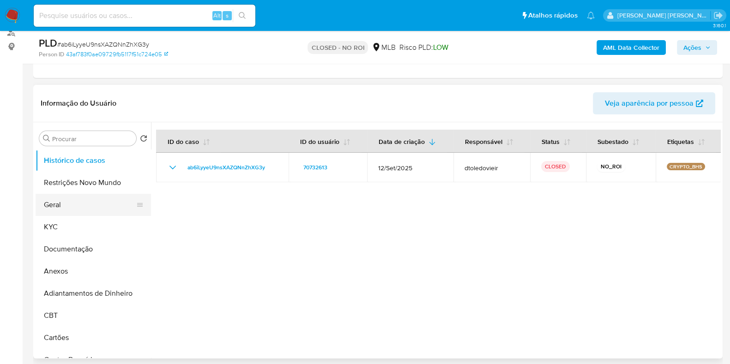
click at [47, 202] on button "Geral" at bounding box center [90, 205] width 108 height 22
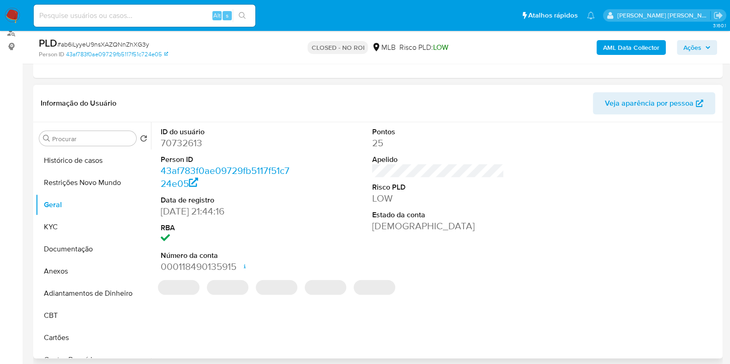
click at [190, 145] on dd "70732613" at bounding box center [227, 143] width 132 height 13
copy dd "70732613"
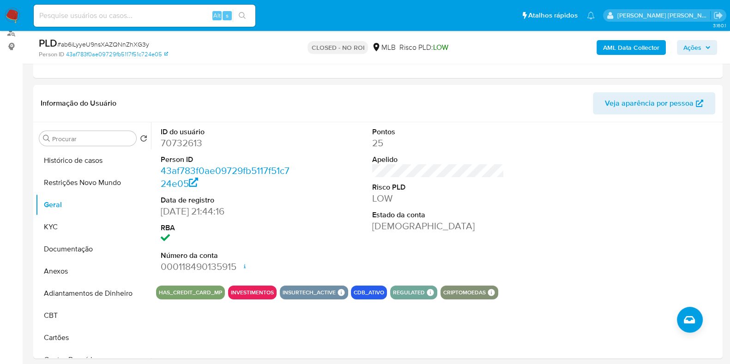
click at [166, 17] on input at bounding box center [145, 16] width 222 height 12
paste input "379984932"
type input "379984932"
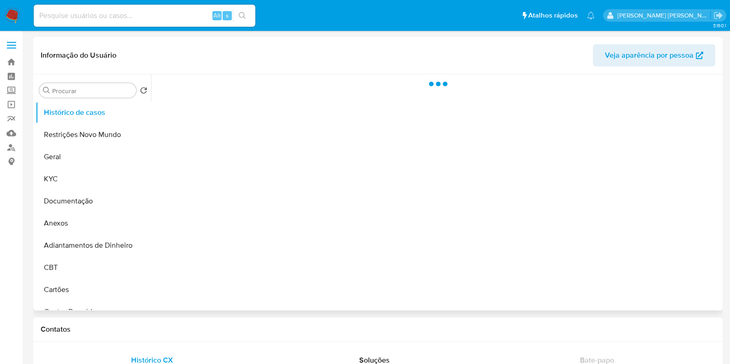
select select "10"
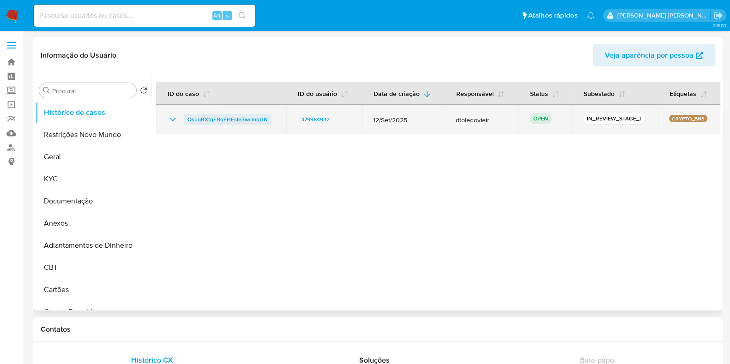
click at [252, 121] on span "QsuqRXtgFBqFHEsle3wcmqUN" at bounding box center [228, 119] width 80 height 11
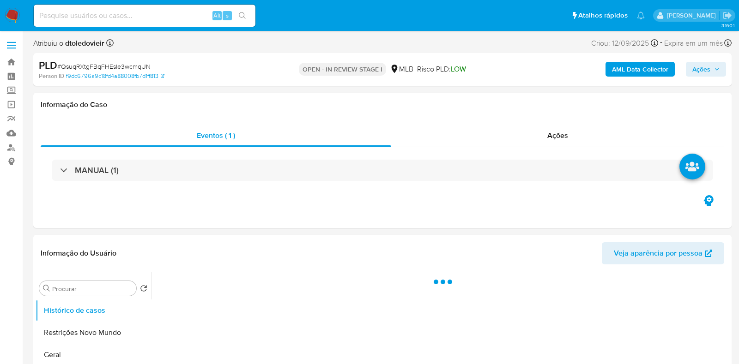
select select "10"
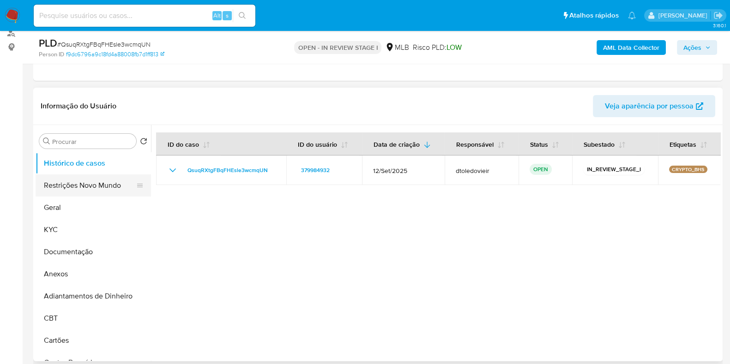
scroll to position [115, 0]
click at [72, 227] on button "KYC" at bounding box center [90, 230] width 108 height 22
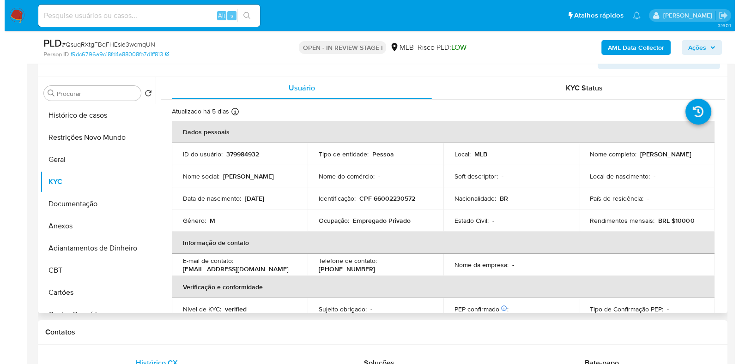
scroll to position [173, 0]
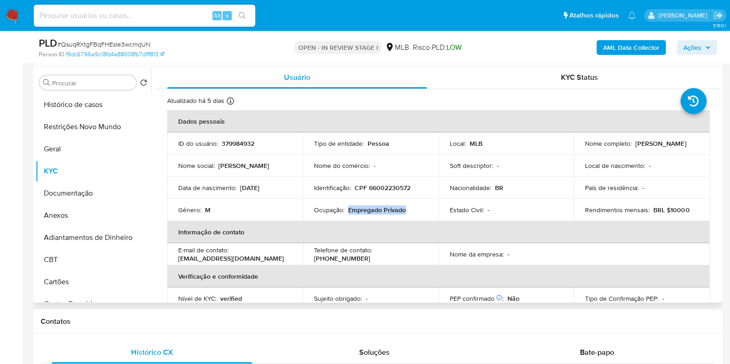
drag, startPoint x: 411, startPoint y: 214, endPoint x: 348, endPoint y: 212, distance: 63.3
click at [348, 212] on td "Ocupação : Empregado Privado" at bounding box center [371, 210] width 136 height 22
copy p "Empregado Privado"
click at [95, 228] on button "Adiantamentos de Dinheiro" at bounding box center [93, 238] width 115 height 22
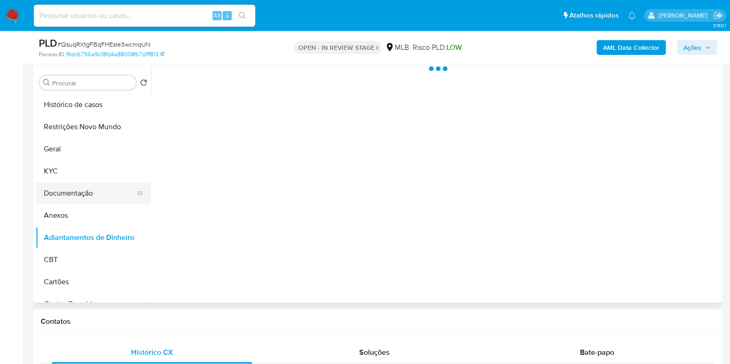
click at [98, 202] on button "Documentação" at bounding box center [90, 193] width 108 height 22
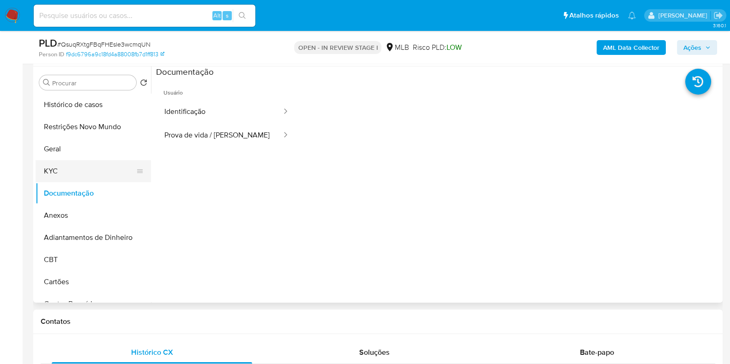
click at [79, 175] on button "KYC" at bounding box center [90, 171] width 108 height 22
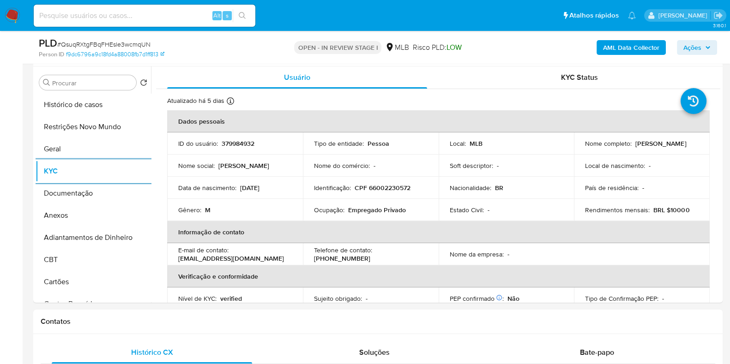
click at [623, 48] on b "AML Data Collector" at bounding box center [631, 47] width 56 height 15
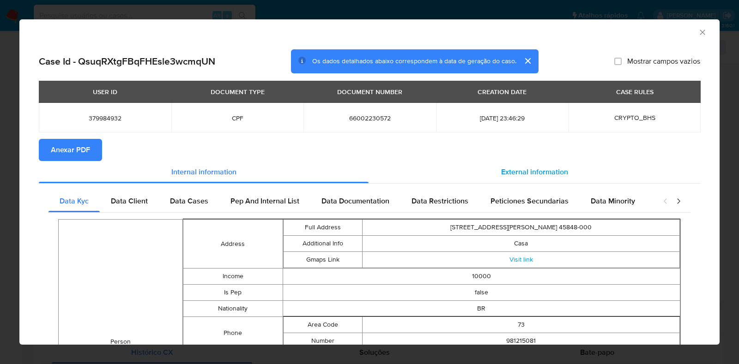
click at [508, 170] on span "External information" at bounding box center [534, 172] width 67 height 11
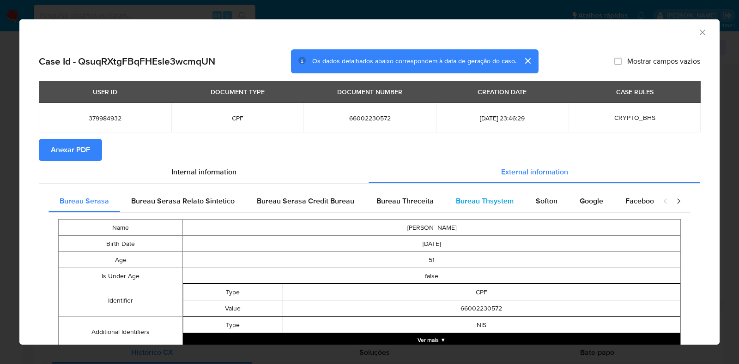
click at [487, 200] on span "Bureau Thsystem" at bounding box center [485, 201] width 58 height 11
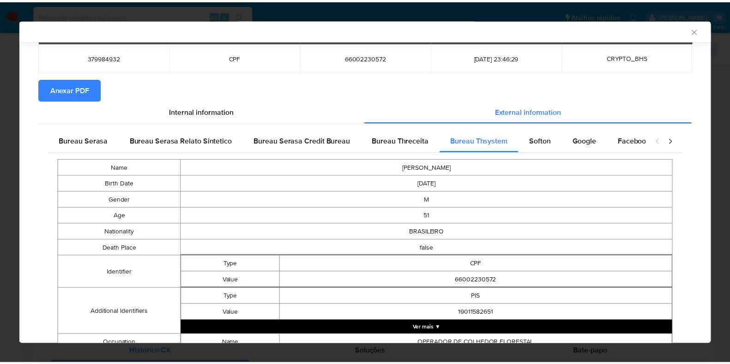
scroll to position [0, 0]
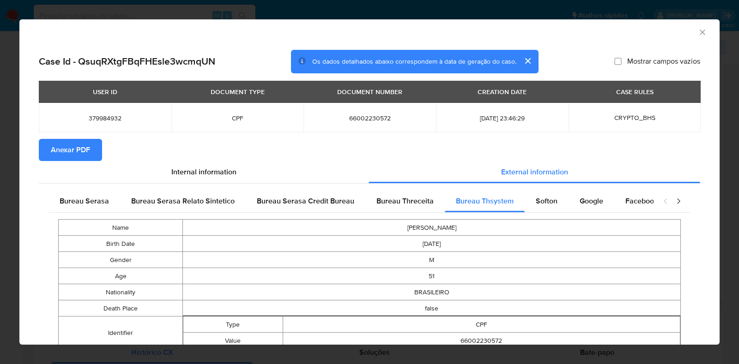
click at [370, 117] on span "66002230572" at bounding box center [370, 118] width 110 height 8
copy span "66002230572"
click at [74, 205] on span "Bureau Serasa" at bounding box center [84, 201] width 49 height 11
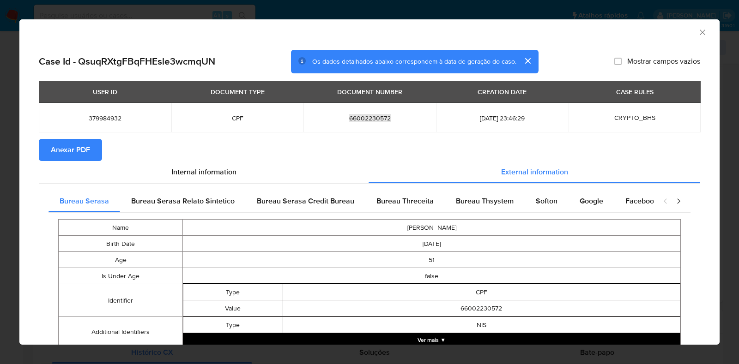
click at [4, 193] on div "AML Data Collector Case Id - QsuqRXtgFBqFHEsle3wcmqUN Os dados detalhados abaix…" at bounding box center [369, 182] width 739 height 364
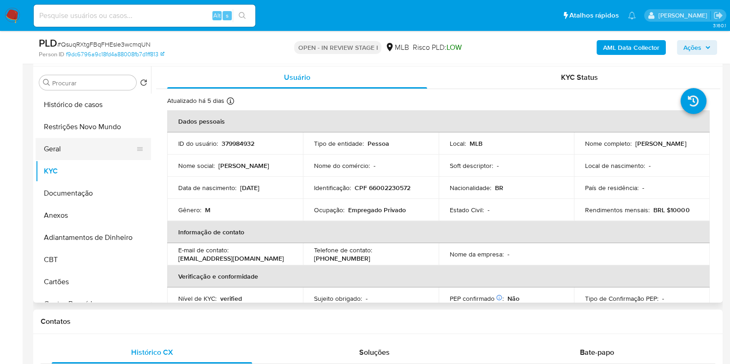
click at [70, 145] on button "Geral" at bounding box center [90, 149] width 108 height 22
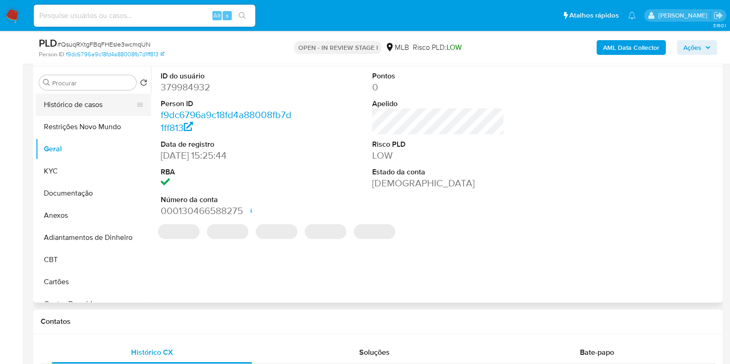
click at [80, 101] on button "Histórico de casos" at bounding box center [90, 105] width 108 height 22
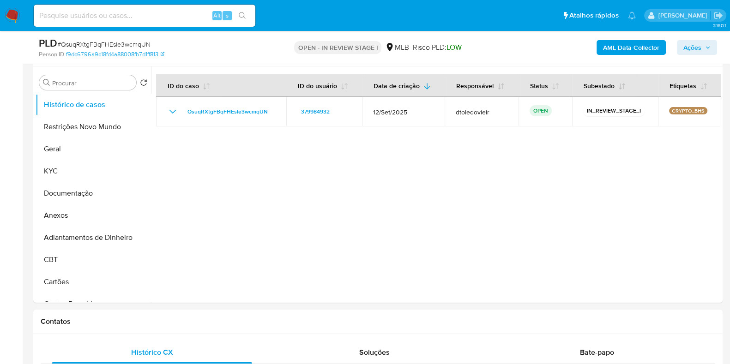
click at [691, 51] on span "Ações" at bounding box center [693, 47] width 18 height 15
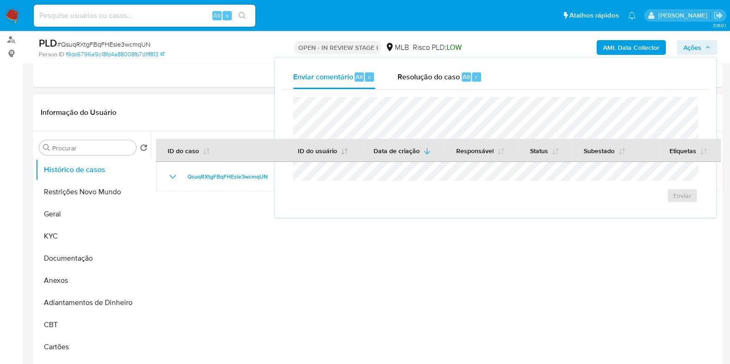
scroll to position [57, 0]
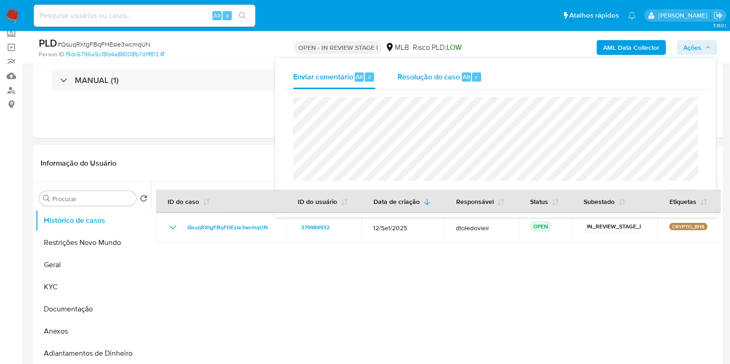
click at [457, 83] on div "Resolução do caso Alt r" at bounding box center [440, 77] width 85 height 24
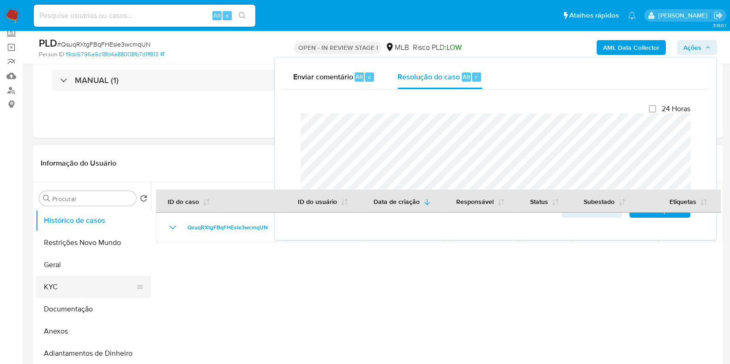
drag, startPoint x: 78, startPoint y: 272, endPoint x: 74, endPoint y: 280, distance: 9.5
click at [77, 275] on ul "Histórico de casos Restrições Novo Mundo Geral KYC Documentação Anexos Adiantam…" at bounding box center [93, 314] width 115 height 208
click at [74, 280] on button "KYC" at bounding box center [90, 287] width 108 height 22
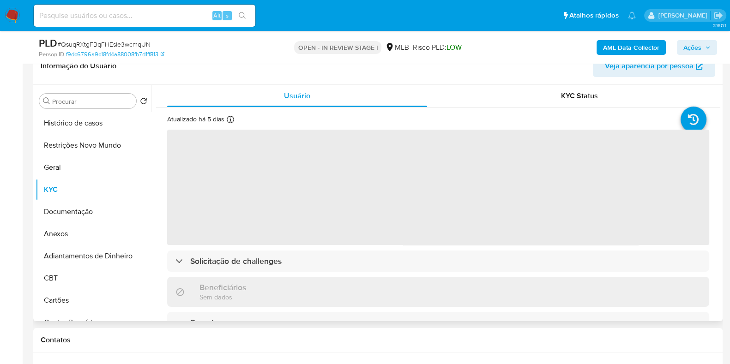
scroll to position [173, 0]
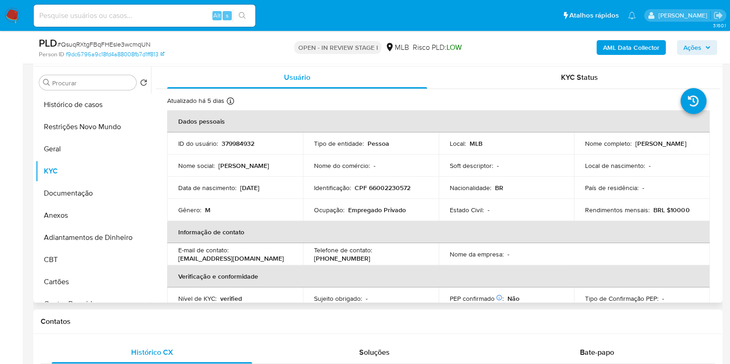
drag, startPoint x: 678, startPoint y: 145, endPoint x: 579, endPoint y: 152, distance: 98.6
click at [579, 152] on td "Nome completo : [PERSON_NAME]" at bounding box center [642, 144] width 136 height 22
drag, startPoint x: 617, startPoint y: 148, endPoint x: 694, endPoint y: 148, distance: 77.6
click at [694, 148] on td "Nome completo : [PERSON_NAME]" at bounding box center [642, 144] width 136 height 22
copy p "[PERSON_NAME]"
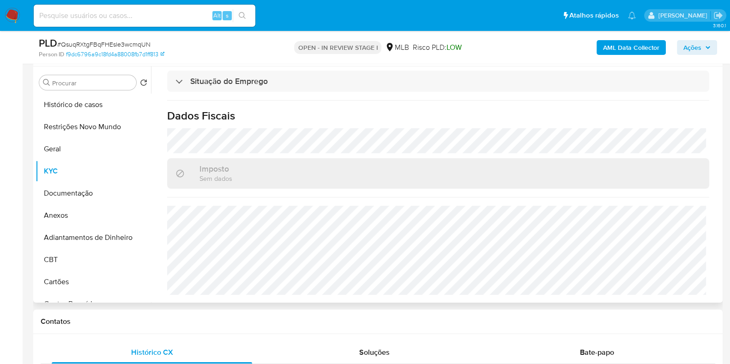
scroll to position [0, 0]
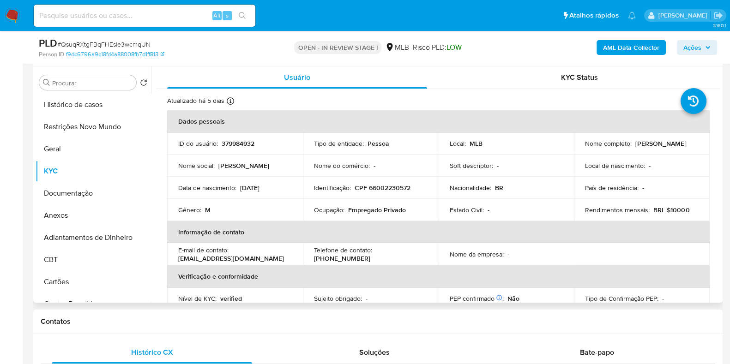
click at [402, 188] on p "CPF 66002230572" at bounding box center [383, 188] width 56 height 8
copy p "66002230572"
click at [84, 130] on button "Restrições Novo Mundo" at bounding box center [90, 127] width 108 height 22
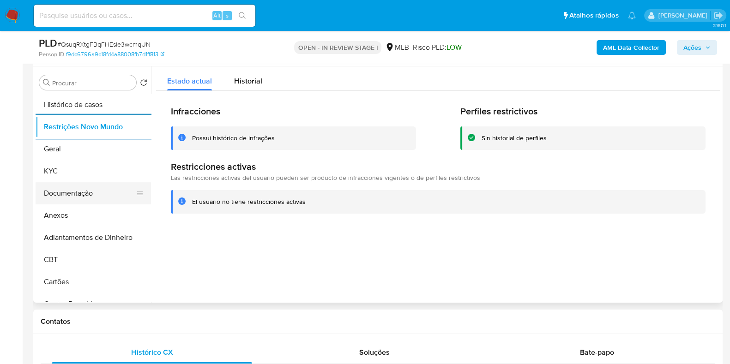
click at [55, 190] on button "Documentação" at bounding box center [90, 193] width 108 height 22
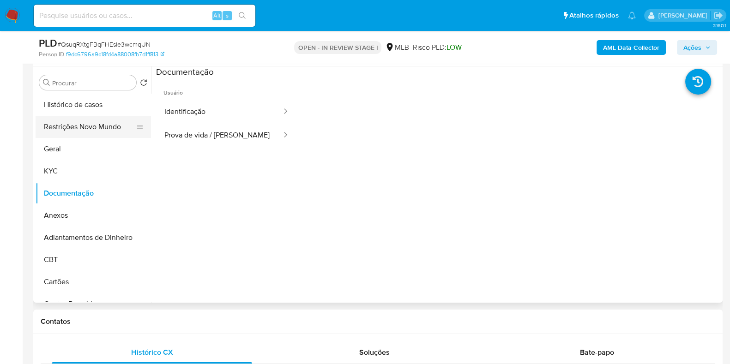
click at [88, 126] on button "Restrições Novo Mundo" at bounding box center [90, 127] width 108 height 22
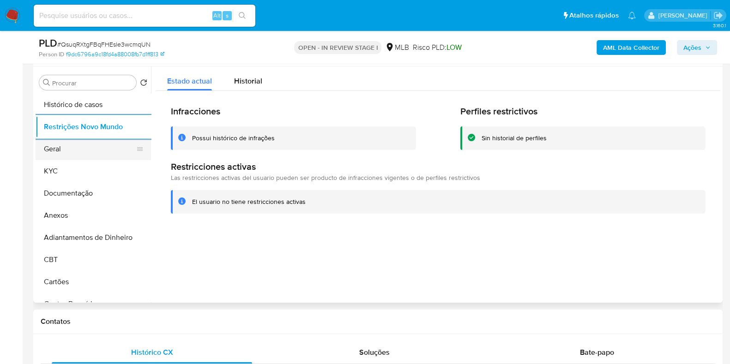
click at [59, 146] on button "Geral" at bounding box center [90, 149] width 108 height 22
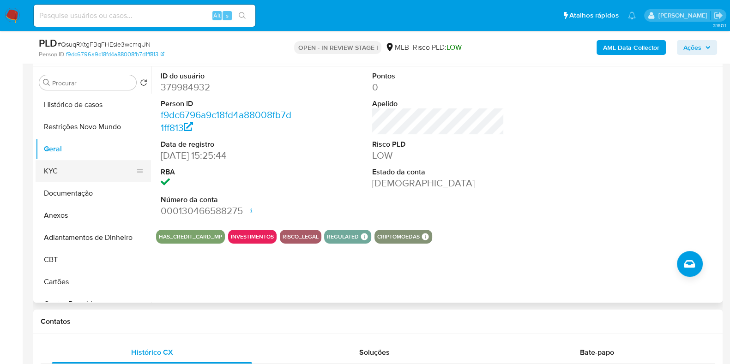
click at [41, 165] on button "KYC" at bounding box center [90, 171] width 108 height 22
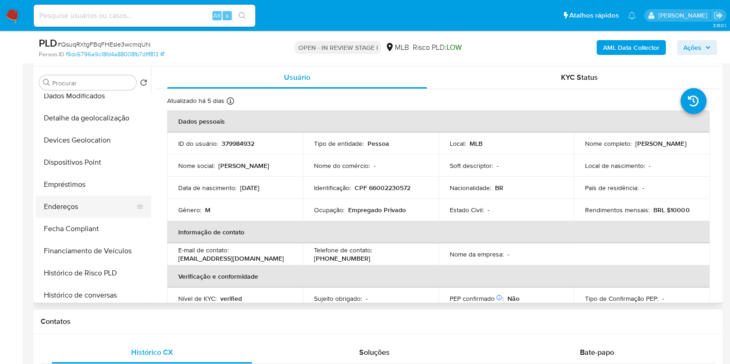
scroll to position [231, 0]
click at [83, 209] on button "Endereços" at bounding box center [90, 207] width 108 height 22
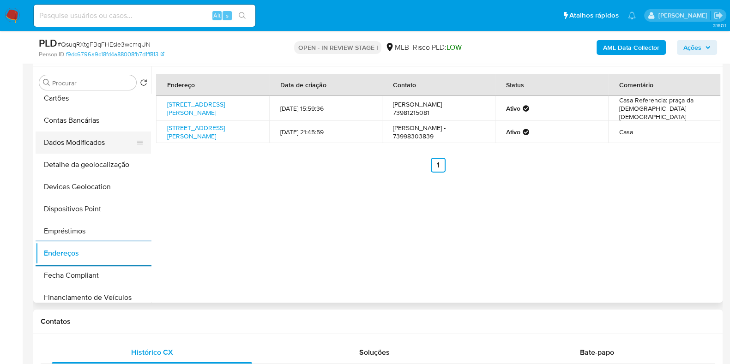
scroll to position [173, 0]
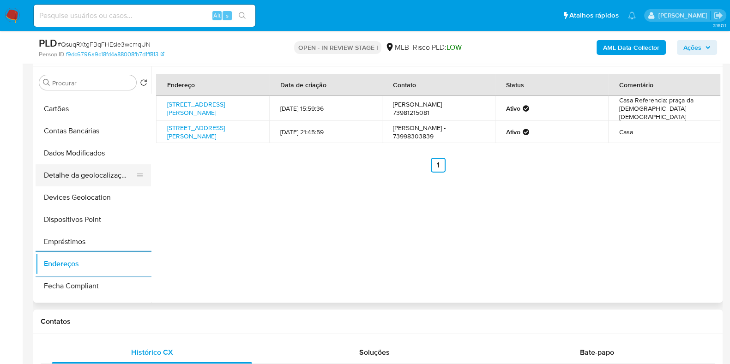
click at [89, 170] on button "Detalhe da geolocalização" at bounding box center [90, 175] width 108 height 22
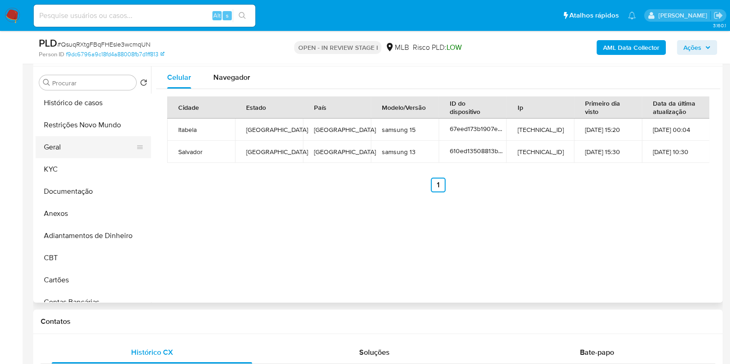
scroll to position [0, 0]
click at [99, 130] on button "Restrições Novo Mundo" at bounding box center [90, 127] width 108 height 22
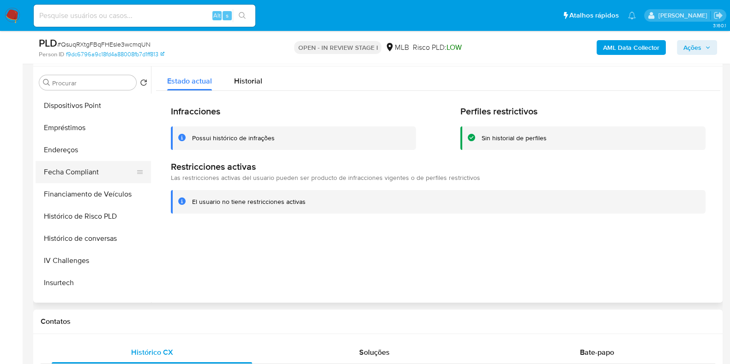
scroll to position [288, 0]
click at [103, 105] on button "Dispositivos Point" at bounding box center [90, 105] width 108 height 22
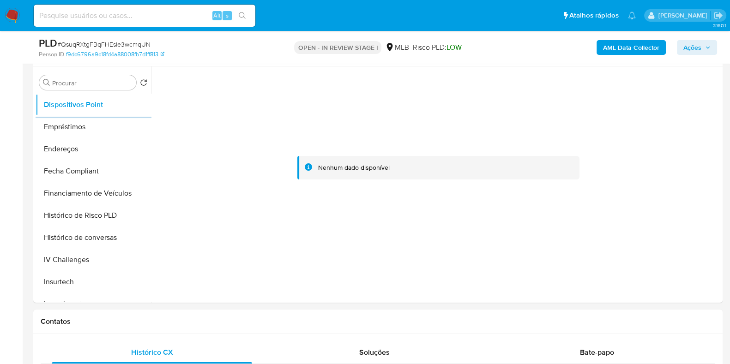
click at [620, 44] on b "AML Data Collector" at bounding box center [631, 47] width 56 height 15
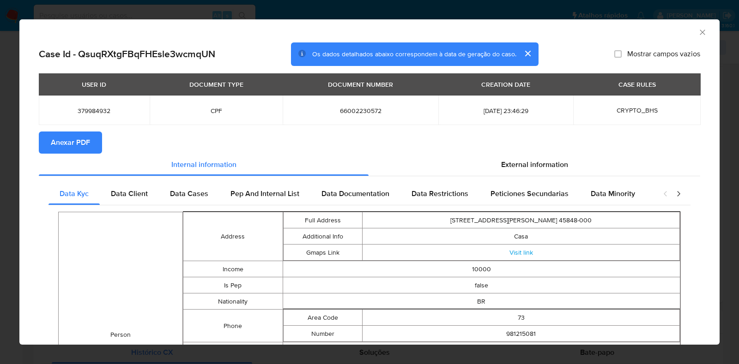
click at [47, 148] on button "Anexar PDF" at bounding box center [70, 143] width 63 height 22
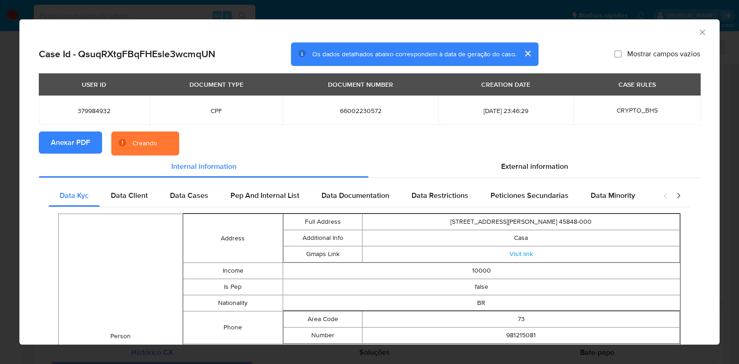
click at [0, 163] on div "AML Data Collector Case Id - QsuqRXtgFBqFHEsle3wcmqUN Os dados detalhados abaix…" at bounding box center [369, 182] width 739 height 364
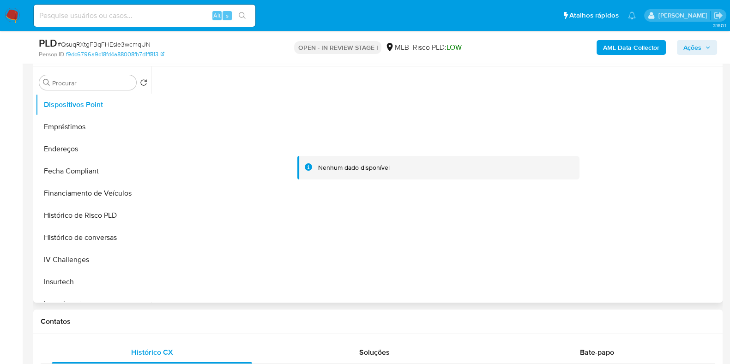
scroll to position [0, 0]
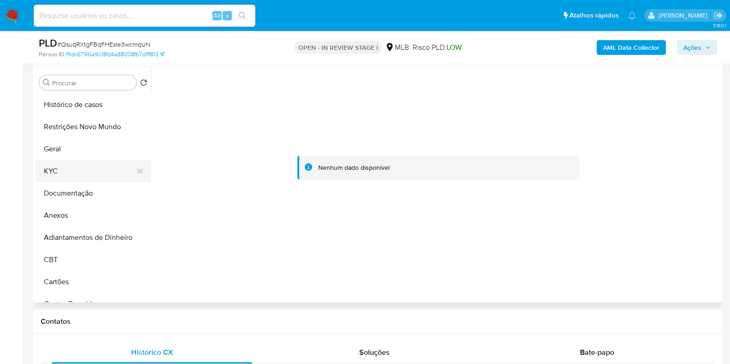
click at [85, 172] on button "KYC" at bounding box center [90, 171] width 108 height 22
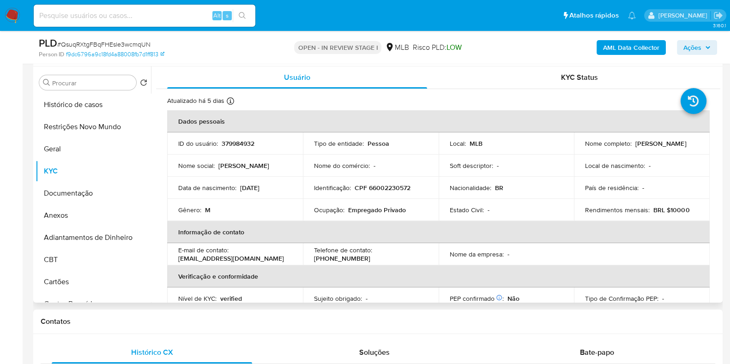
drag, startPoint x: 676, startPoint y: 146, endPoint x: 578, endPoint y: 152, distance: 97.6
click at [578, 152] on td "Nome completo : Sebastiao Neto Pereira Carvalho" at bounding box center [642, 144] width 136 height 22
copy p "[PERSON_NAME] [PERSON_NAME] [PERSON_NAME]"
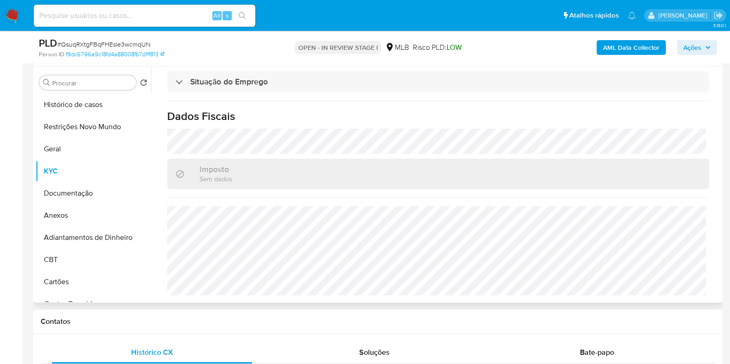
scroll to position [401, 0]
click at [73, 215] on button "Anexos" at bounding box center [90, 216] width 108 height 22
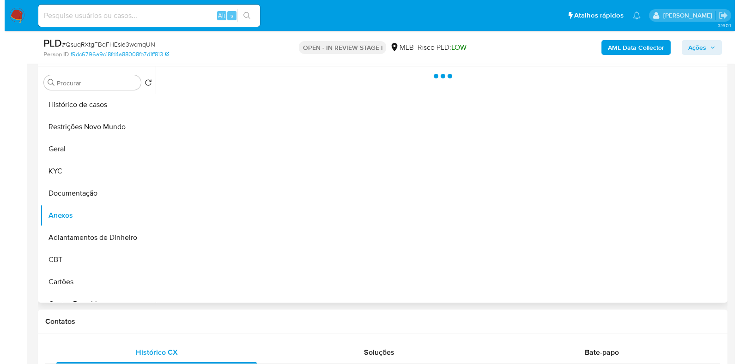
scroll to position [0, 0]
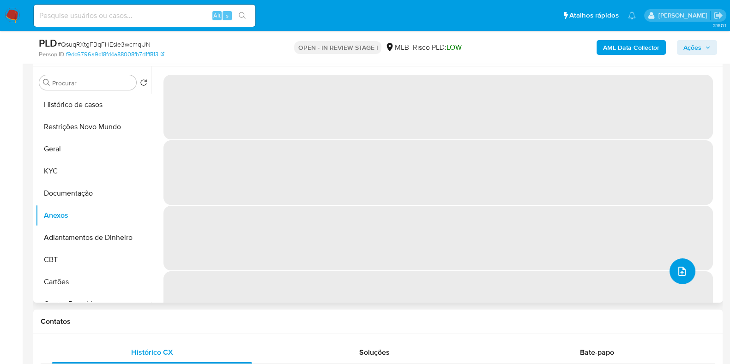
click at [684, 271] on icon "upload-file" at bounding box center [682, 271] width 11 height 11
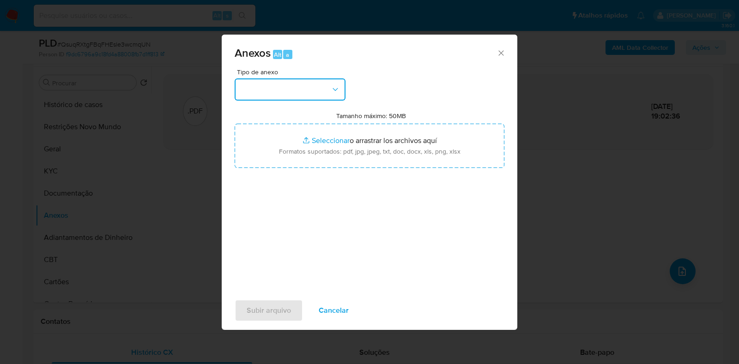
click at [300, 87] on button "button" at bounding box center [290, 90] width 111 height 22
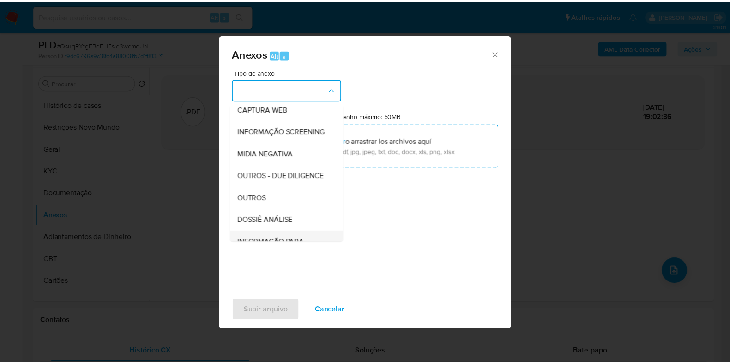
scroll to position [142, 0]
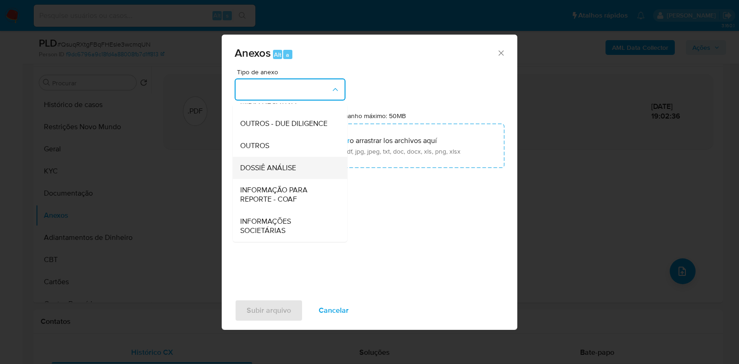
click at [286, 164] on span "DOSSIÊ ANÁLISE" at bounding box center [268, 168] width 56 height 9
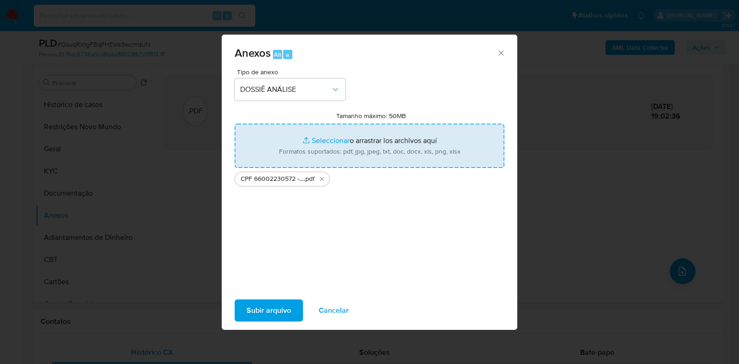
type input "C:\fakepath\Mulan 379984932_2025_09_22_13_25_57.xlsx"
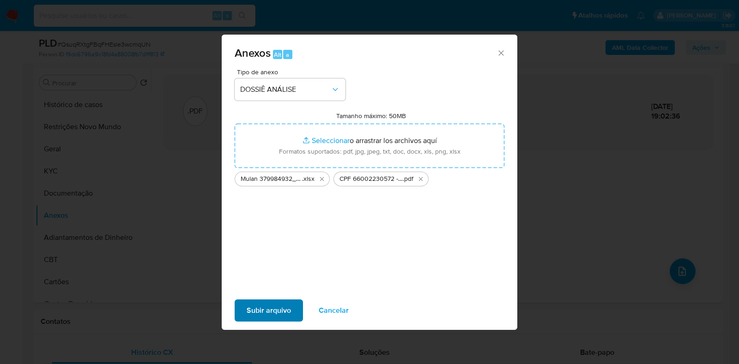
drag, startPoint x: 257, startPoint y: 298, endPoint x: 252, endPoint y: 307, distance: 9.9
click at [255, 300] on div "Subir arquivo Cancelar" at bounding box center [370, 310] width 296 height 35
click at [252, 310] on span "Subir arquivo" at bounding box center [269, 311] width 44 height 20
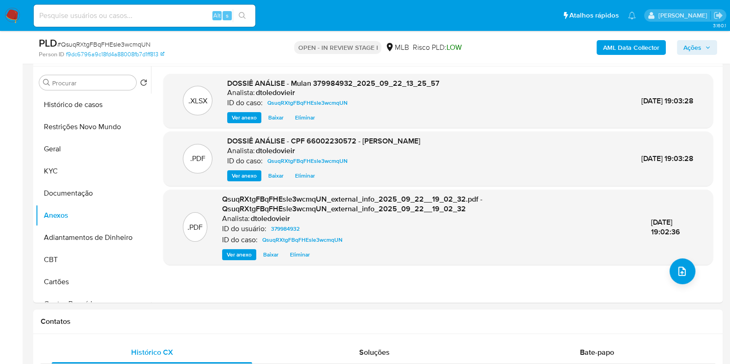
click at [695, 48] on span "Ações" at bounding box center [693, 47] width 18 height 15
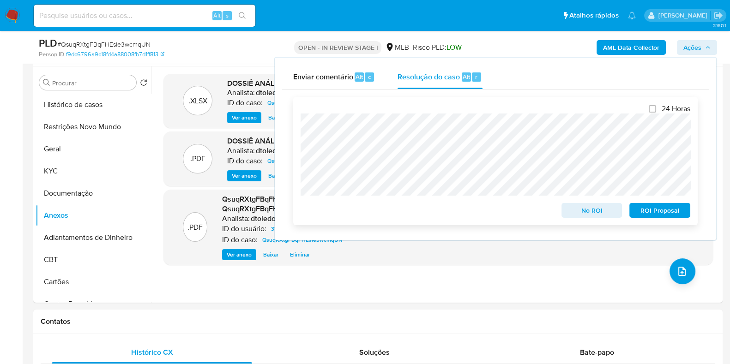
click at [581, 215] on span "No ROI" at bounding box center [592, 210] width 48 height 13
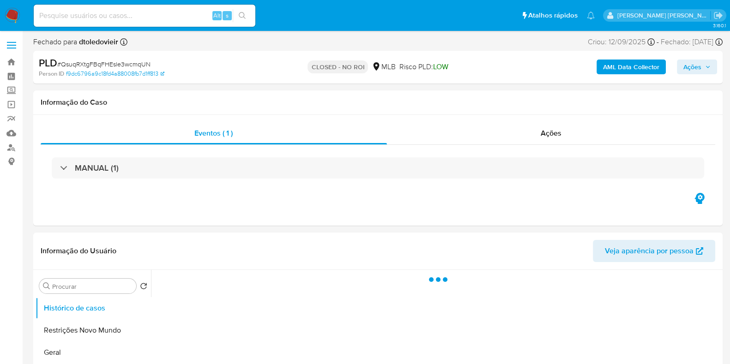
select select "10"
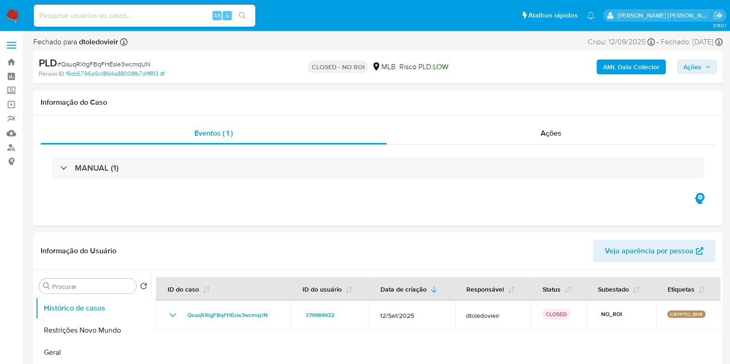
click at [16, 13] on img at bounding box center [13, 16] width 16 height 16
